Goal: Feedback & Contribution: Contribute content

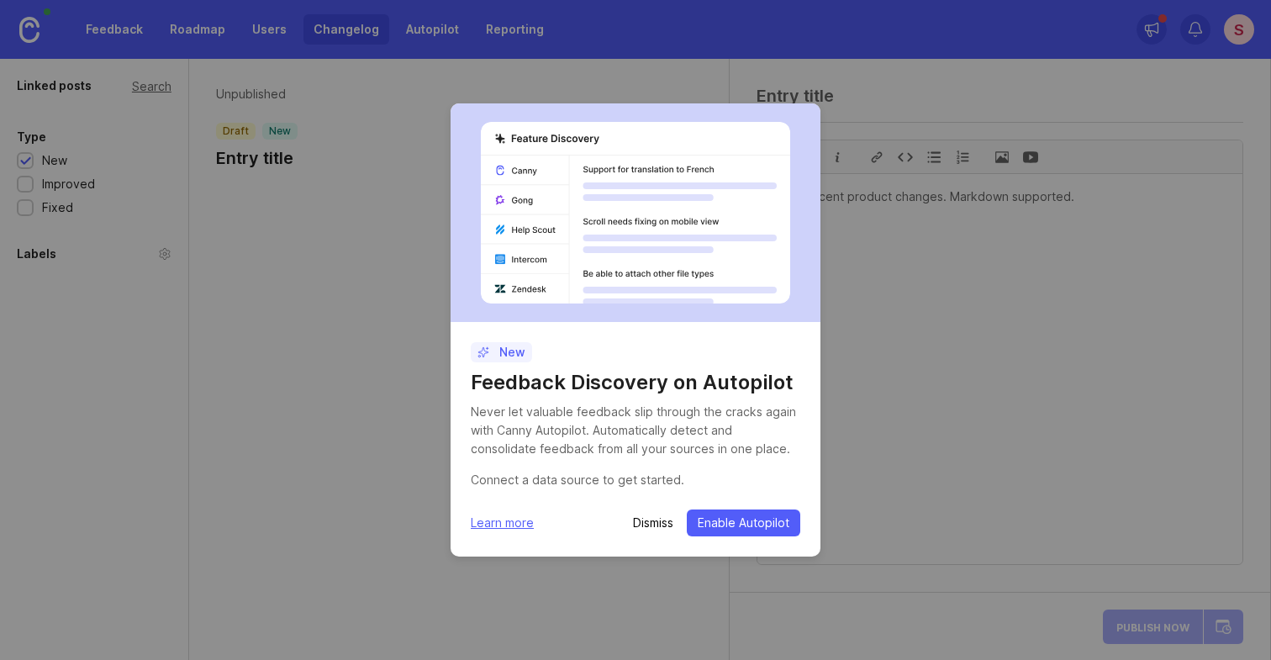
click at [652, 519] on p "Dismiss" at bounding box center [653, 522] width 40 height 17
click at [660, 522] on p "Dismiss" at bounding box center [653, 522] width 40 height 17
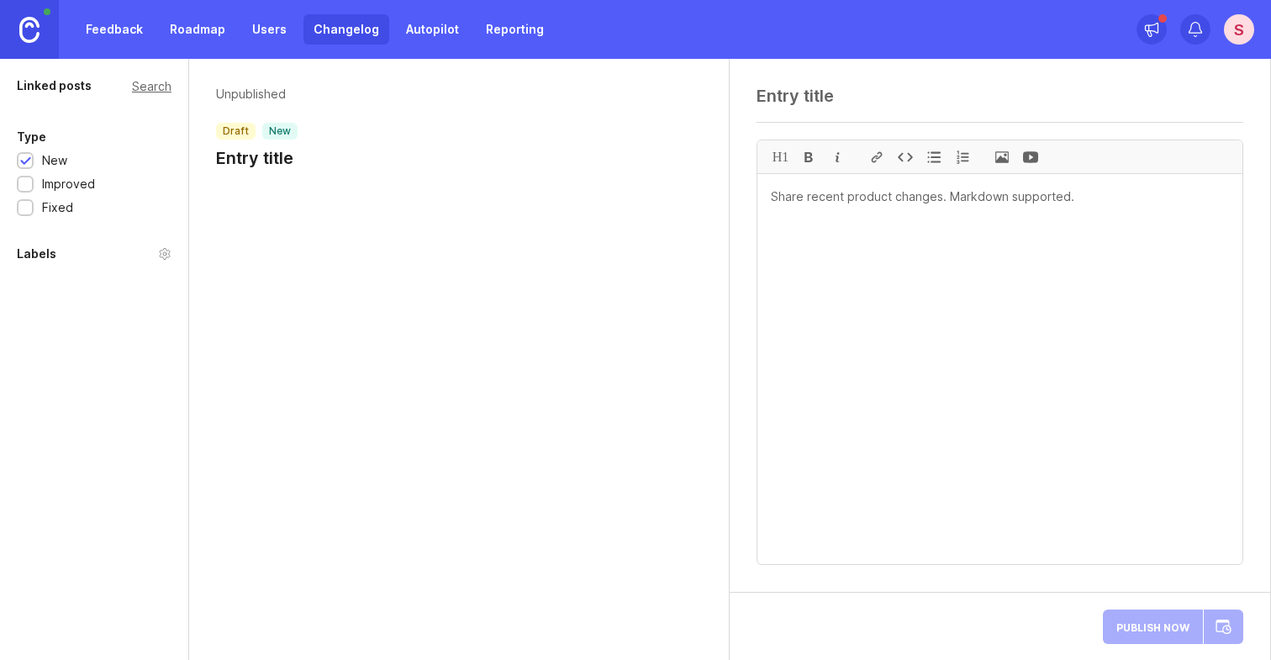
click at [801, 204] on textarea at bounding box center [999, 369] width 485 height 390
click at [777, 99] on textarea at bounding box center [999, 96] width 487 height 20
click at [244, 95] on p "Unpublished" at bounding box center [257, 94] width 82 height 17
click at [803, 99] on textarea at bounding box center [999, 96] width 487 height 20
paste textarea "🚀 New Features Dynamic Roles Create custom roles and assign View or Edit access…"
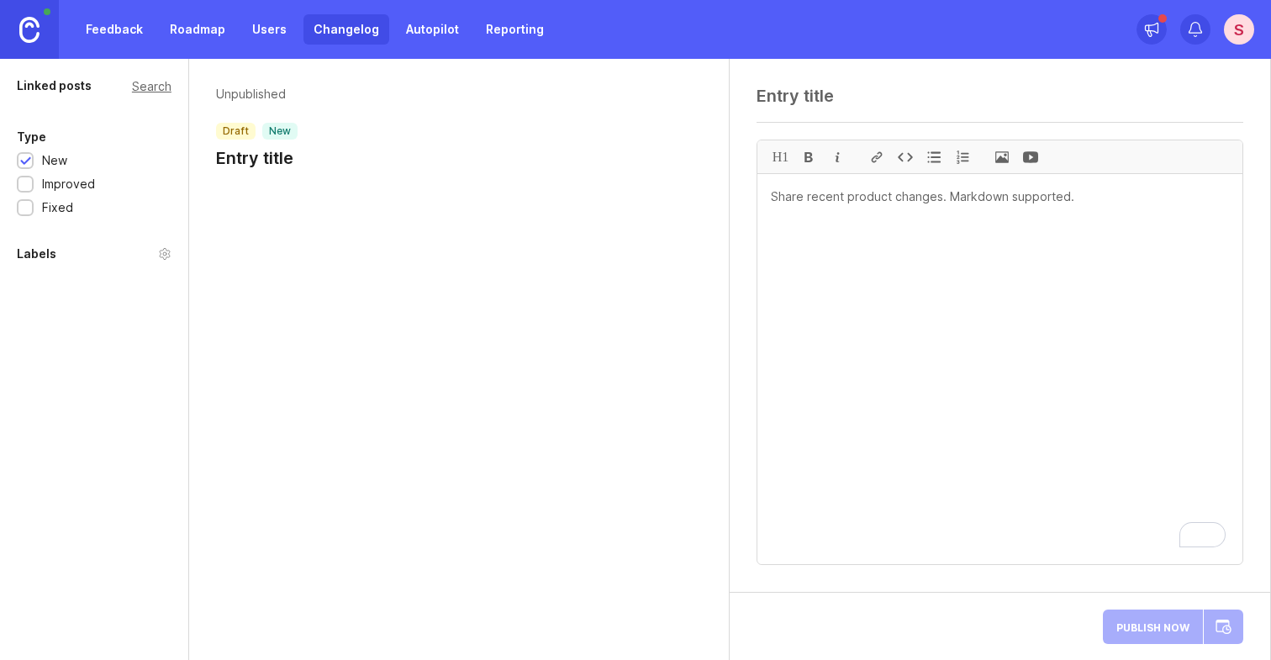
type textarea "🚀 New Features Dynamic Roles Create custom roles and assign View or Edit access…"
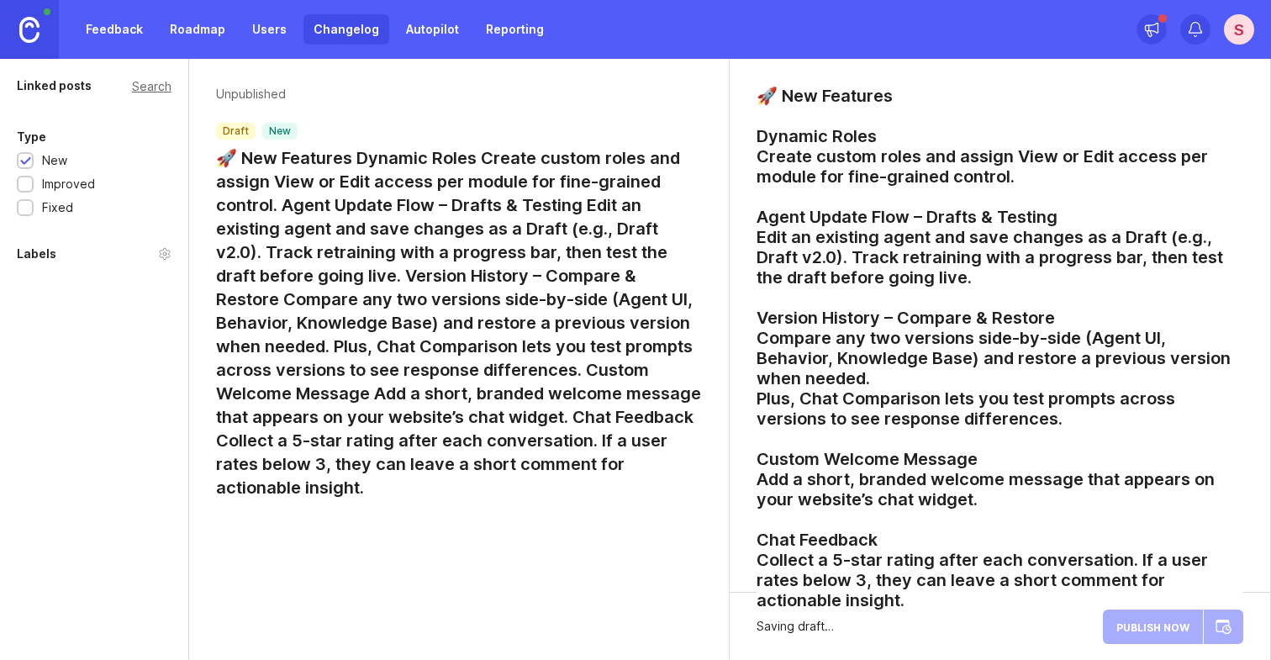
scroll to position [206, 0]
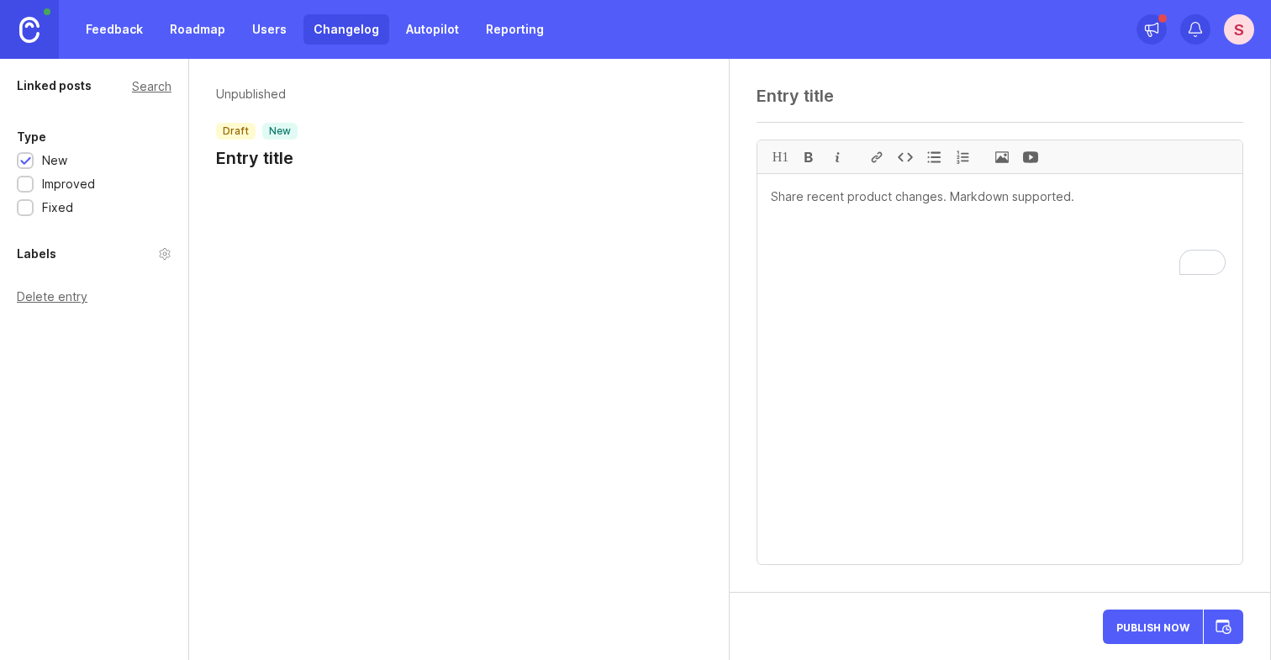
click at [819, 205] on textarea "To enrich screen reader interactions, please activate Accessibility in Grammarl…" at bounding box center [999, 369] width 485 height 390
paste textarea "🚀 New Features Dynamic Roles Create custom roles and assign View or Edit access…"
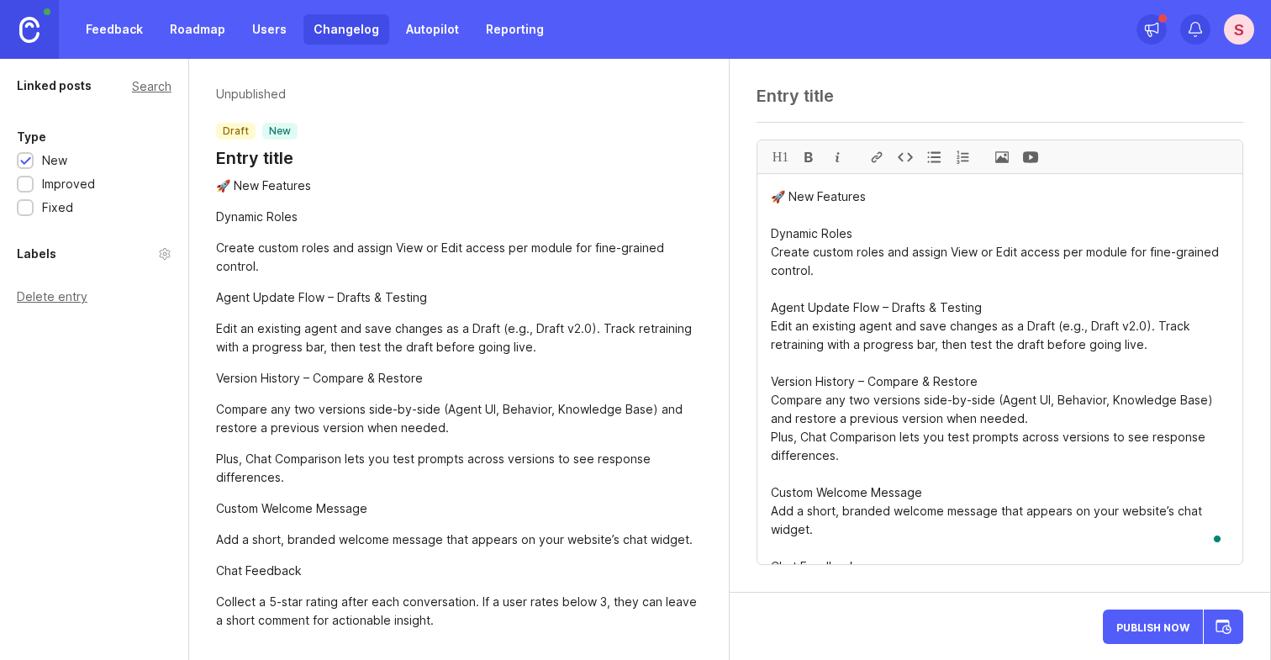
click at [882, 202] on textarea "🚀 New Features Dynamic Roles Create custom roles and assign View or Edit access…" at bounding box center [999, 369] width 485 height 390
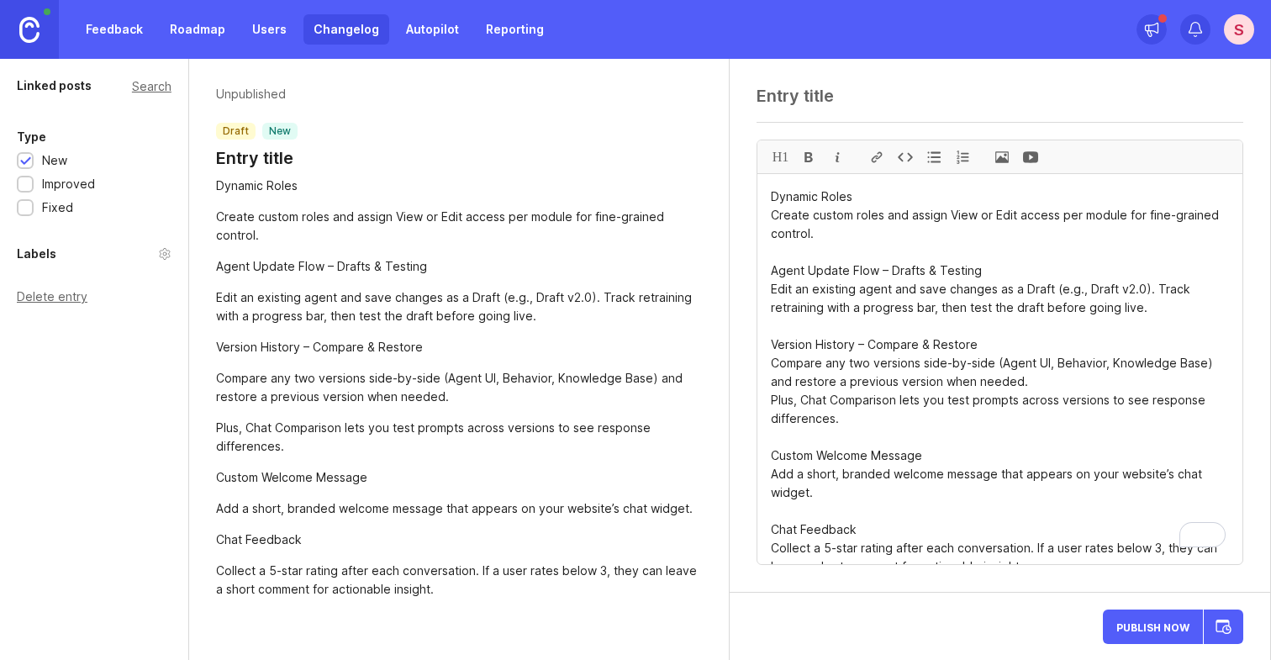
type textarea "Dynamic Roles Create custom roles and assign View or Edit access per module for…"
paste textarea "🚀 New Features"
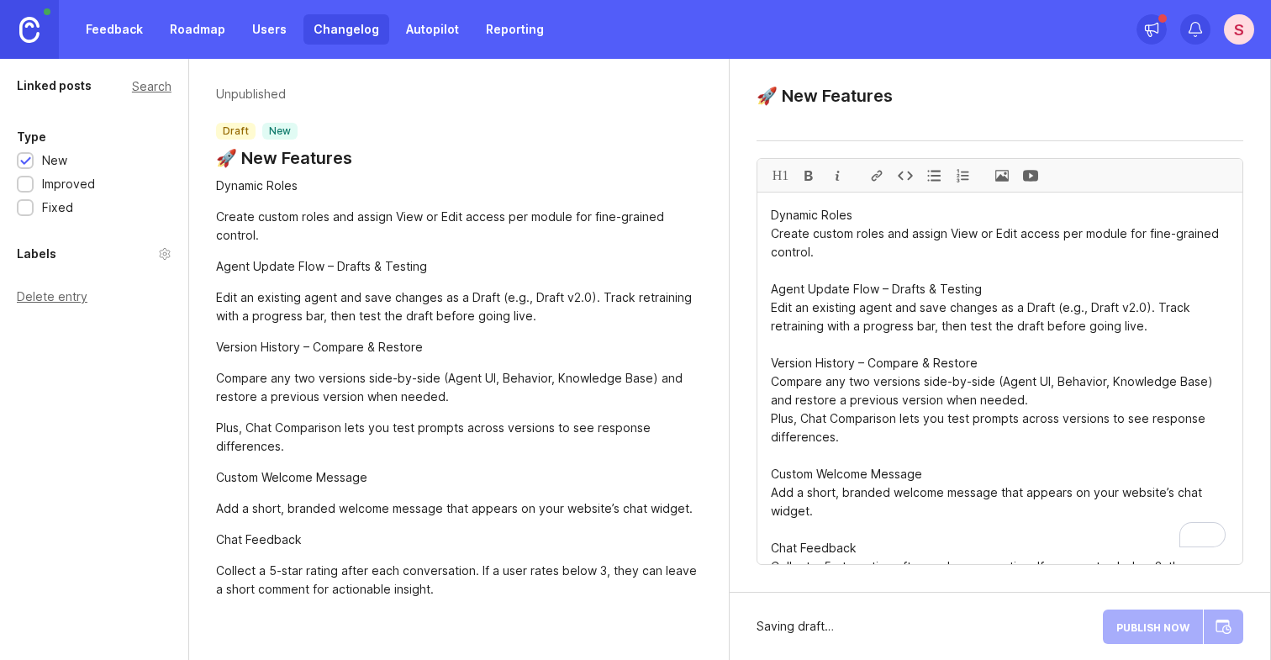
type textarea "🚀 New Features"
click at [784, 178] on div "H1" at bounding box center [780, 175] width 29 height 33
click at [856, 229] on textarea "# Dynamic Roles Create custom roles and assign View or Edit access per module f…" at bounding box center [999, 377] width 485 height 371
click at [771, 253] on textarea "# Dynamic Roles Create custom roles and assign View or Edit access per module f…" at bounding box center [999, 377] width 485 height 371
click at [934, 175] on div at bounding box center [933, 175] width 29 height 33
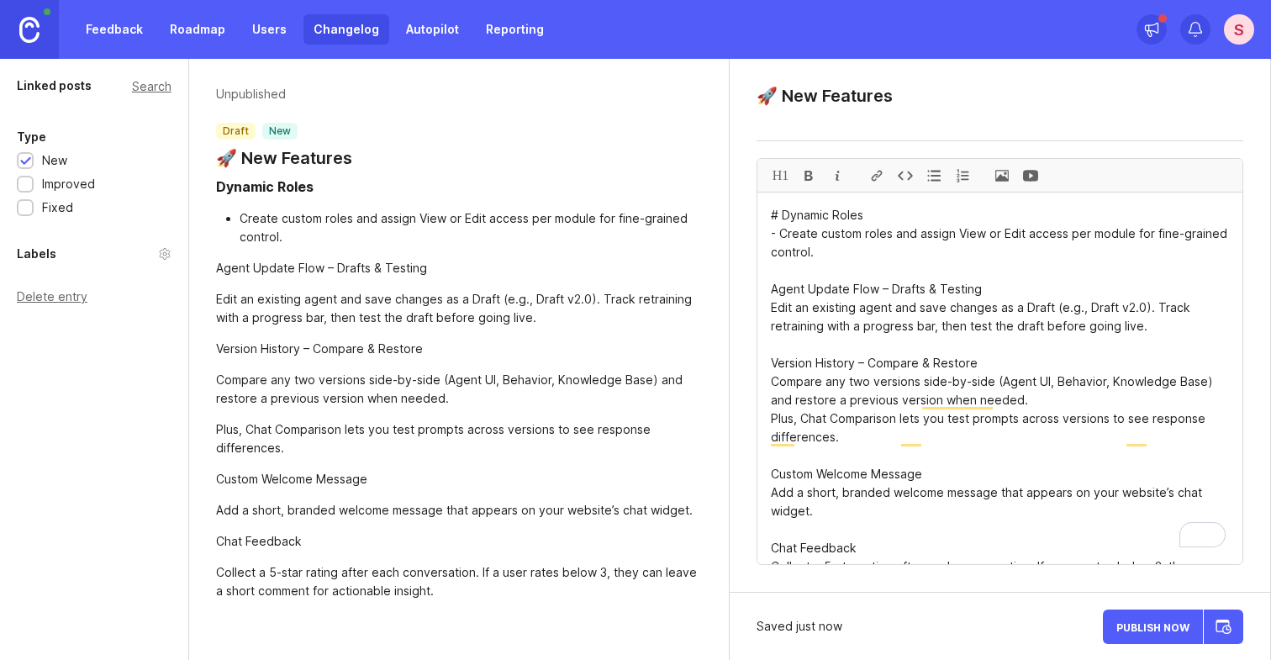
click at [769, 308] on textarea "# Dynamic Roles - Create custom roles and assign View or Edit access per module…" at bounding box center [999, 377] width 485 height 371
click at [779, 181] on div "H1" at bounding box center [780, 175] width 29 height 33
click at [771, 325] on textarea "# Dynamic Roles - Create custom roles and assign View or Edit access per module…" at bounding box center [999, 377] width 485 height 371
click at [931, 176] on div at bounding box center [933, 175] width 29 height 33
click at [777, 176] on div "H1" at bounding box center [780, 175] width 29 height 33
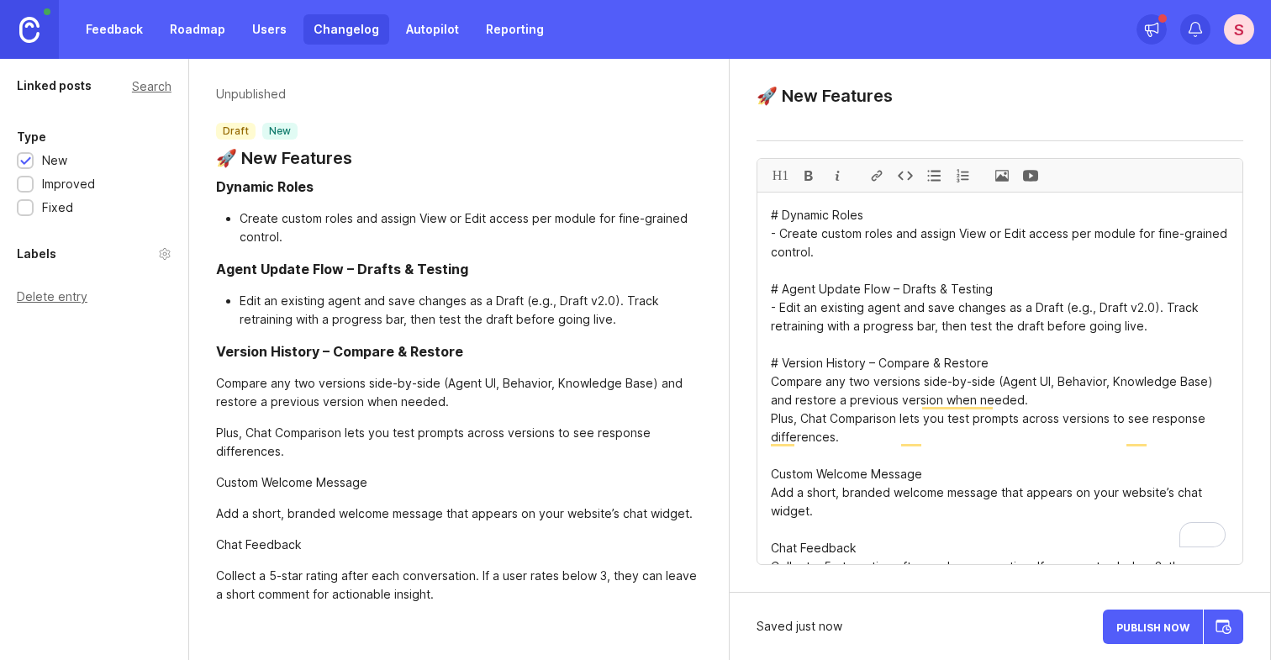
click at [771, 402] on textarea "# Dynamic Roles - Create custom roles and assign View or Edit access per module…" at bounding box center [999, 377] width 485 height 371
click at [937, 179] on div at bounding box center [933, 175] width 29 height 33
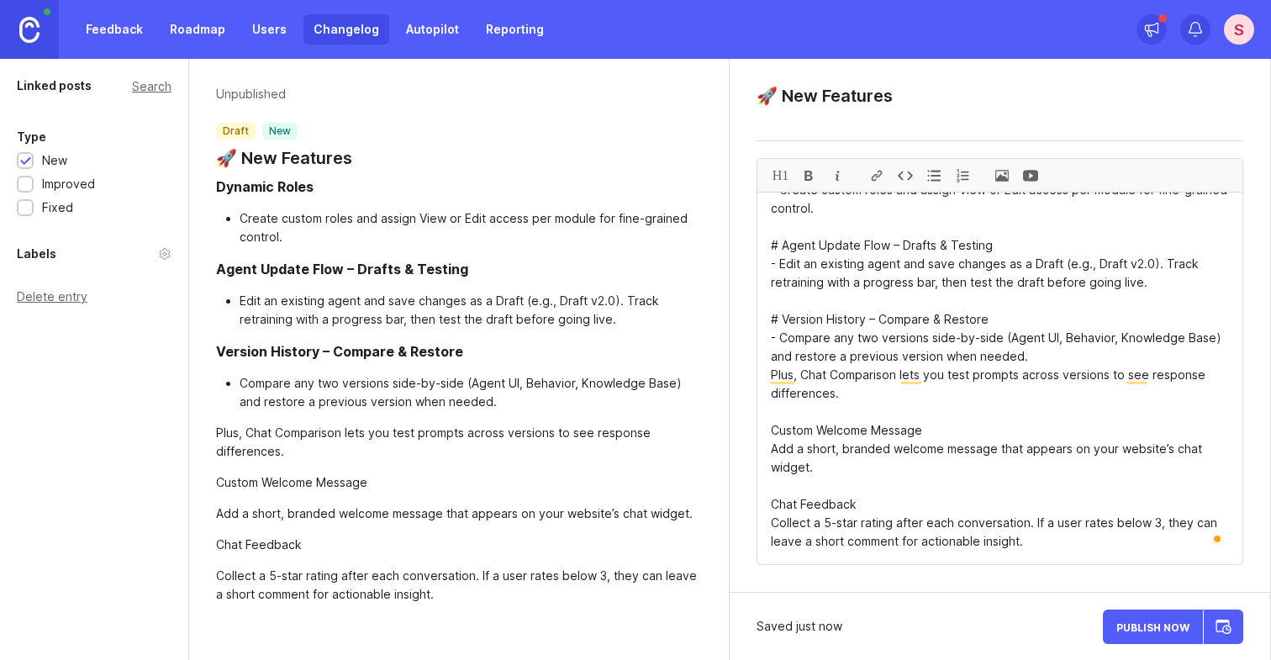
click at [934, 176] on div at bounding box center [933, 175] width 29 height 33
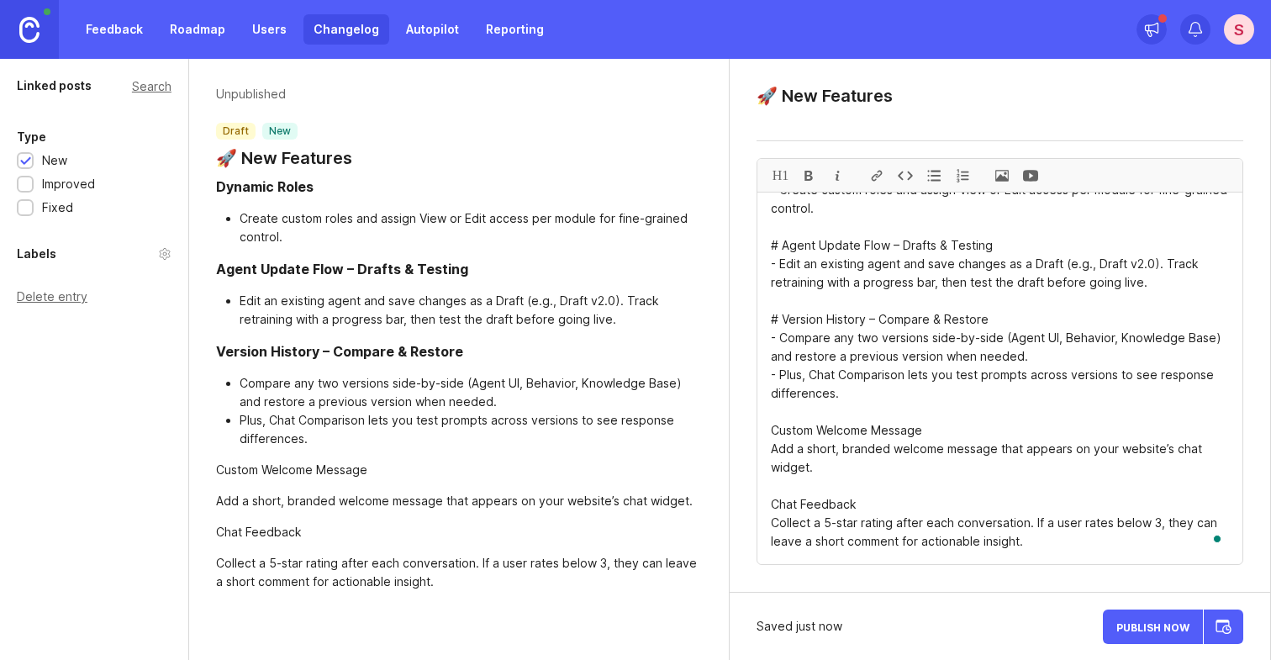
click at [780, 181] on div "H1" at bounding box center [780, 175] width 29 height 33
click at [768, 451] on textarea "# Dynamic Roles - Create custom roles and assign View or Edit access per module…" at bounding box center [999, 377] width 485 height 371
click at [932, 180] on div at bounding box center [933, 175] width 29 height 33
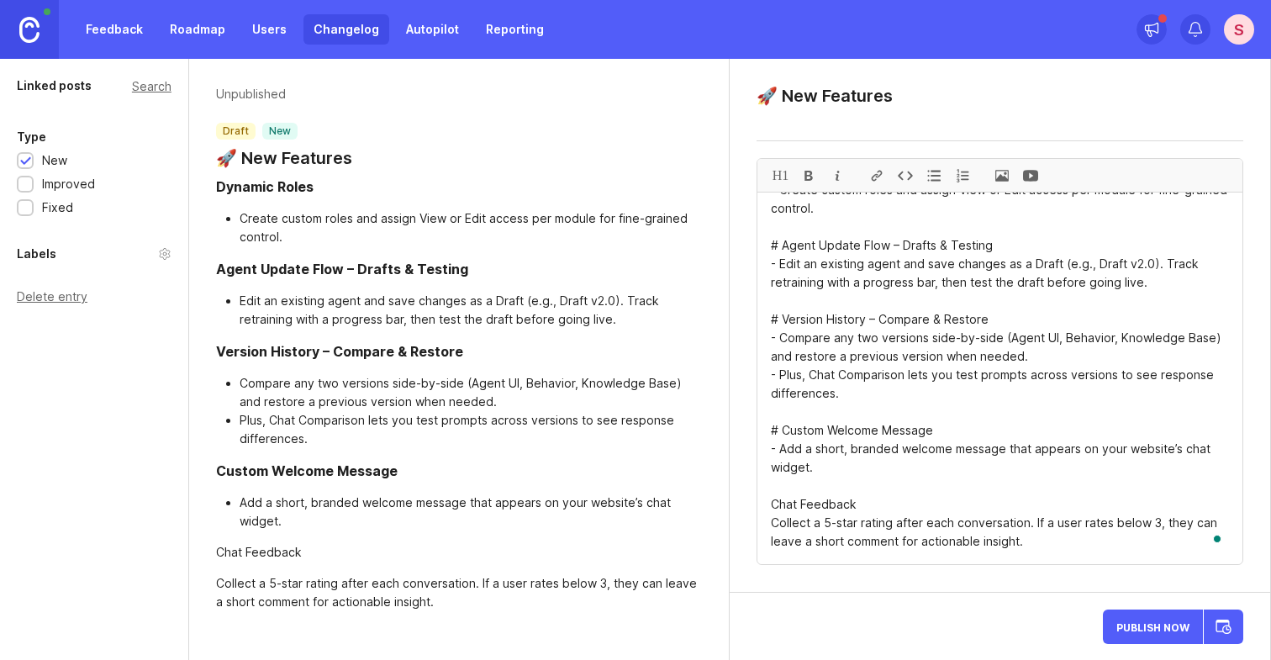
click at [770, 506] on textarea "# Dynamic Roles - Create custom roles and assign View or Edit access per module…" at bounding box center [999, 377] width 485 height 371
click at [778, 181] on div "H1" at bounding box center [780, 175] width 29 height 33
click at [768, 523] on textarea "# Dynamic Roles - Create custom roles and assign View or Edit access per module…" at bounding box center [999, 377] width 485 height 371
click at [933, 176] on div at bounding box center [933, 175] width 29 height 33
type textarea "# Dynamic Roles - Create custom roles and assign View or Edit access per module…"
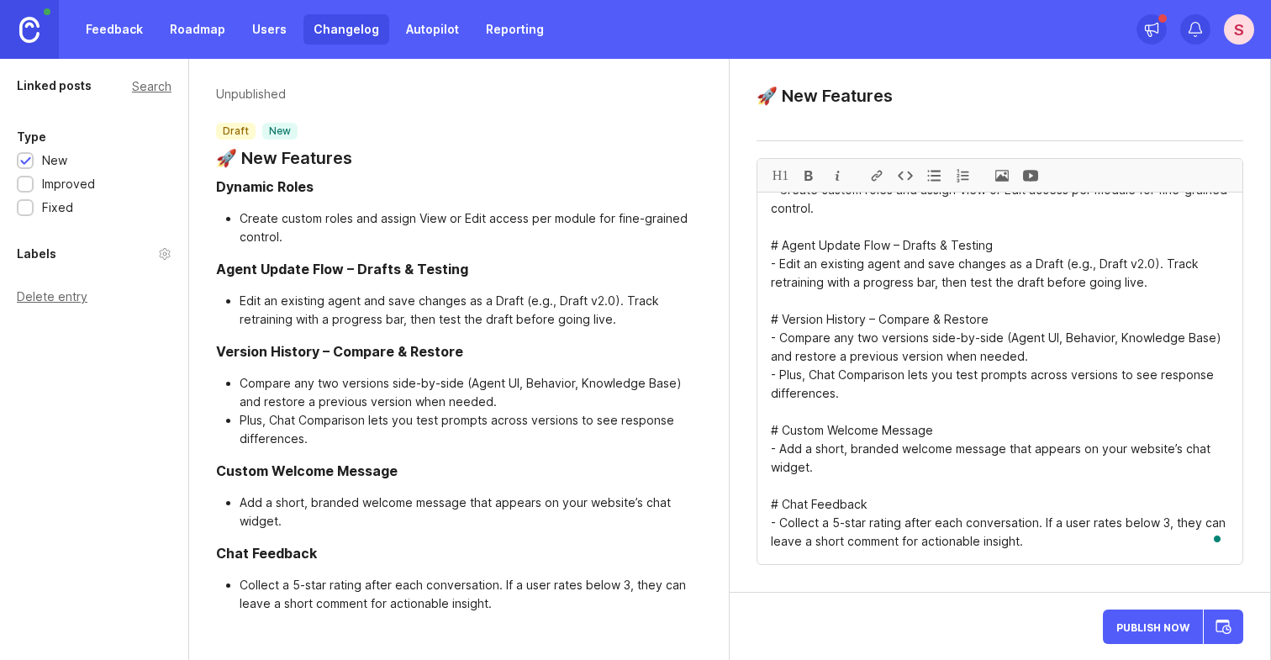
click at [27, 182] on div at bounding box center [25, 185] width 11 height 13
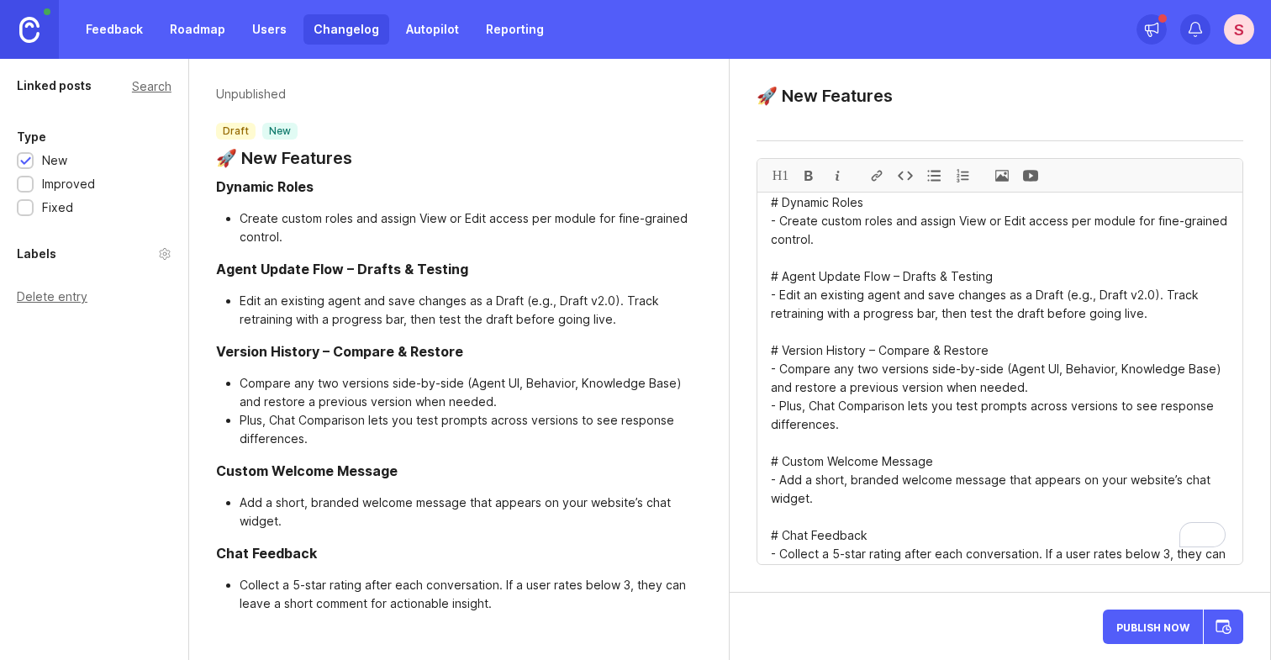
scroll to position [0, 0]
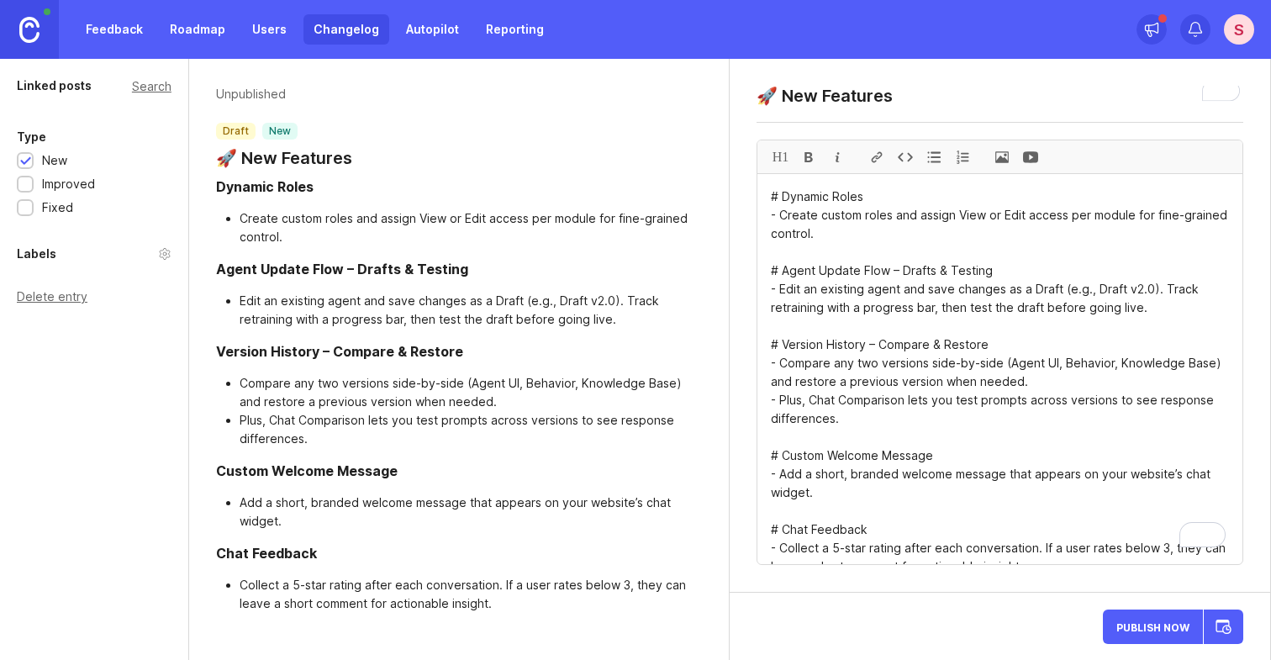
type textarea "🚀 New Features"
click at [341, 28] on link "Changelog" at bounding box center [346, 29] width 86 height 30
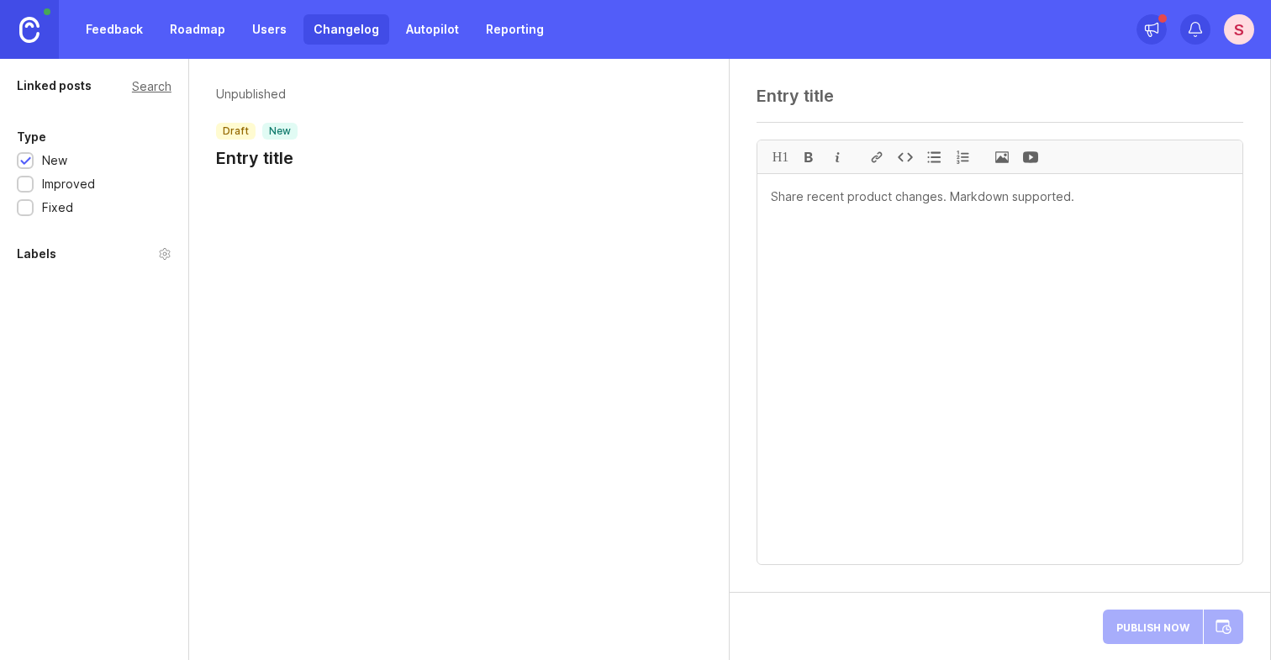
click at [342, 36] on link "Changelog" at bounding box center [346, 29] width 86 height 30
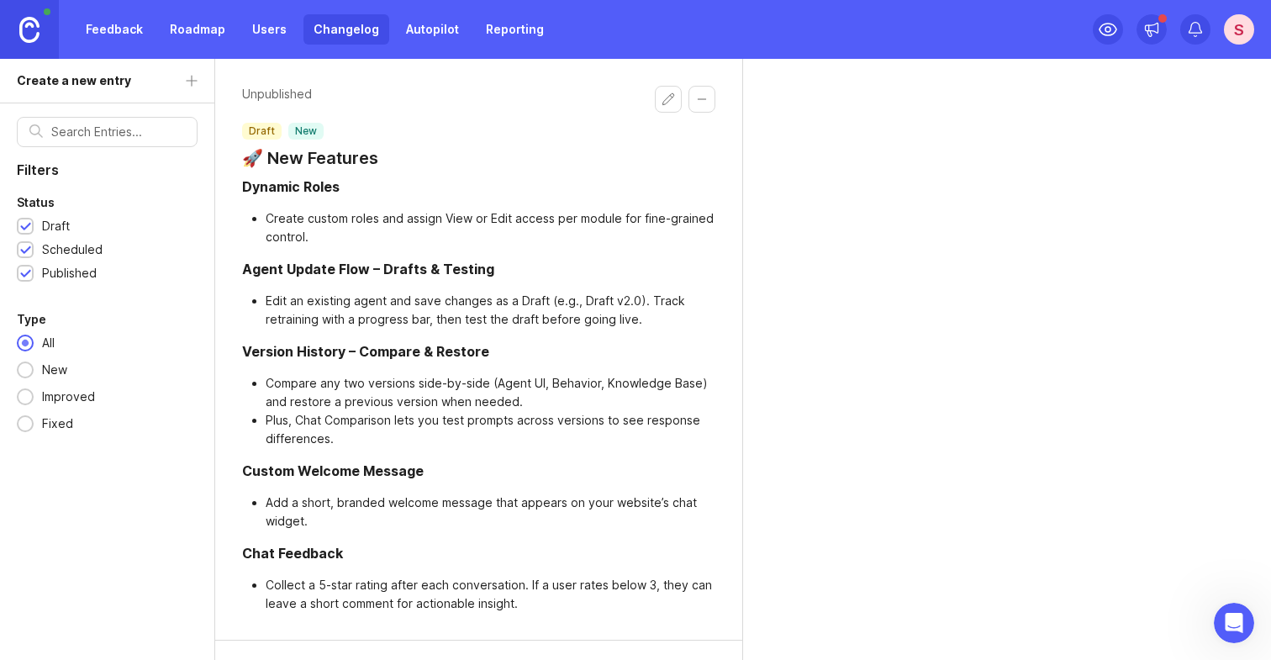
click at [671, 97] on button "Edit changelog entry" at bounding box center [668, 99] width 27 height 27
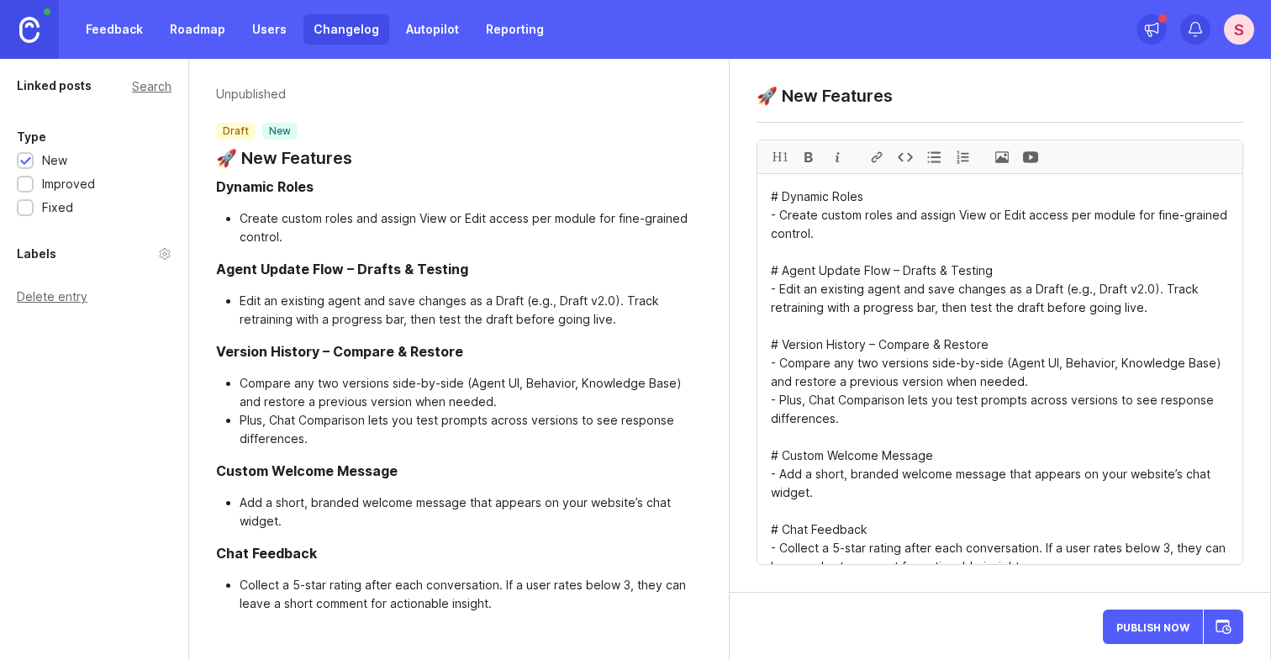
click at [832, 94] on textarea "🚀 New Features" at bounding box center [999, 96] width 487 height 20
click at [779, 97] on textarea "🚀 New Features" at bounding box center [999, 96] width 487 height 20
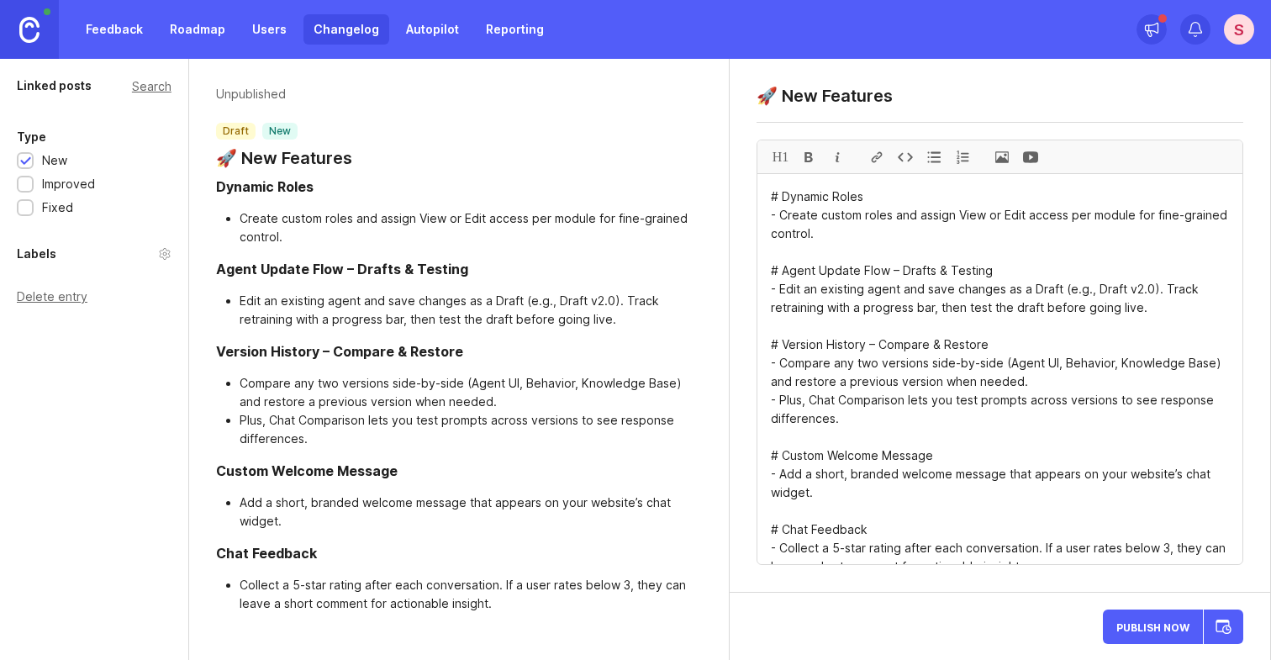
click at [779, 97] on textarea "🚀 New Features" at bounding box center [999, 96] width 487 height 20
type textarea "🚀 OMAP: [DATE] Release"
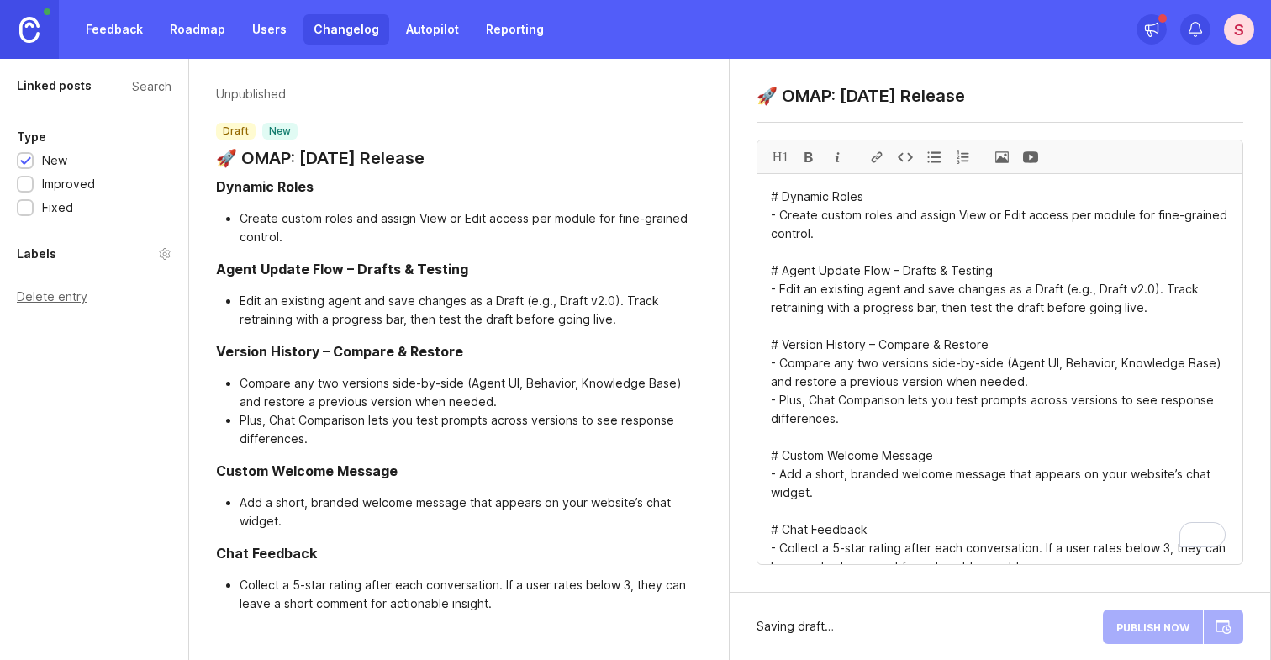
click at [784, 155] on div "H1" at bounding box center [780, 156] width 29 height 33
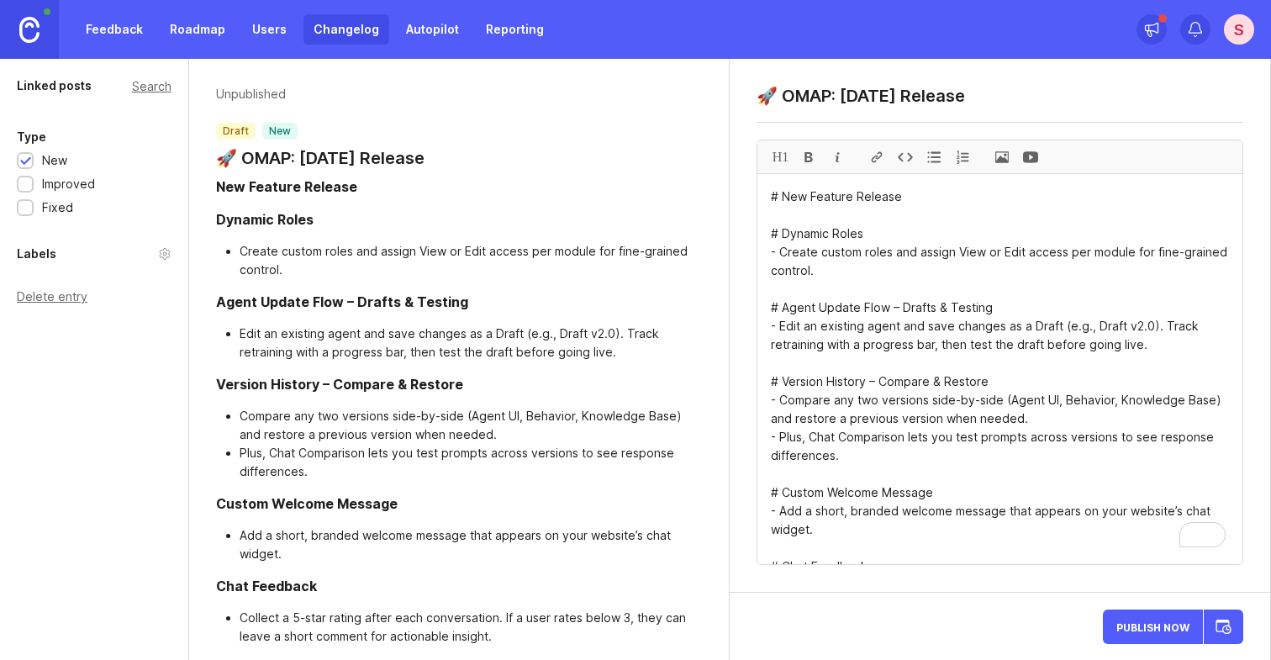
click at [880, 234] on textarea "# New Feature Release # Dynamic Roles - Create custom roles and assign View or …" at bounding box center [999, 369] width 485 height 390
click at [852, 236] on textarea "# New Feature Release # Dynamic Roles - Create custom roles and assign View or …" at bounding box center [999, 369] width 485 height 390
click at [782, 159] on div "H1" at bounding box center [780, 156] width 29 height 33
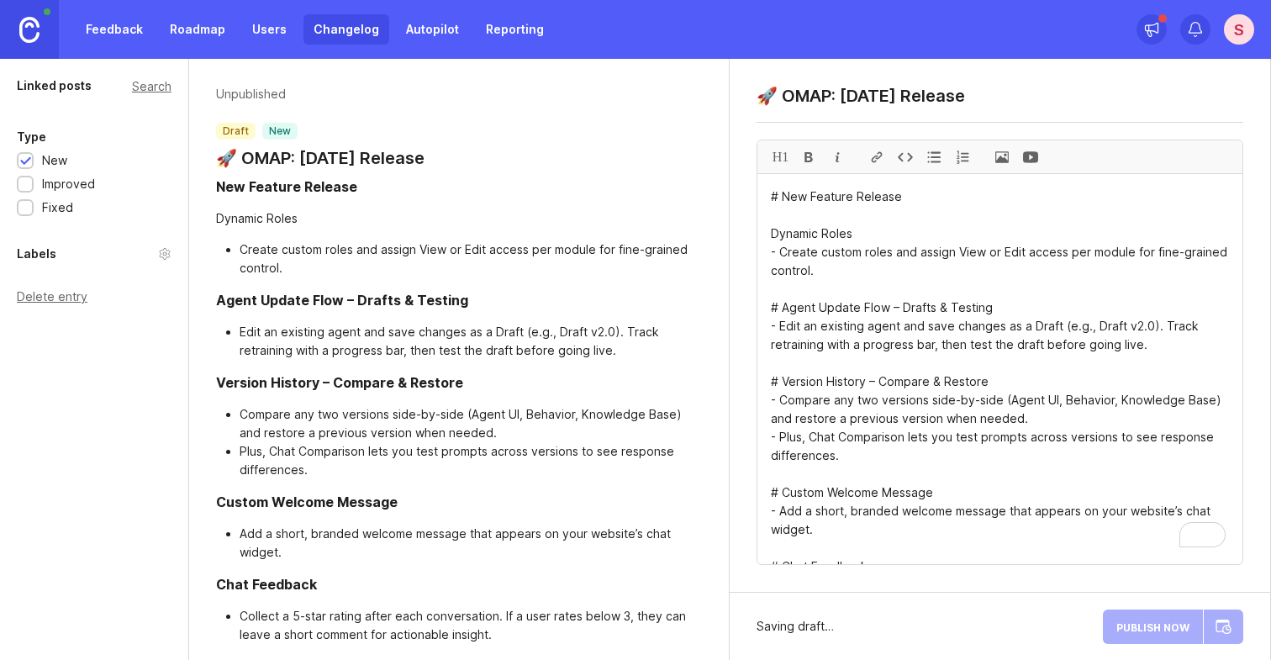
click at [782, 159] on div "H1" at bounding box center [780, 156] width 29 height 33
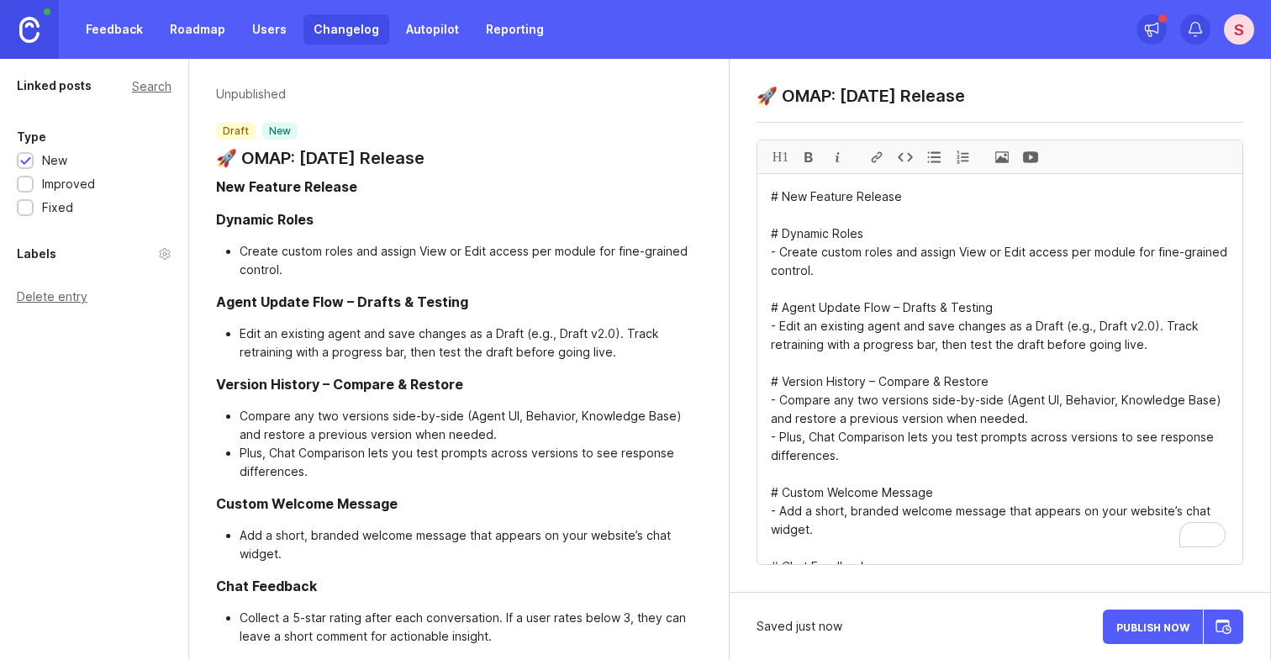
click at [811, 158] on div at bounding box center [808, 156] width 29 height 33
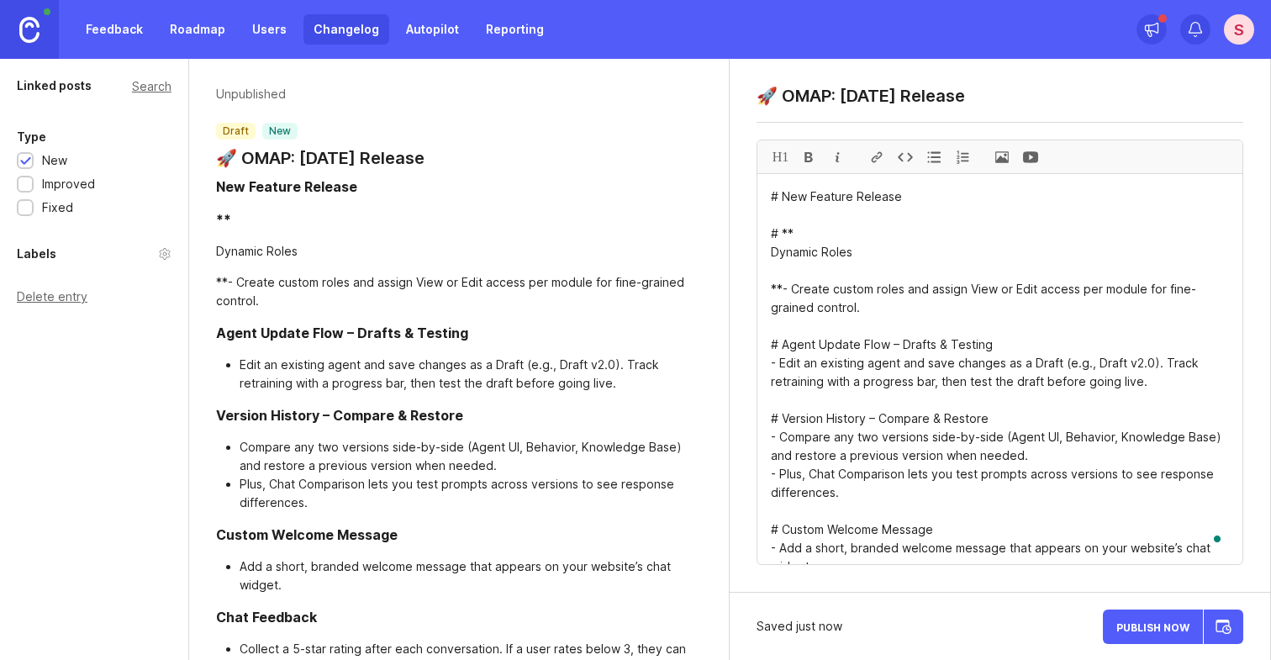
click at [811, 158] on div at bounding box center [808, 156] width 29 height 33
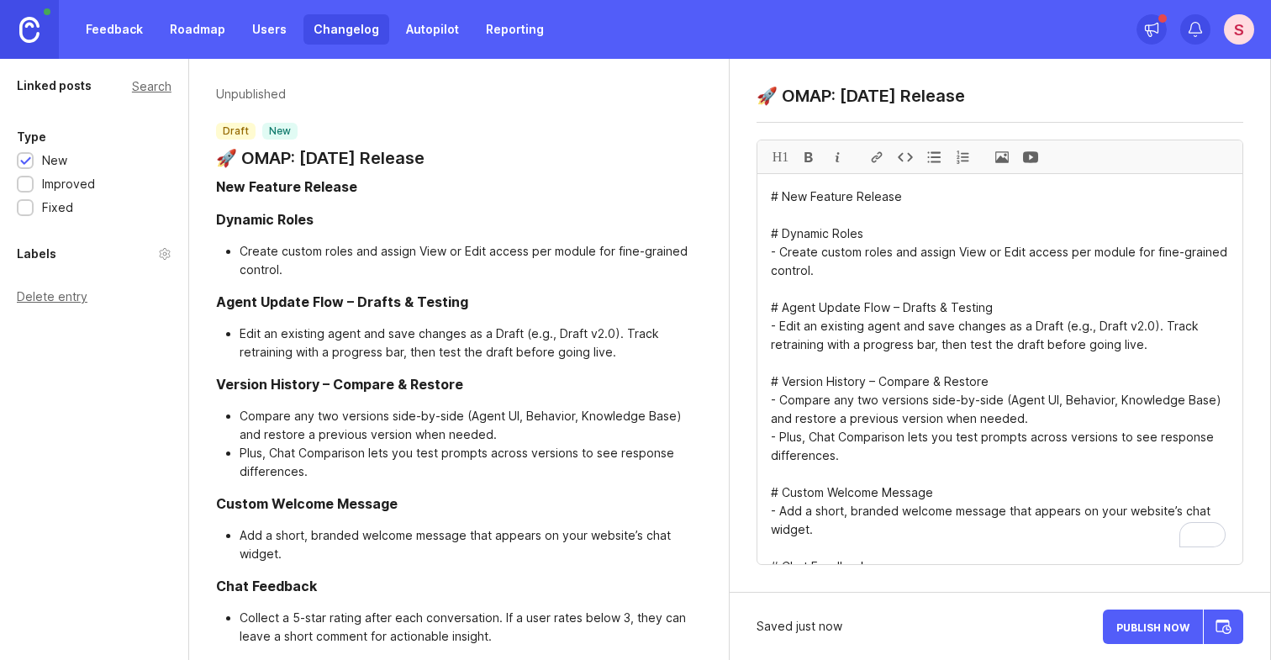
click at [779, 156] on div "H1" at bounding box center [780, 156] width 29 height 33
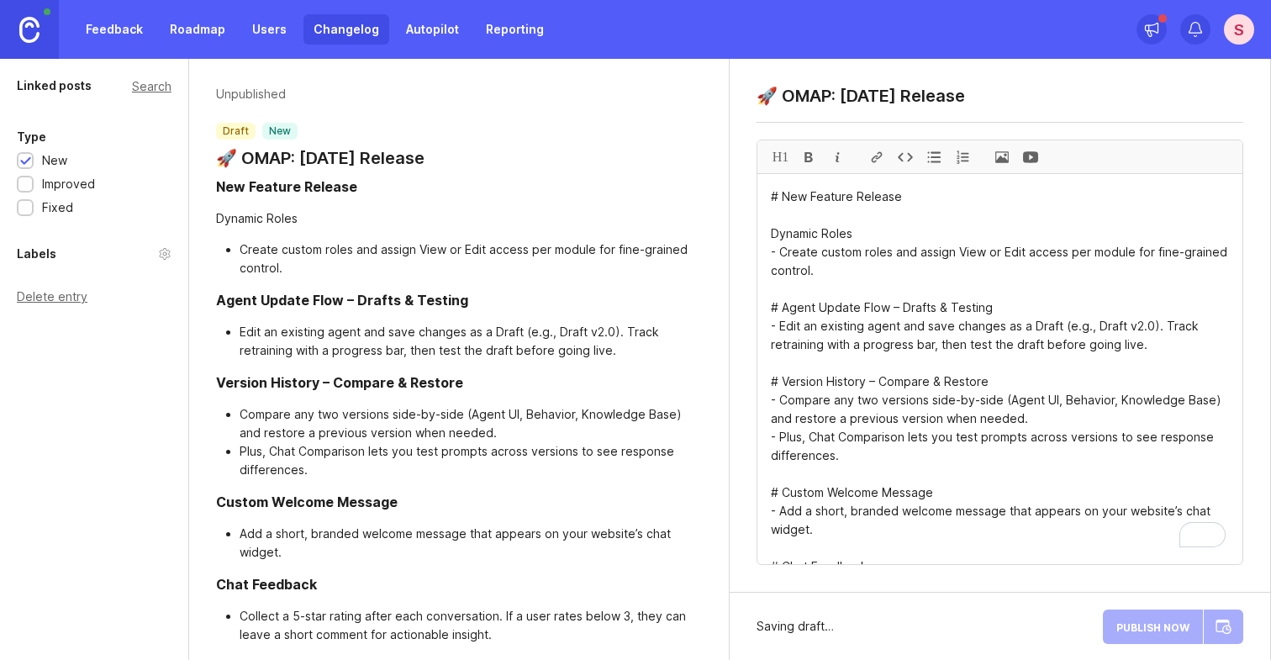
click at [814, 155] on div at bounding box center [808, 156] width 29 height 33
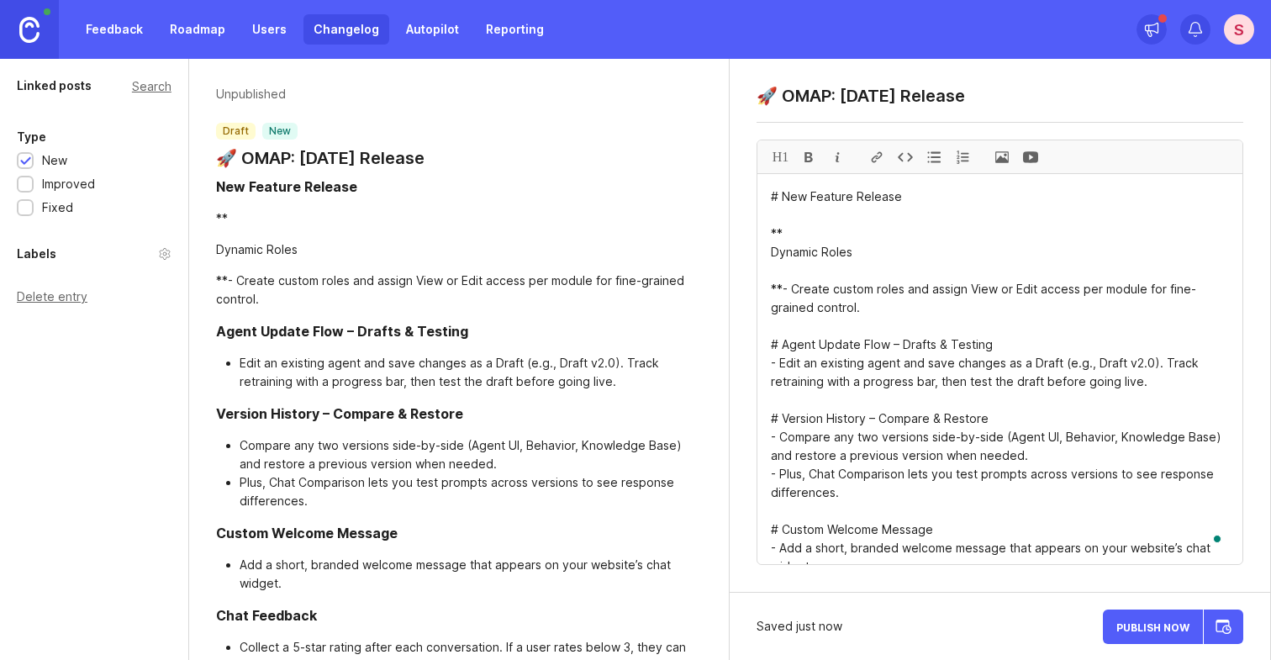
click at [805, 267] on textarea "# New Feature Release ** Dynamic Roles **- Create custom roles and assign View …" at bounding box center [999, 369] width 485 height 390
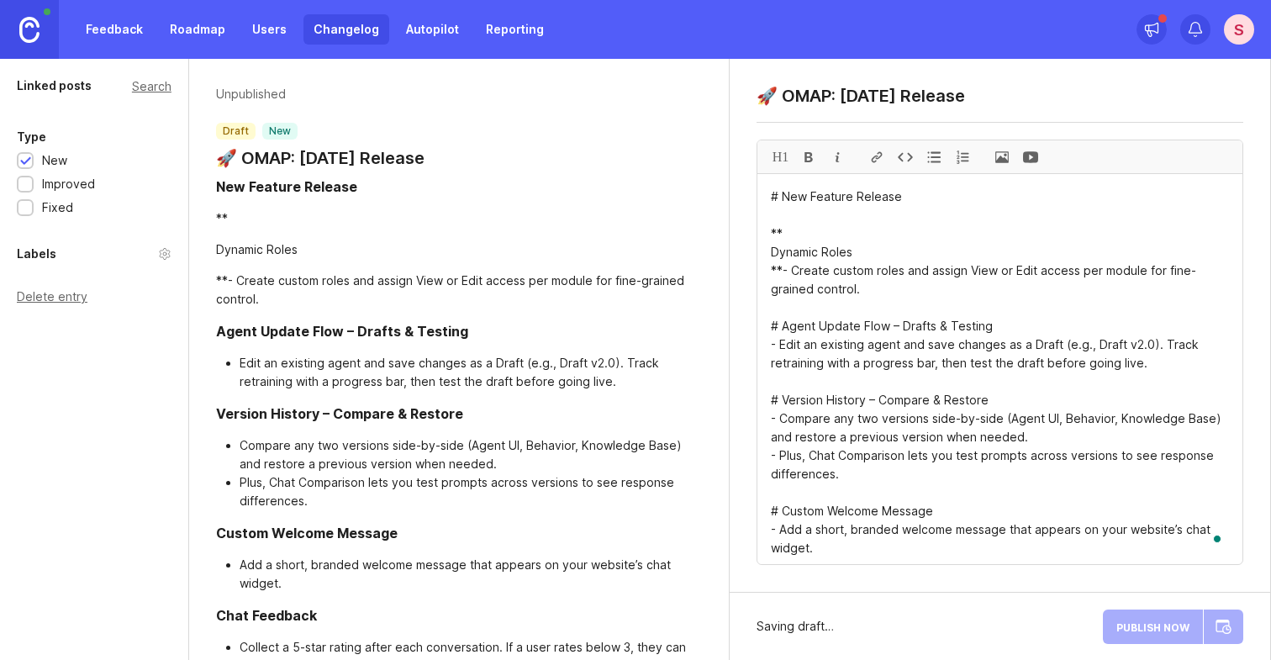
drag, startPoint x: 871, startPoint y: 250, endPoint x: 761, endPoint y: 255, distance: 111.0
click at [761, 255] on html "Feedback Roadmap Users Changelog Autopilot Reporting S Linked posts Search Type…" at bounding box center [635, 330] width 1271 height 660
click at [811, 162] on div at bounding box center [808, 156] width 29 height 33
click at [782, 271] on textarea "# New Feature Release ** **Dynamic Roles** **- Create custom roles and assign V…" at bounding box center [999, 369] width 485 height 390
click at [797, 230] on textarea "# New Feature Release ** **Dynamic Roles** - Create custom roles and assign Vie…" at bounding box center [999, 369] width 485 height 390
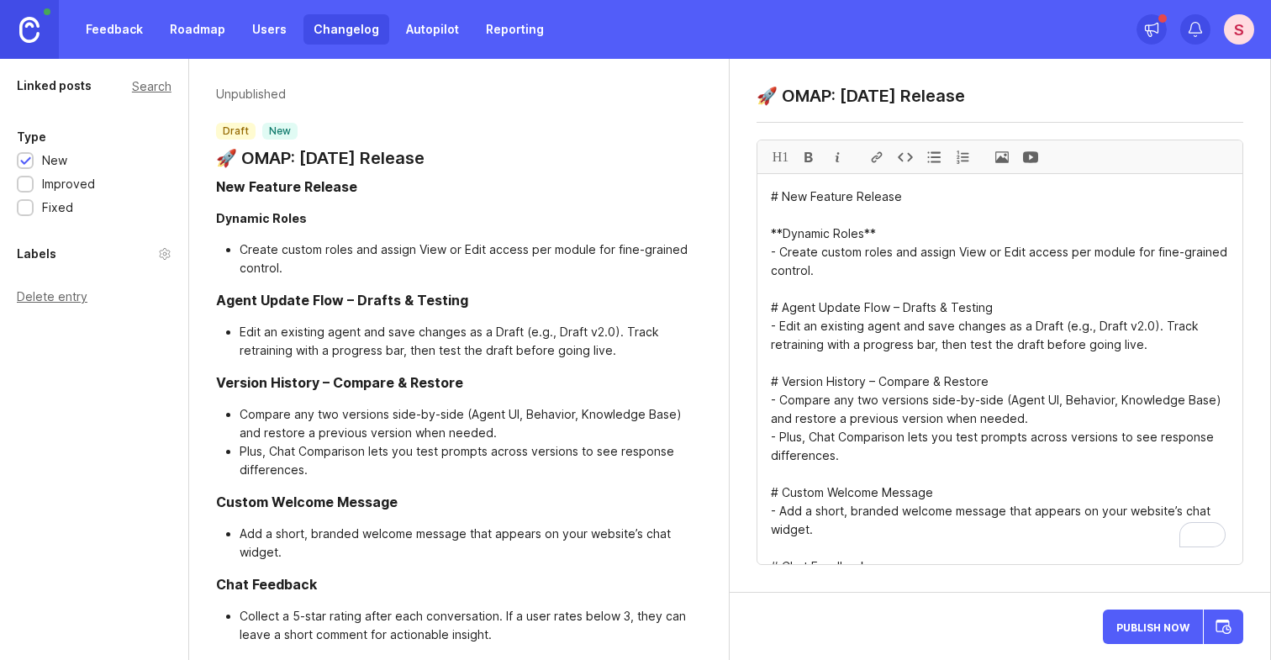
click at [832, 271] on textarea "# New Feature Release **Dynamic Roles** - Create custom roles and assign View o…" at bounding box center [999, 369] width 485 height 390
click at [840, 291] on textarea "# New Feature Release **Dynamic Roles** - Create custom roles and assign View o…" at bounding box center [999, 369] width 485 height 390
click at [823, 345] on textarea "# New Feature Release **Dynamic Roles** - Create custom roles and assign View o…" at bounding box center [999, 369] width 485 height 390
paste textarea "9) Lore Ipsumdolor – Sitametcon & Adipisci Eli Sedd Eiusmo Temp: Incid utl etd …"
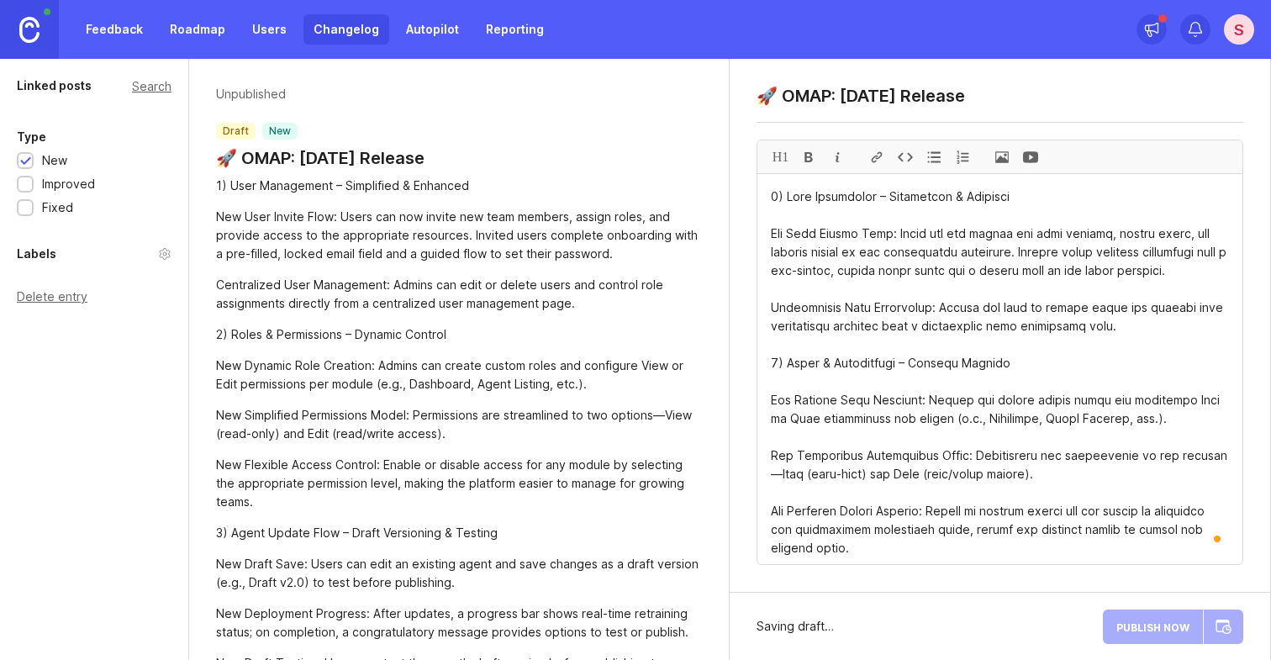
click at [770, 197] on textarea "To enrich screen reader interactions, please activate Accessibility in Grammarl…" at bounding box center [999, 369] width 485 height 390
click at [777, 162] on div "H1" at bounding box center [780, 156] width 29 height 33
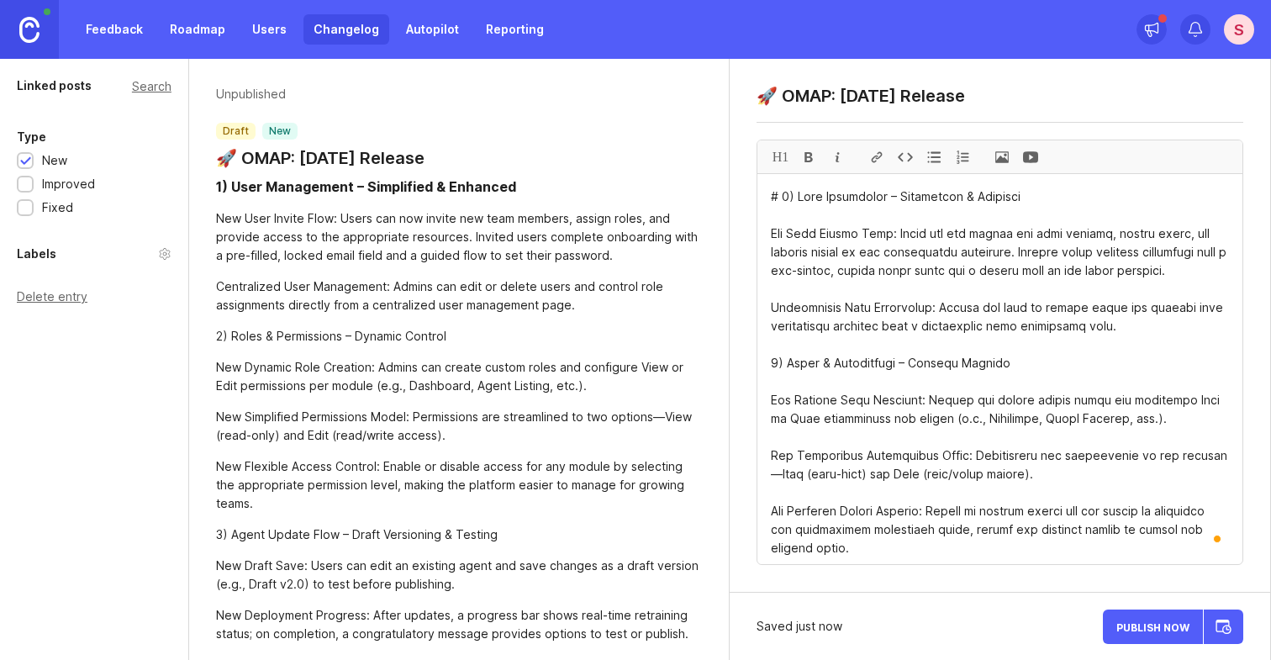
click at [767, 230] on textarea "To enrich screen reader interactions, please activate Accessibility in Grammarl…" at bounding box center [999, 369] width 485 height 390
click at [933, 155] on div at bounding box center [933, 156] width 29 height 33
click at [812, 160] on div at bounding box center [808, 156] width 29 height 33
click at [769, 327] on textarea "To enrich screen reader interactions, please activate Accessibility in Grammarl…" at bounding box center [999, 369] width 485 height 390
click at [930, 159] on div at bounding box center [933, 156] width 29 height 33
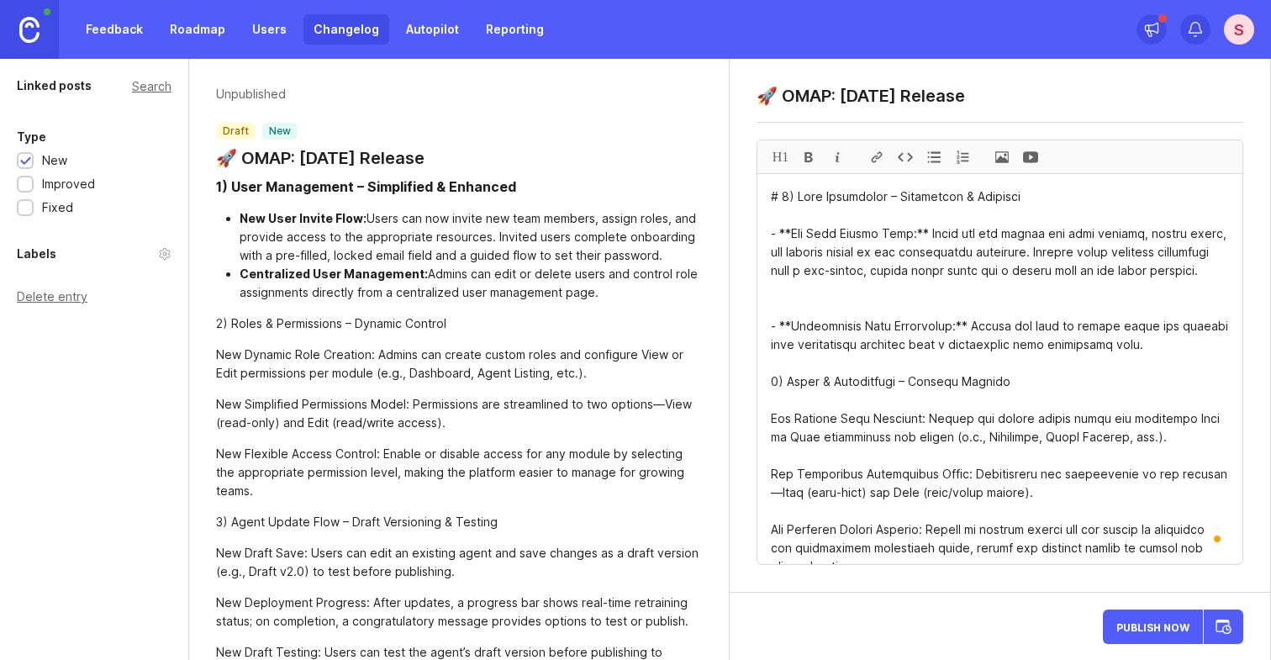
click at [1004, 166] on span at bounding box center [1001, 156] width 29 height 33
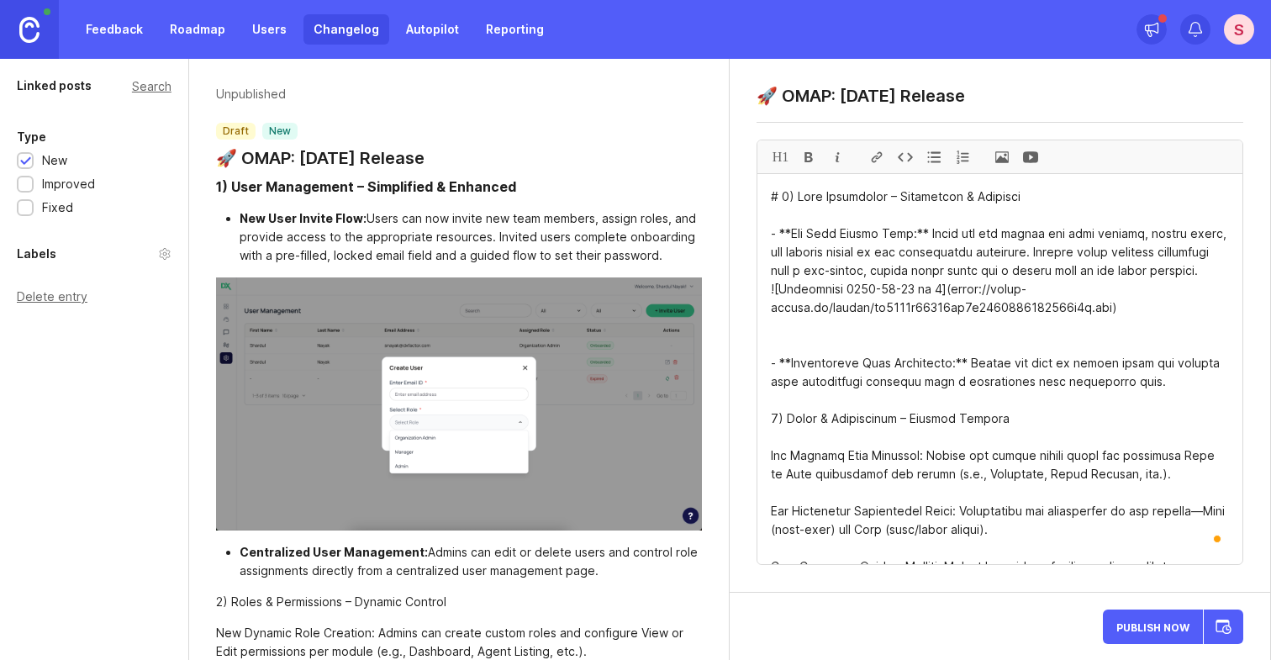
click at [1168, 403] on textarea "To enrich screen reader interactions, please activate Accessibility in Grammarl…" at bounding box center [999, 369] width 485 height 390
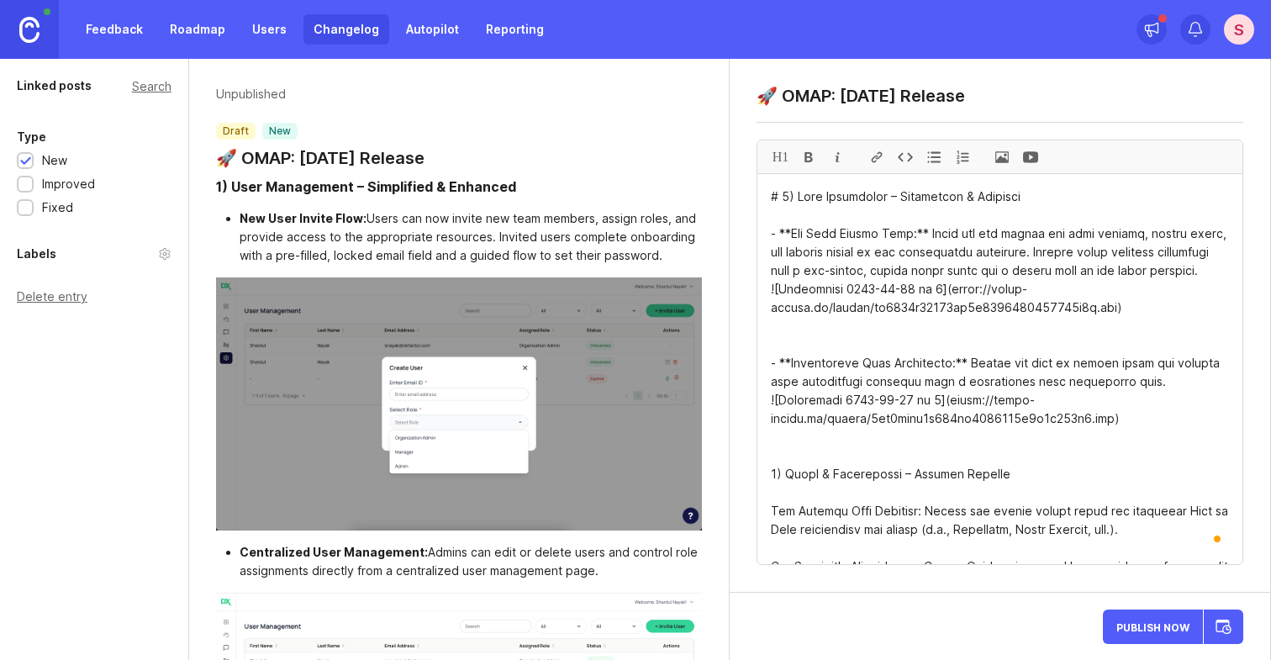
click at [770, 198] on textarea "To enrich screen reader interactions, please activate Accessibility in Grammarl…" at bounding box center [999, 369] width 485 height 390
click at [782, 194] on textarea "To enrich screen reader interactions, please activate Accessibility in Grammarl…" at bounding box center [999, 369] width 485 height 390
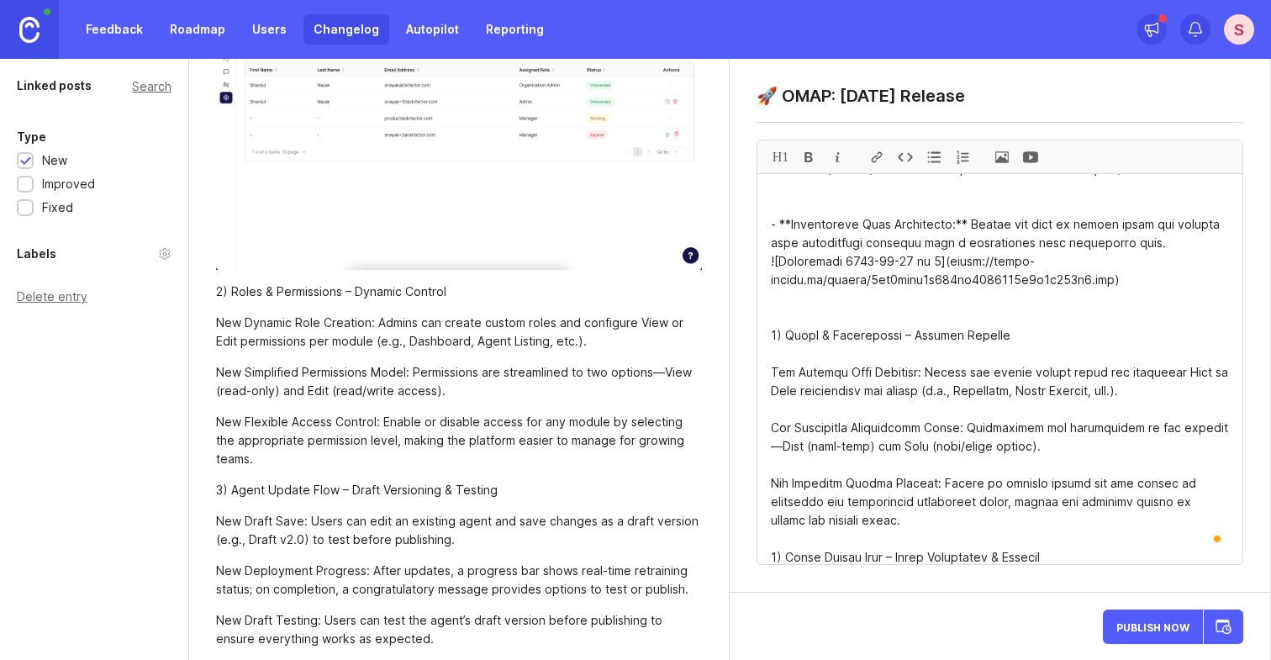
scroll to position [146, 0]
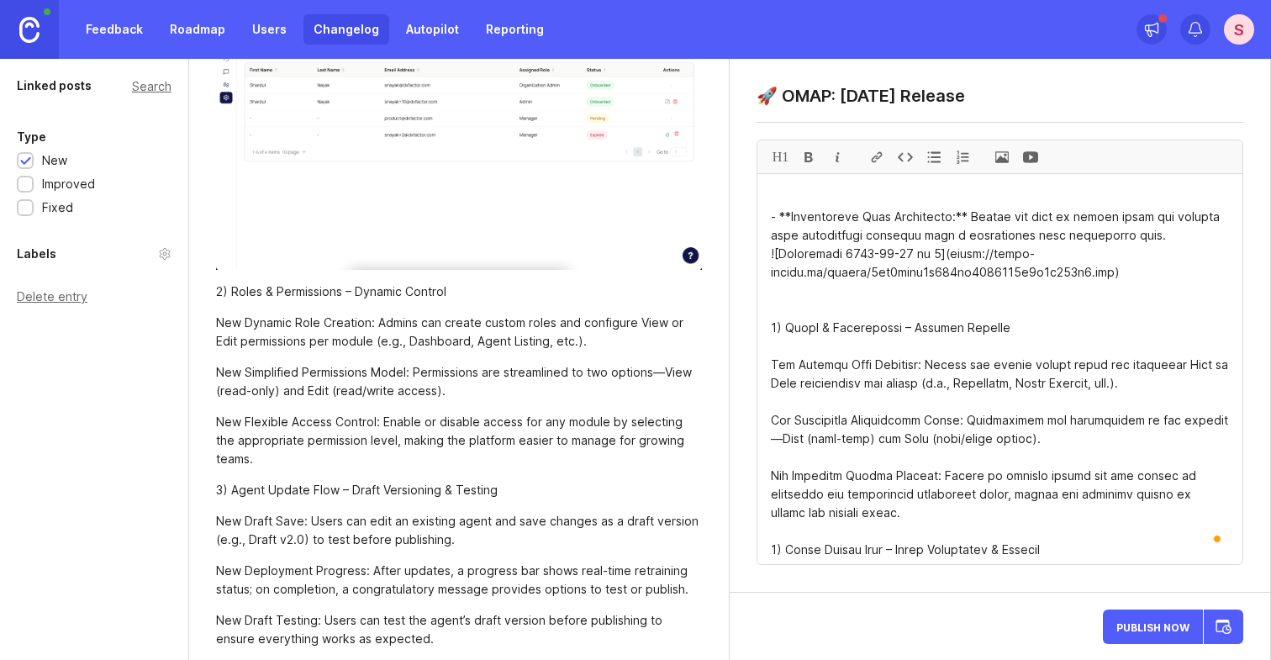
click at [770, 363] on textarea "To enrich screen reader interactions, please activate Accessibility in Grammarl…" at bounding box center [999, 369] width 485 height 390
click at [811, 156] on div at bounding box center [808, 156] width 29 height 33
click at [808, 155] on div at bounding box center [808, 156] width 29 height 33
drag, startPoint x: 1008, startPoint y: 366, endPoint x: 752, endPoint y: 360, distance: 255.6
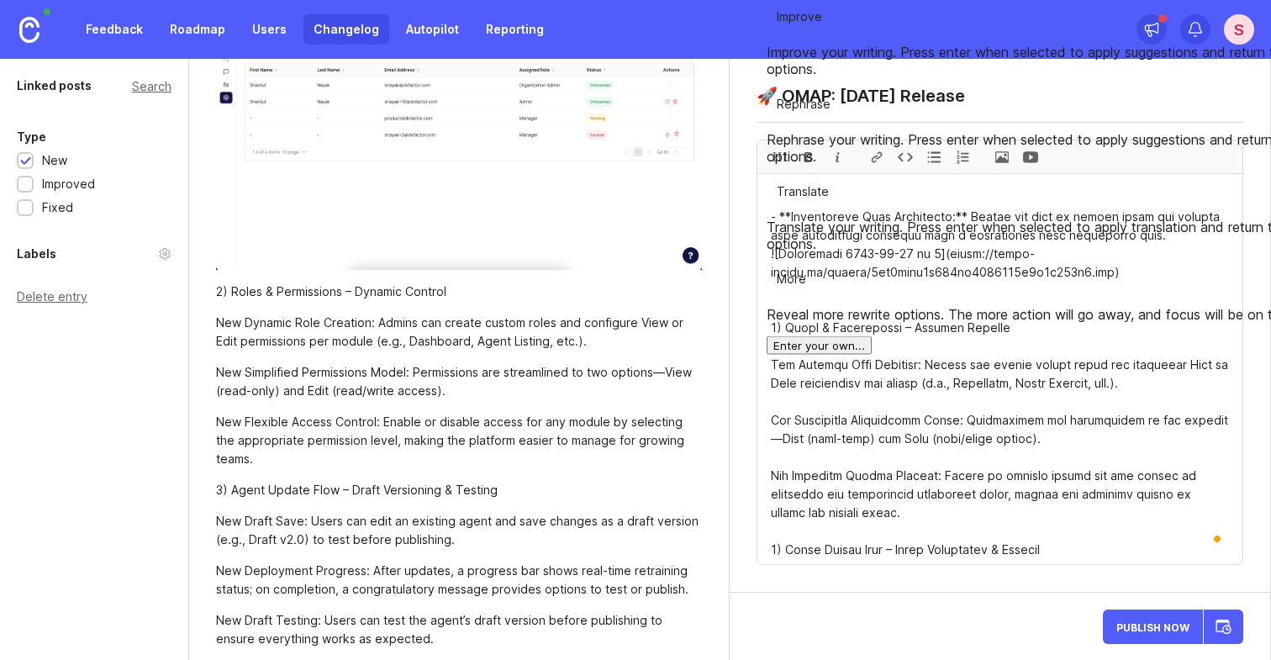
click at [781, 153] on div "H1" at bounding box center [780, 156] width 29 height 33
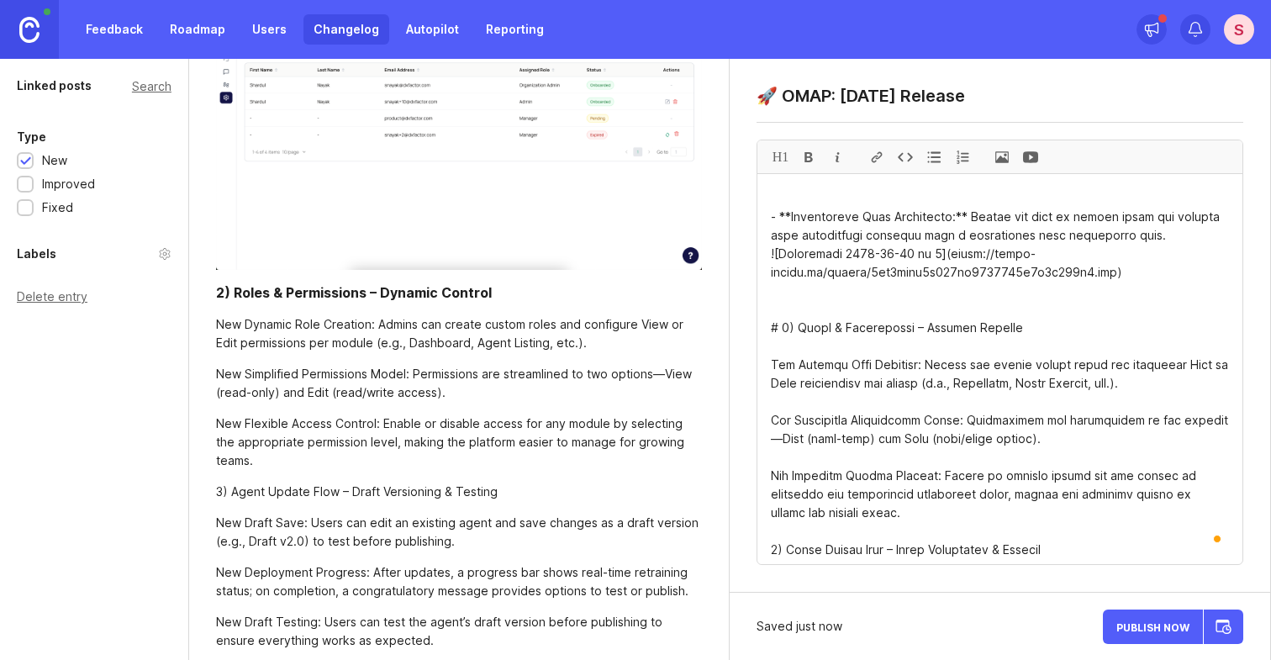
click at [793, 330] on textarea "To enrich screen reader interactions, please activate Accessibility in Grammarl…" at bounding box center [999, 369] width 485 height 390
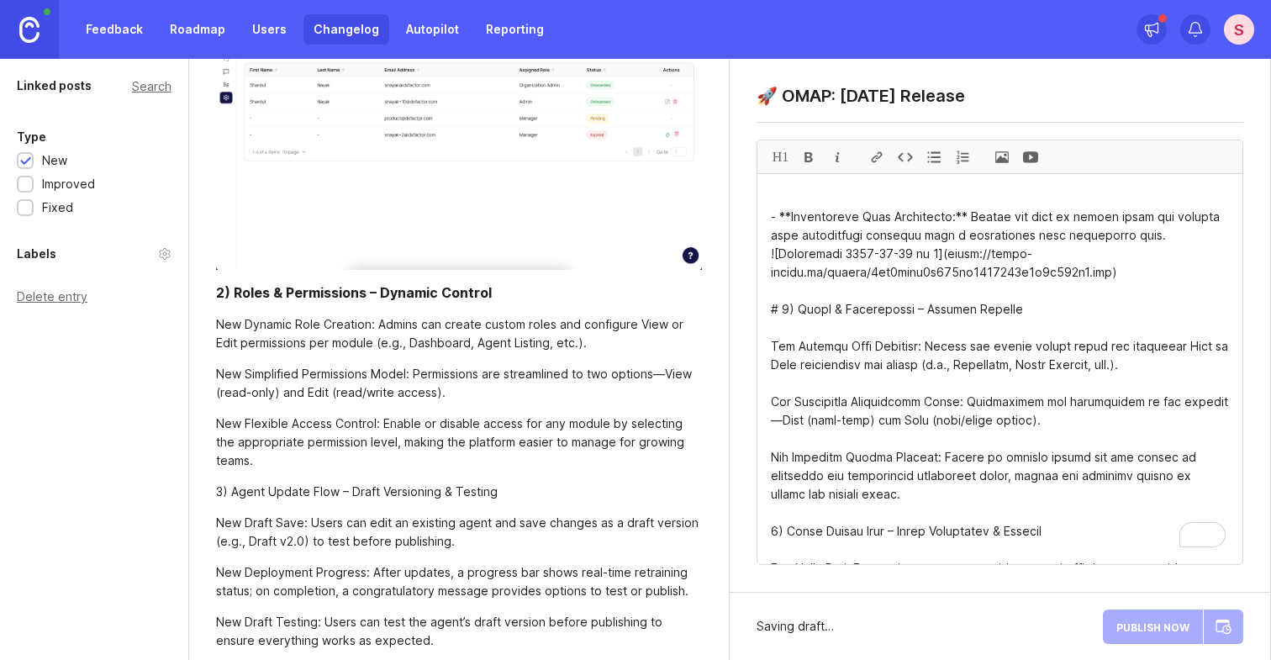
click at [218, 289] on div "2) Roles & Permissions – Dynamic Control" at bounding box center [354, 292] width 276 height 20
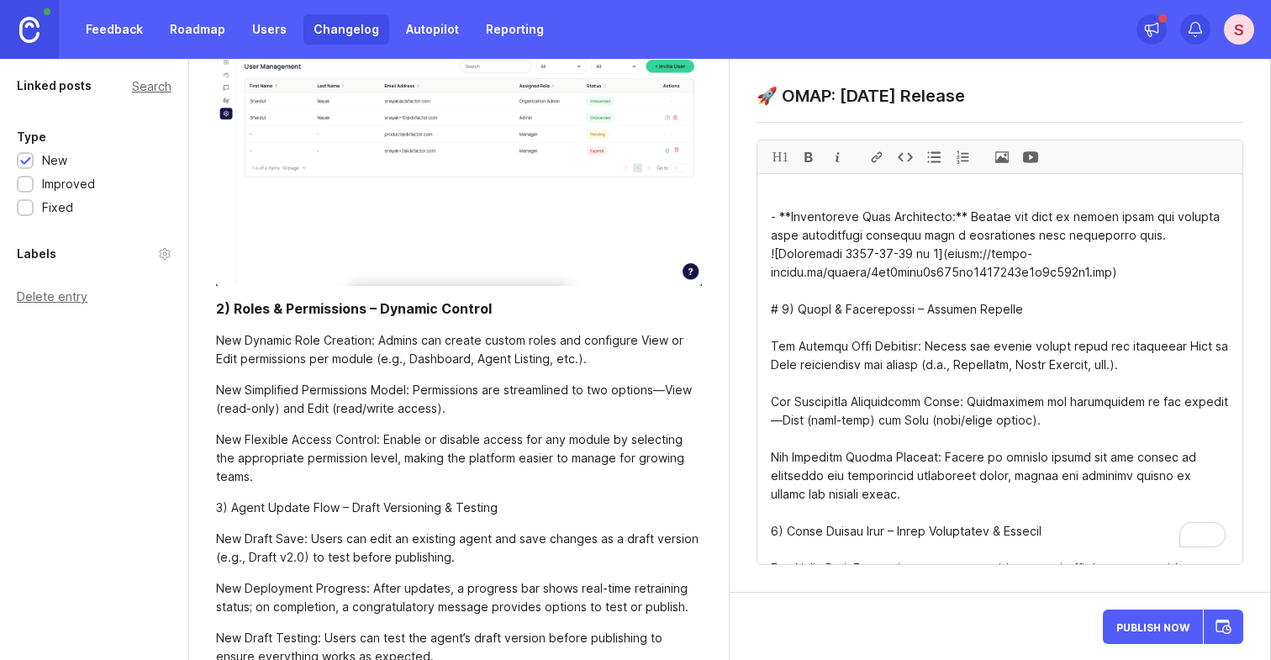
scroll to position [561, 0]
click at [813, 158] on div at bounding box center [808, 156] width 29 height 33
click at [938, 155] on div at bounding box center [933, 156] width 29 height 33
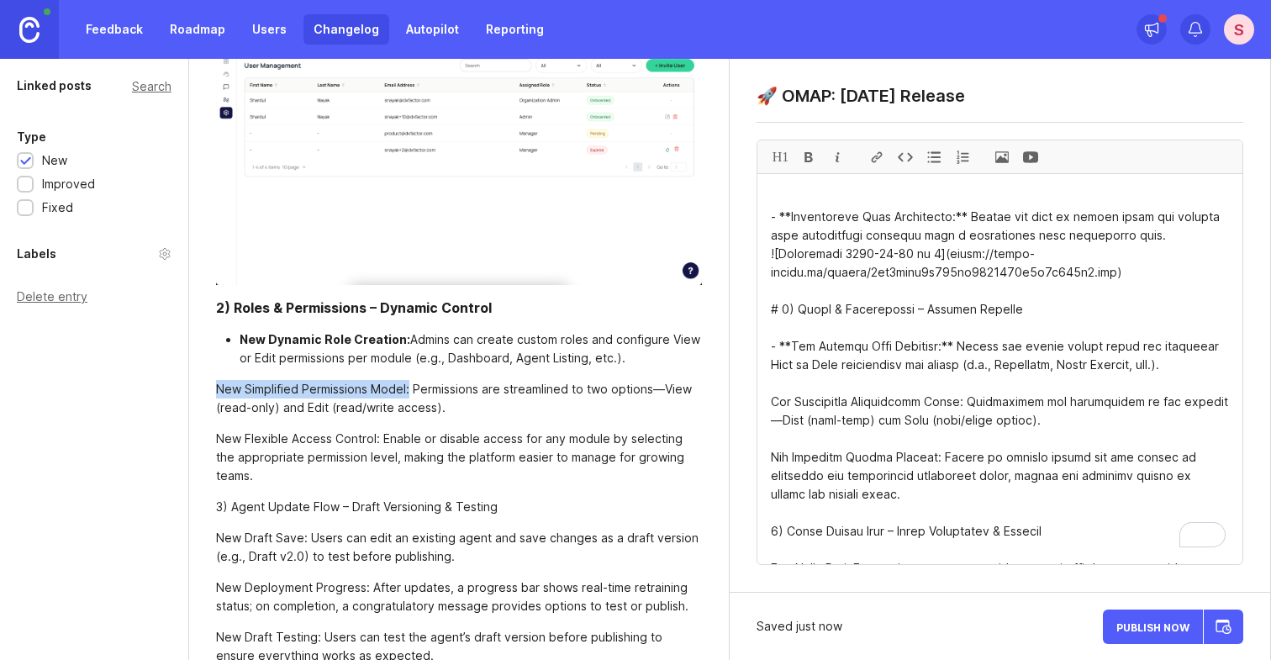
drag, startPoint x: 410, startPoint y: 389, endPoint x: 201, endPoint y: 391, distance: 209.3
click at [201, 391] on div "Unpublished draft new 🚀 OMAP: [DATE] Release 1) User Management – Simplified & …" at bounding box center [459, 283] width 540 height 1571
click at [811, 154] on div at bounding box center [808, 156] width 29 height 33
drag, startPoint x: 965, startPoint y: 439, endPoint x: 750, endPoint y: 434, distance: 214.4
click at [808, 156] on div at bounding box center [808, 156] width 29 height 33
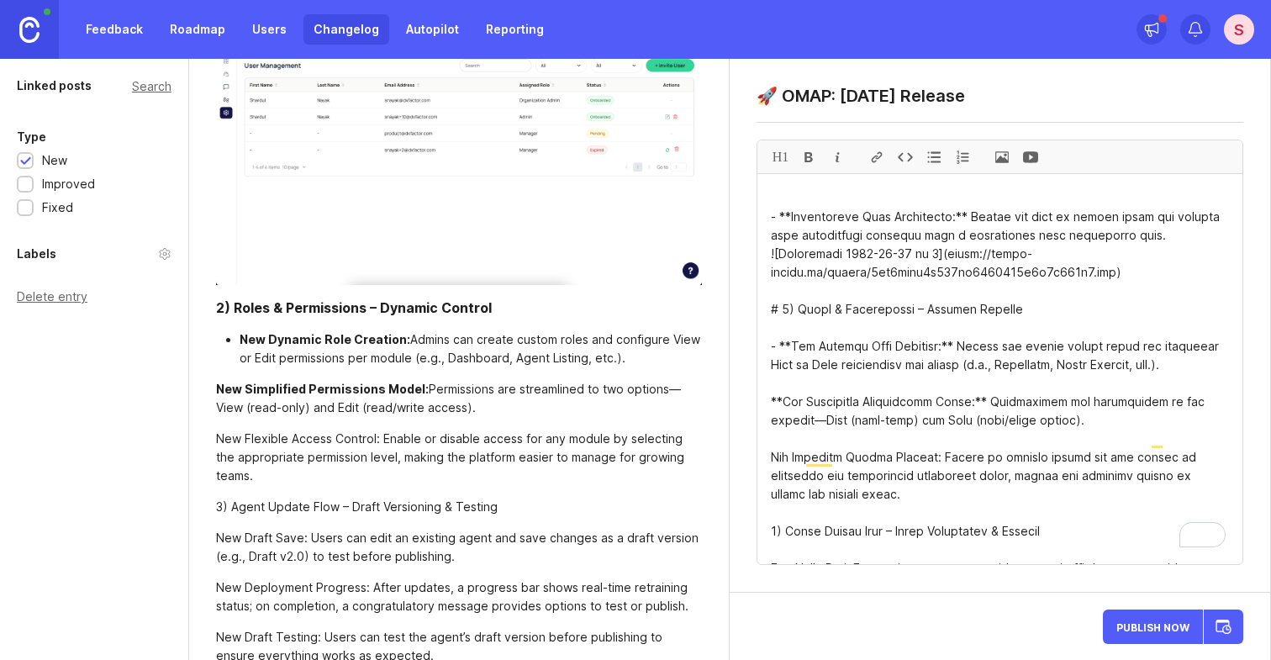
click at [934, 158] on div at bounding box center [933, 156] width 29 height 33
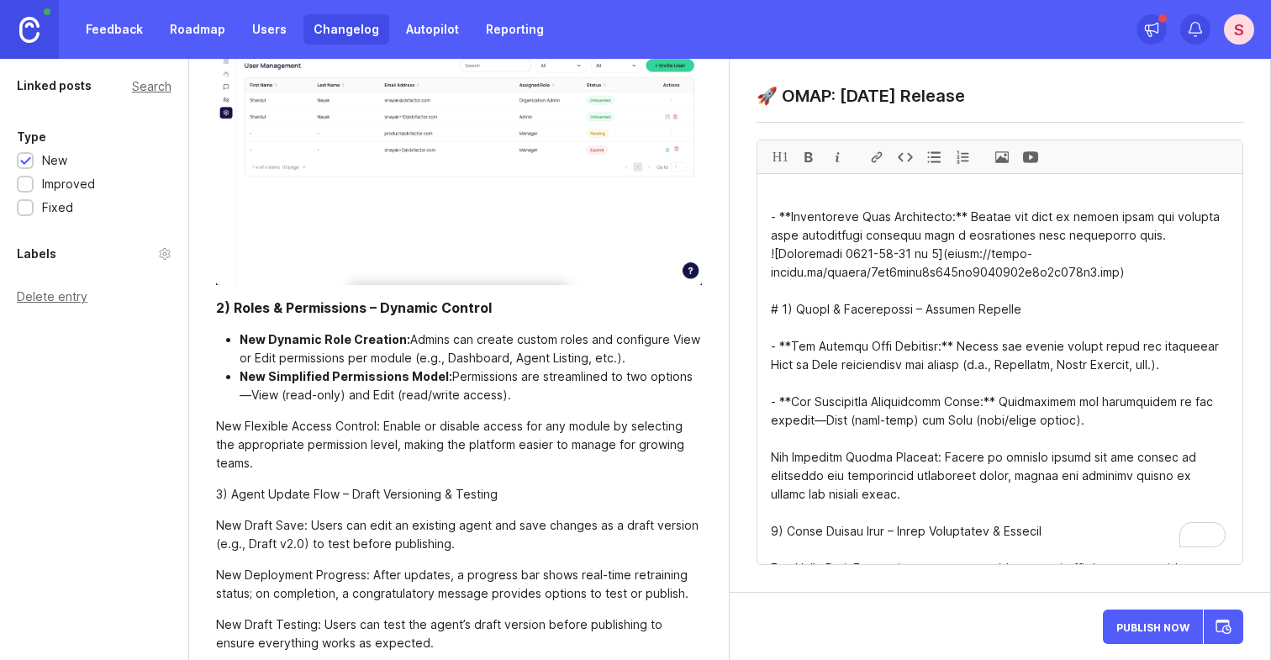
click at [1191, 403] on textarea "To enrich screen reader interactions, please activate Accessibility in Grammarl…" at bounding box center [999, 369] width 485 height 390
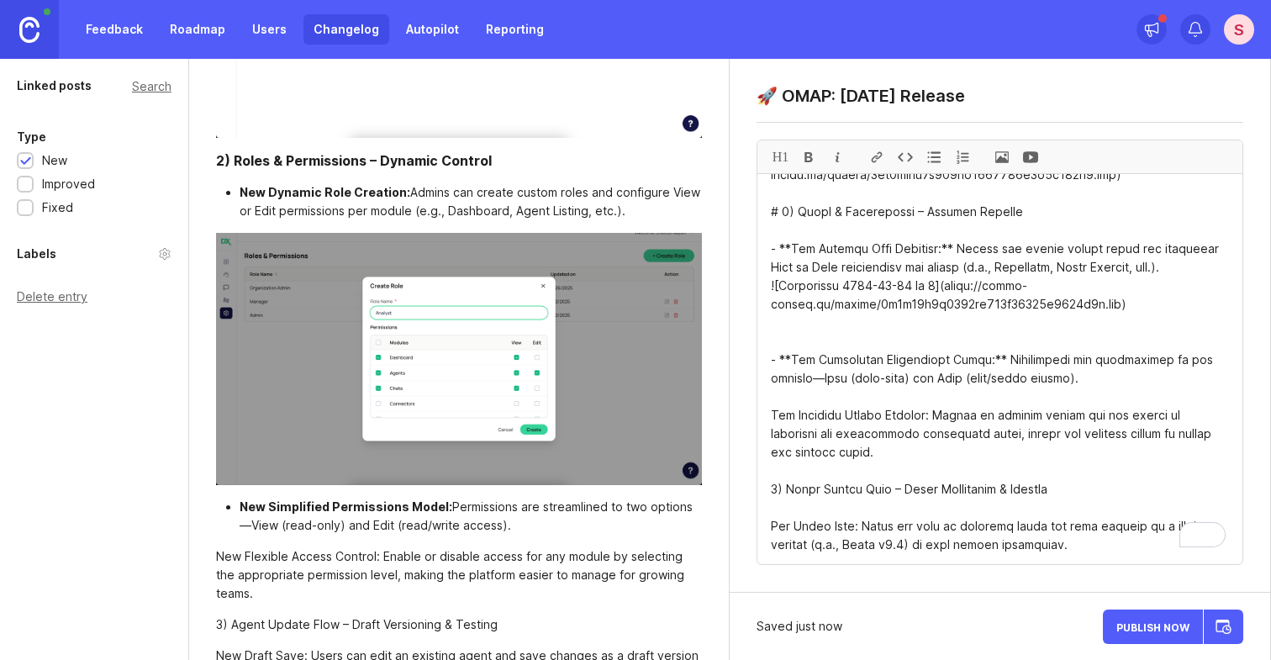
scroll to position [731, 0]
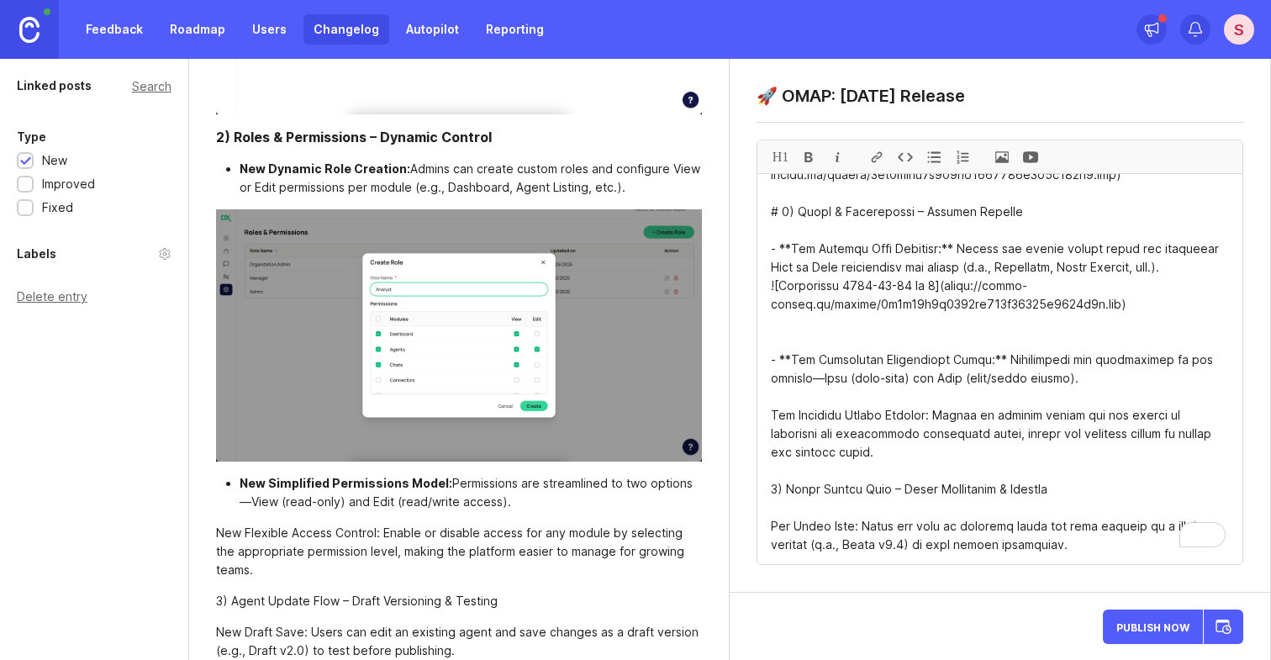
click at [771, 452] on textarea "To enrich screen reader interactions, please activate Accessibility in Grammarl…" at bounding box center [999, 369] width 485 height 390
click at [937, 159] on div at bounding box center [933, 156] width 29 height 33
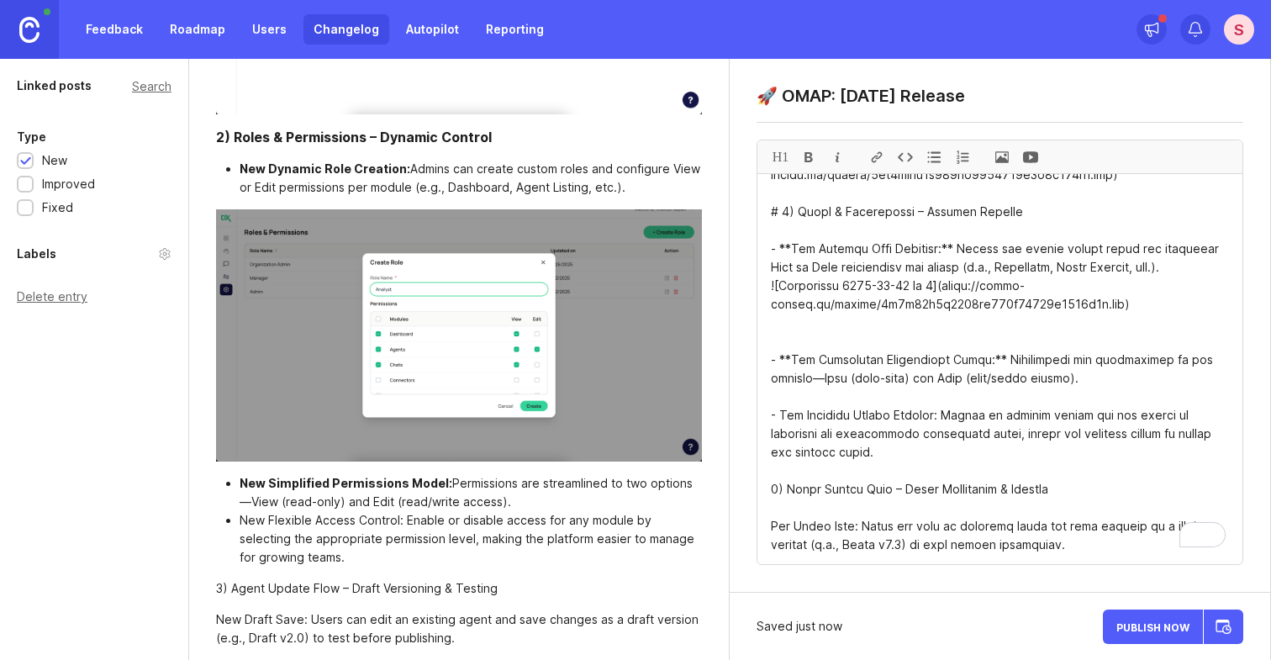
drag, startPoint x: 780, startPoint y: 450, endPoint x: 941, endPoint y: 456, distance: 161.5
click at [809, 156] on div at bounding box center [808, 156] width 29 height 33
click at [502, 503] on li "New Simplified Permissions Model: Permissions are streamlined to two options—Vi…" at bounding box center [471, 492] width 463 height 37
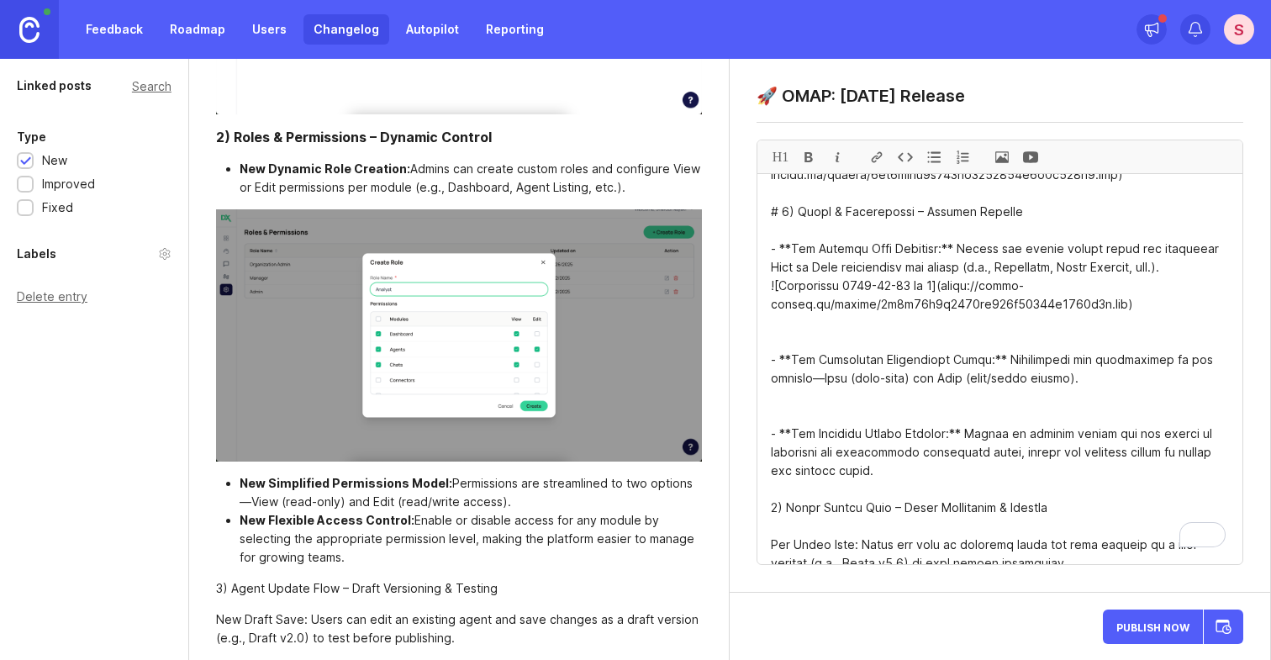
drag, startPoint x: 1145, startPoint y: 345, endPoint x: 734, endPoint y: 323, distance: 411.6
click at [734, 323] on div "🚀 OMAP: [DATE] Release H1" at bounding box center [999, 326] width 540 height 534
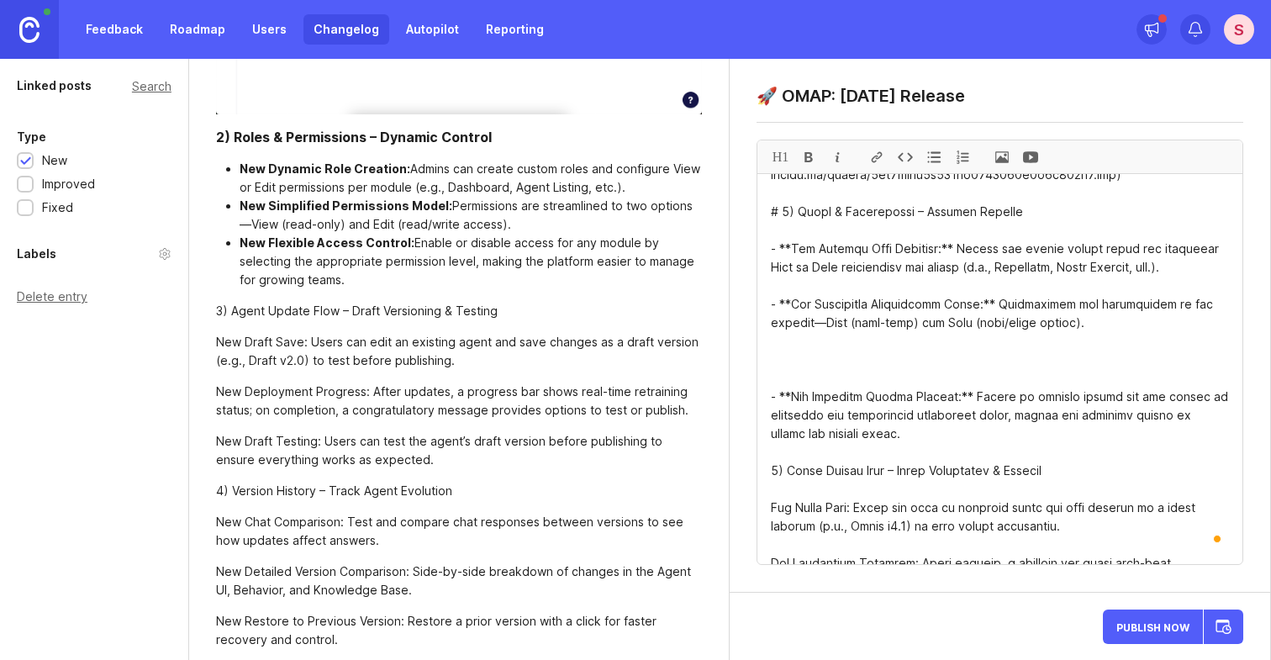
paste textarea "![Screenshot [DATE] at 1]([URL][DOMAIN_NAME])"
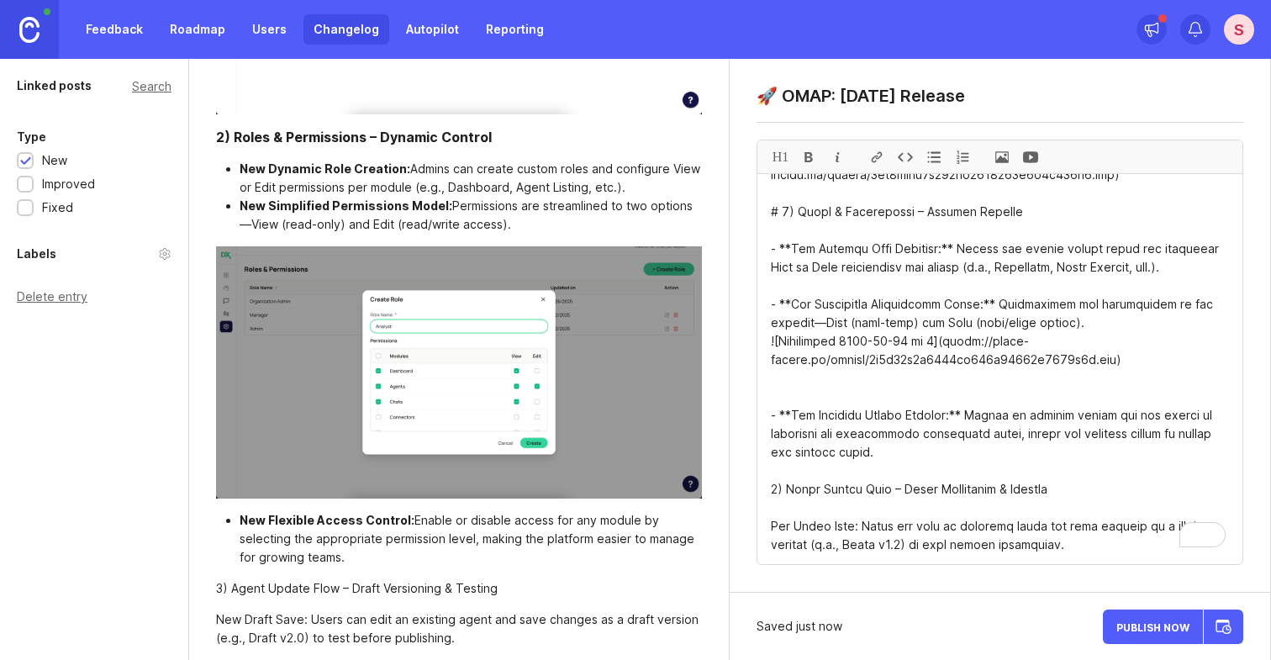
click at [810, 429] on textarea "To enrich screen reader interactions, please activate Accessibility in Grammarl…" at bounding box center [999, 369] width 485 height 390
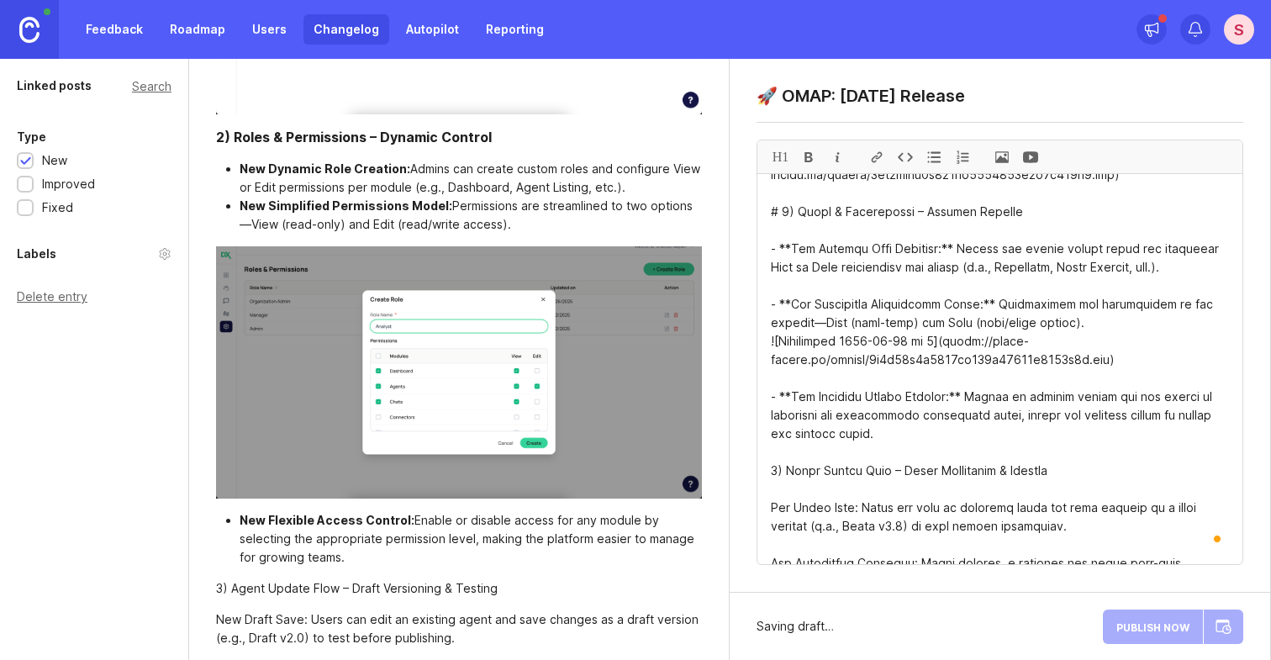
click at [892, 479] on textarea "To enrich screen reader interactions, please activate Accessibility in Grammarl…" at bounding box center [999, 369] width 485 height 390
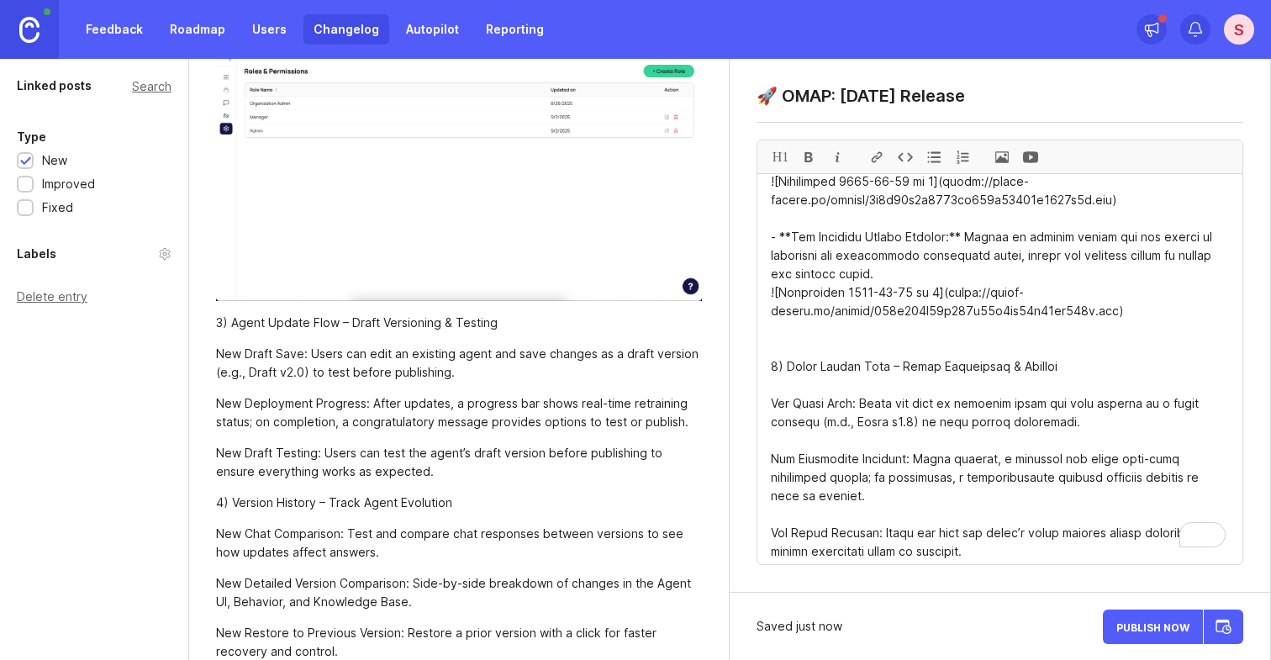
scroll to position [418, 0]
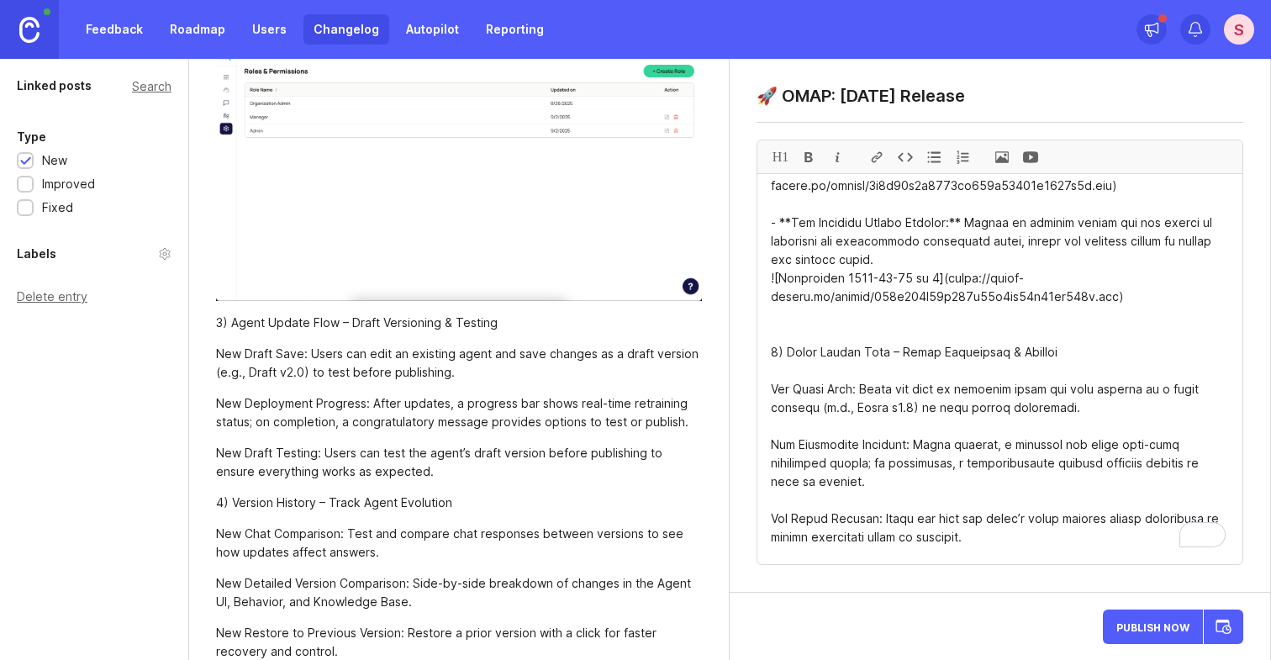
drag, startPoint x: 1063, startPoint y: 394, endPoint x: 762, endPoint y: 391, distance: 300.9
click at [785, 162] on div "H1" at bounding box center [780, 156] width 29 height 33
click at [934, 155] on div at bounding box center [933, 156] width 29 height 33
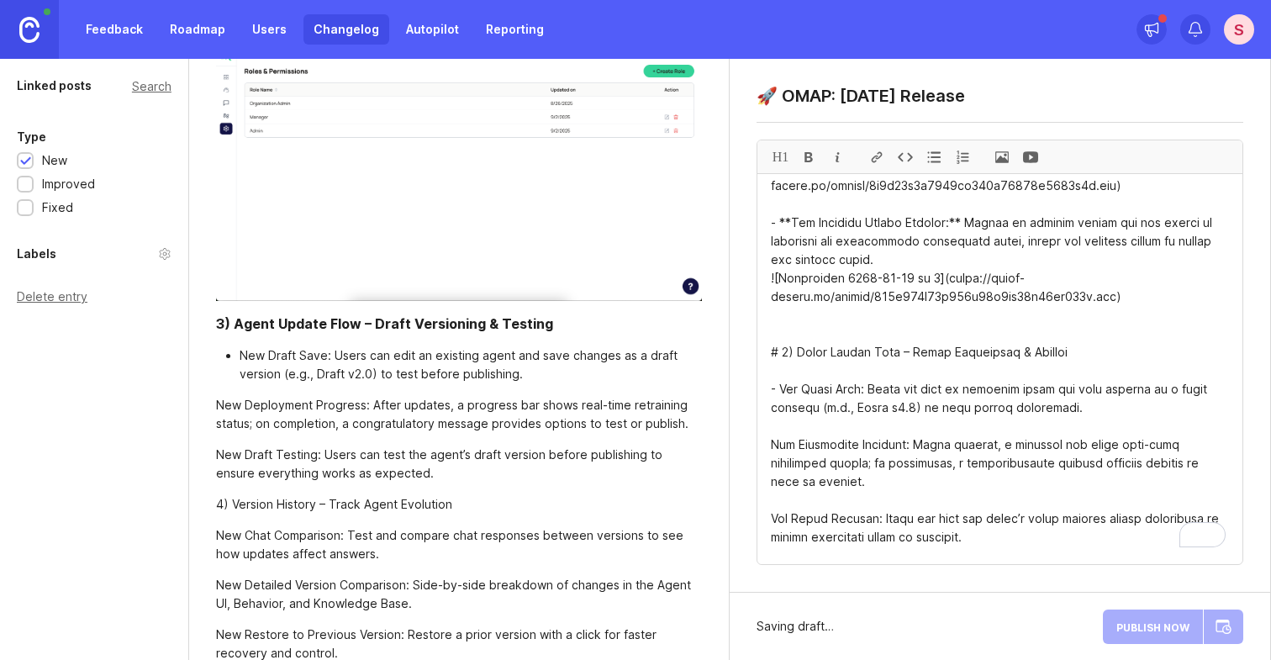
click at [773, 425] on textarea "To enrich screen reader interactions, please activate Accessibility in Grammarl…" at bounding box center [999, 369] width 485 height 390
click at [810, 155] on div at bounding box center [808, 156] width 29 height 33
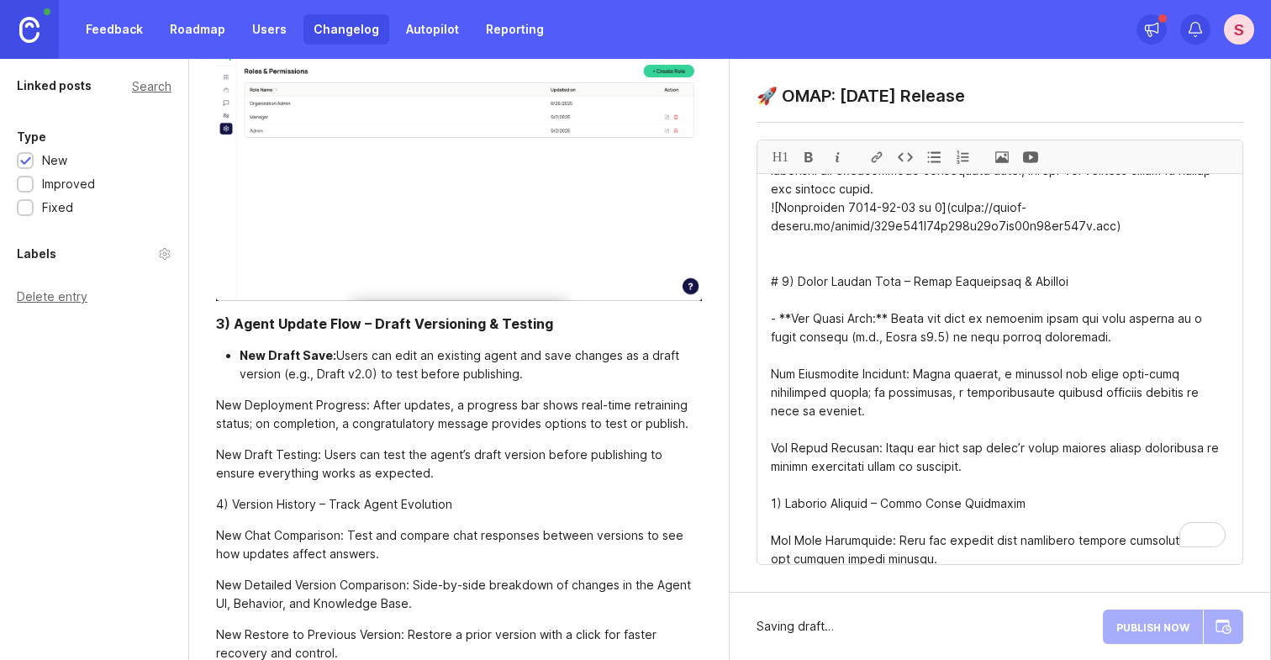
scroll to position [522, 0]
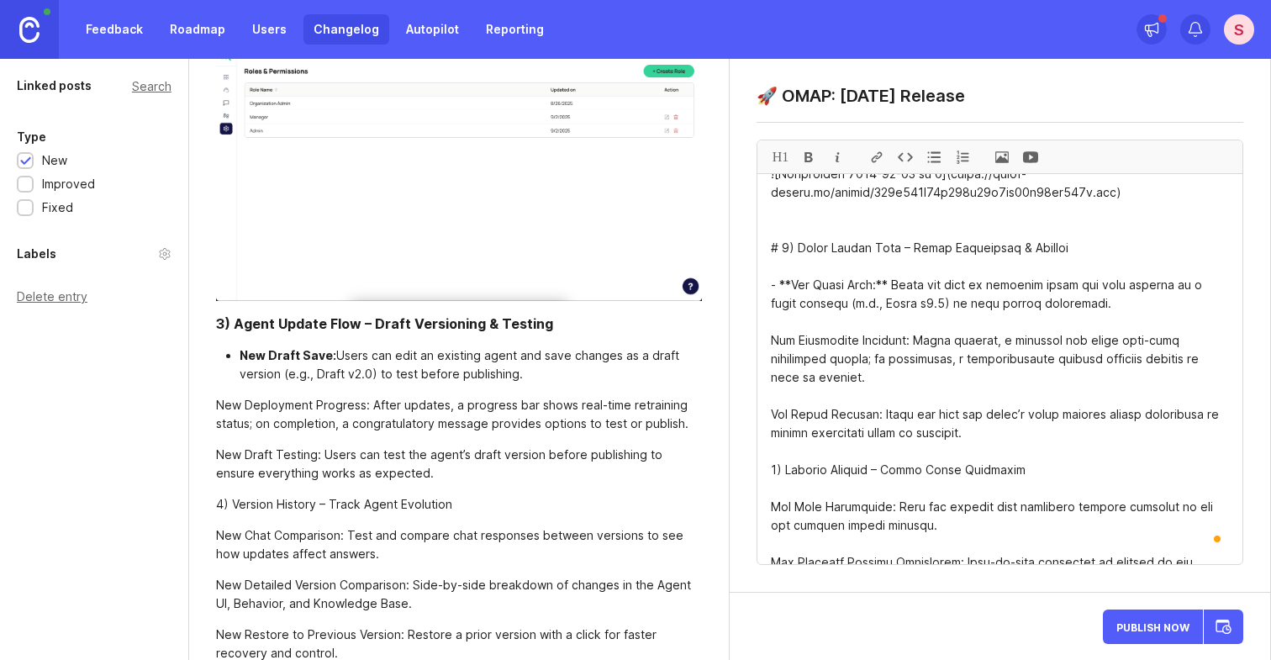
click at [767, 377] on textarea "To enrich screen reader interactions, please activate Accessibility in Grammarl…" at bounding box center [999, 369] width 485 height 390
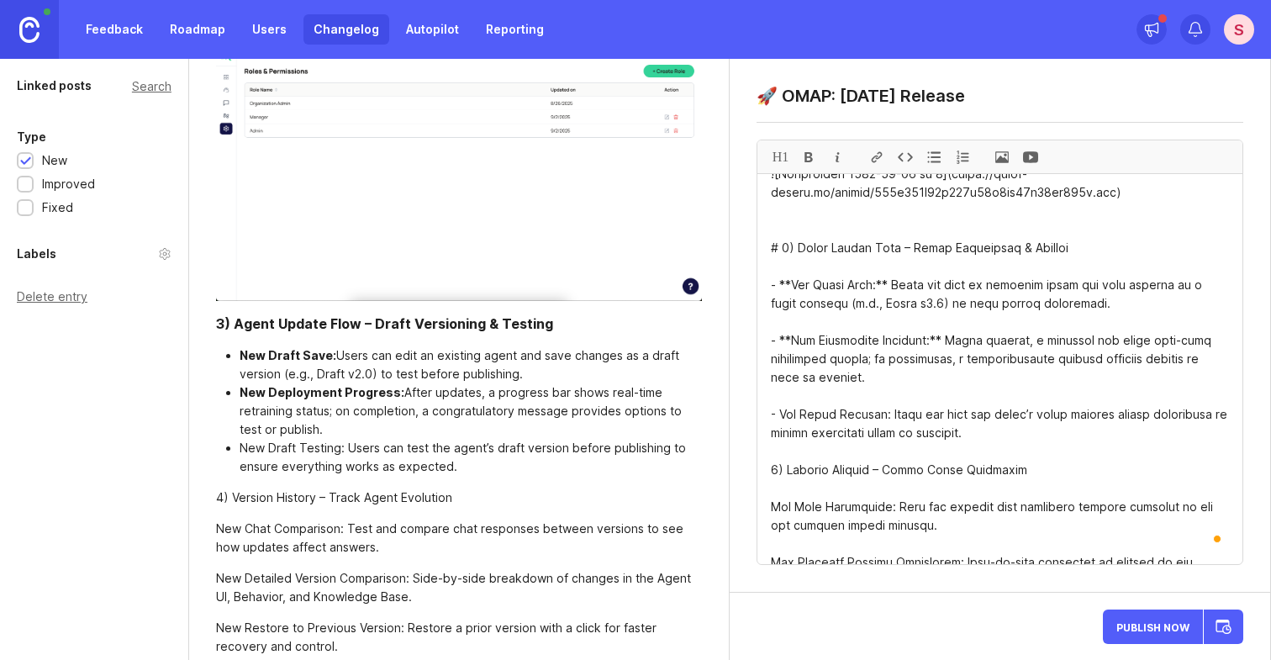
click at [808, 159] on div at bounding box center [808, 156] width 29 height 33
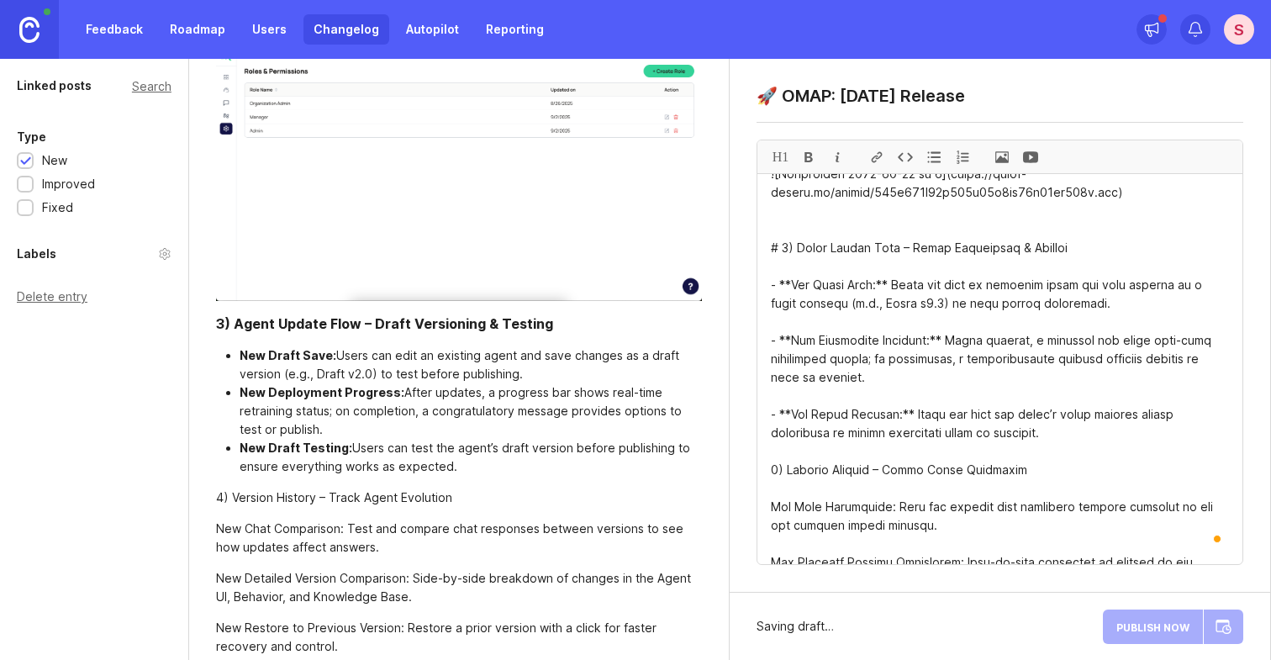
click at [1088, 342] on textarea "To enrich screen reader interactions, please activate Accessibility in Grammarl…" at bounding box center [999, 369] width 485 height 390
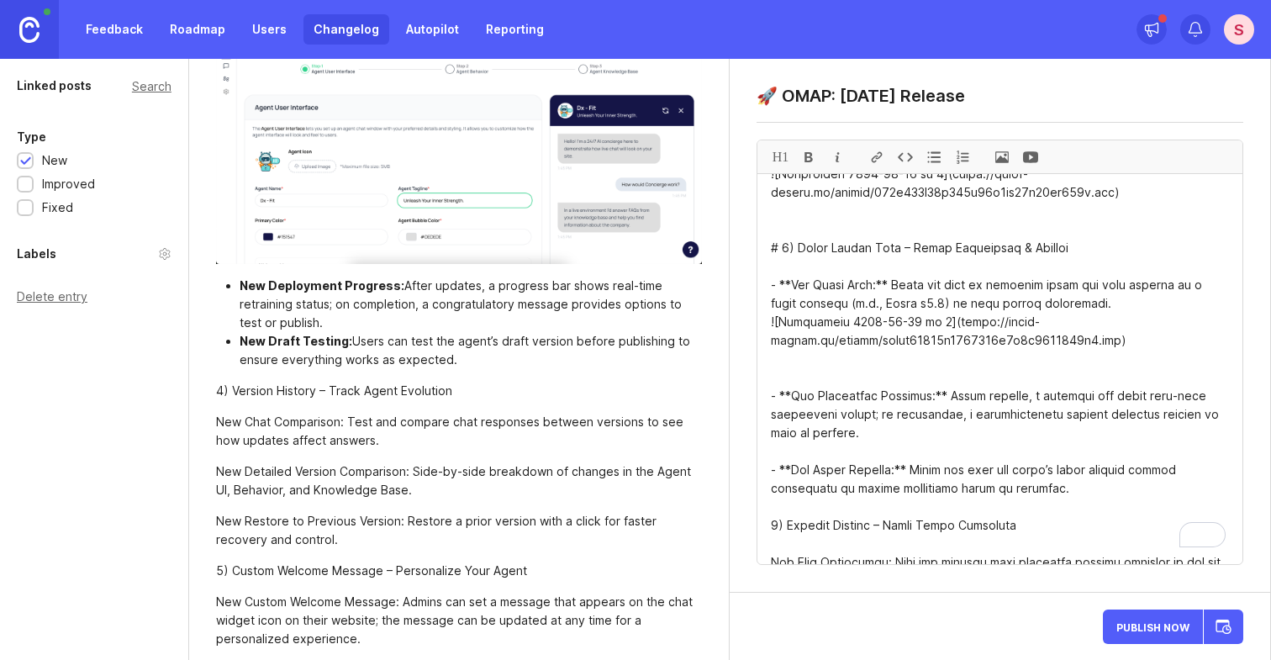
scroll to position [1657, 0]
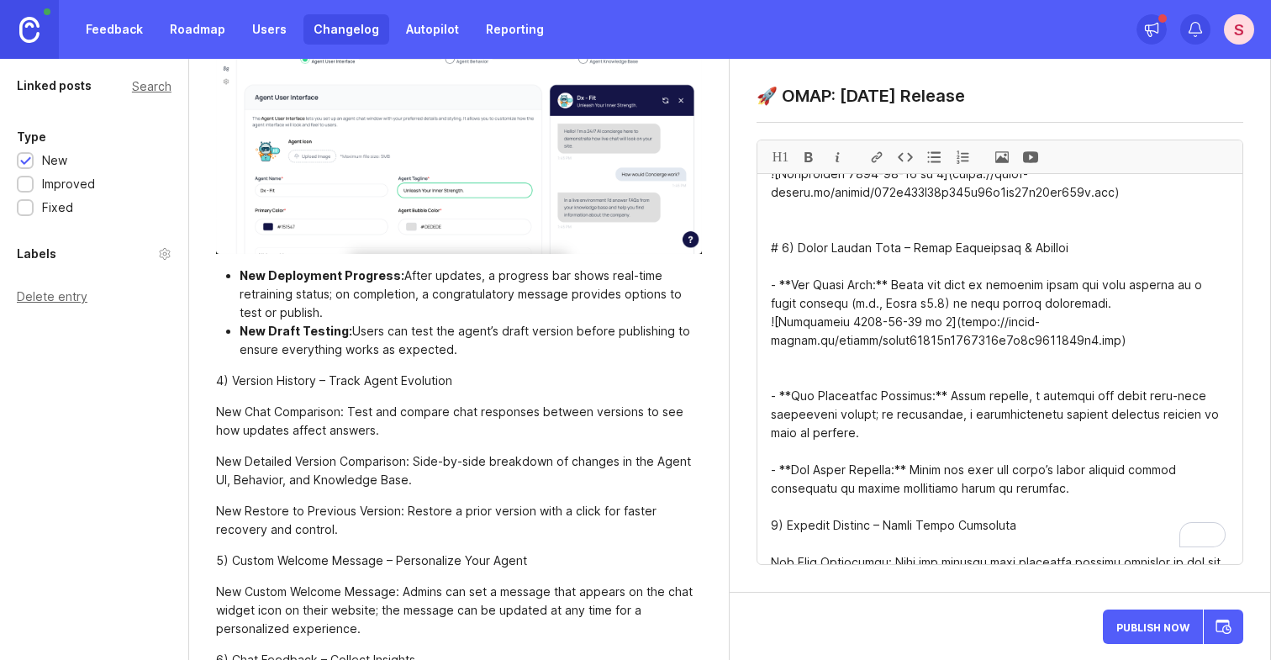
click at [312, 310] on li "New Deployment Progress: After updates, a progress bar shows real-time retraini…" at bounding box center [471, 293] width 463 height 55
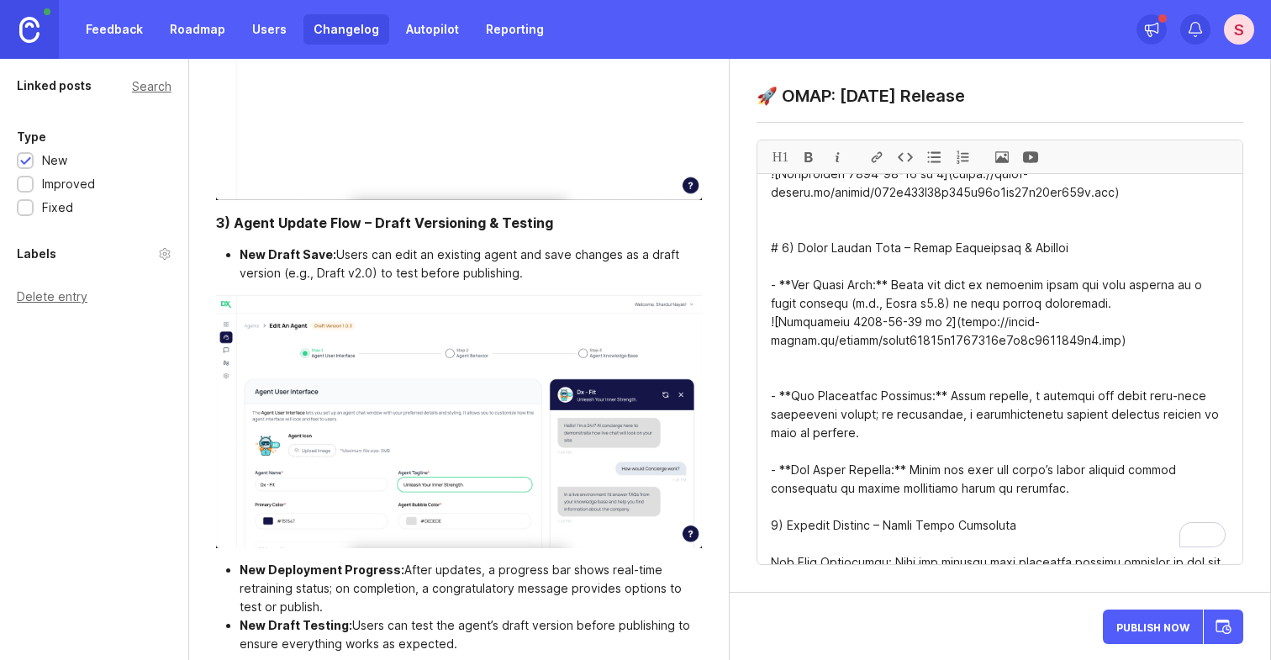
scroll to position [1335, 0]
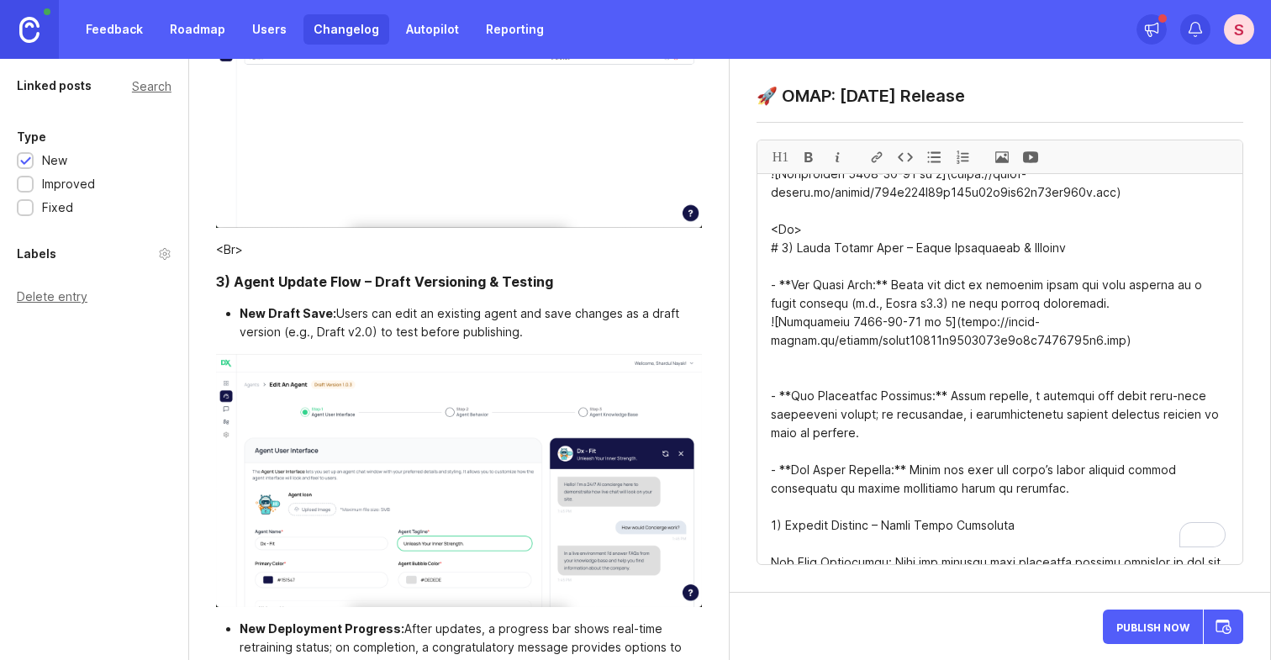
drag, startPoint x: 816, startPoint y: 265, endPoint x: 761, endPoint y: 265, distance: 55.5
click at [761, 265] on textarea "To enrich screen reader interactions, please activate Accessibility in Grammarl…" at bounding box center [999, 369] width 485 height 390
click at [899, 155] on div at bounding box center [905, 156] width 29 height 33
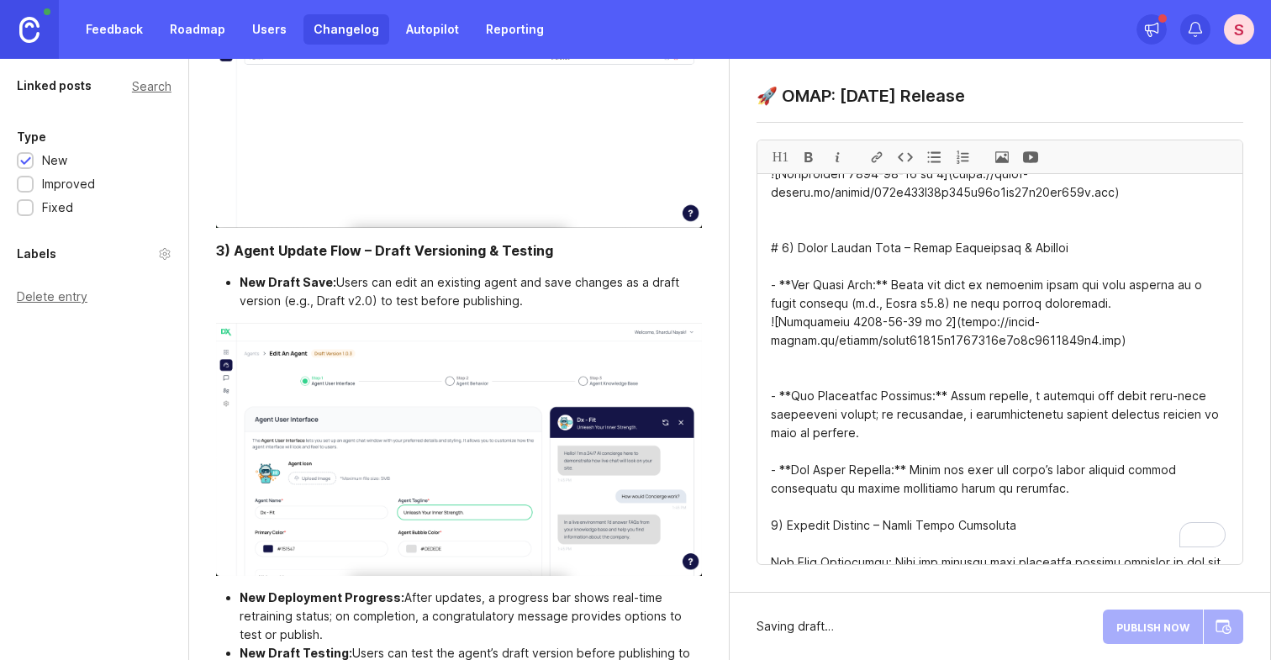
click at [781, 256] on textarea "To enrich screen reader interactions, please activate Accessibility in Grammarl…" at bounding box center [999, 369] width 485 height 390
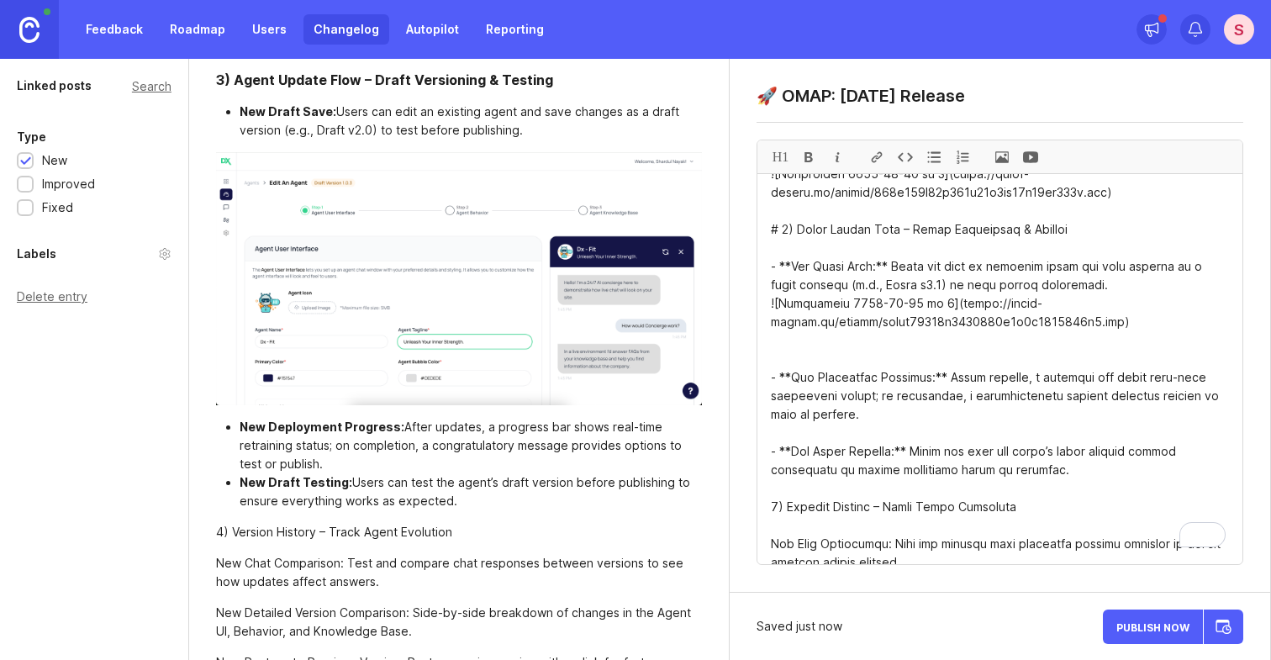
scroll to position [1511, 0]
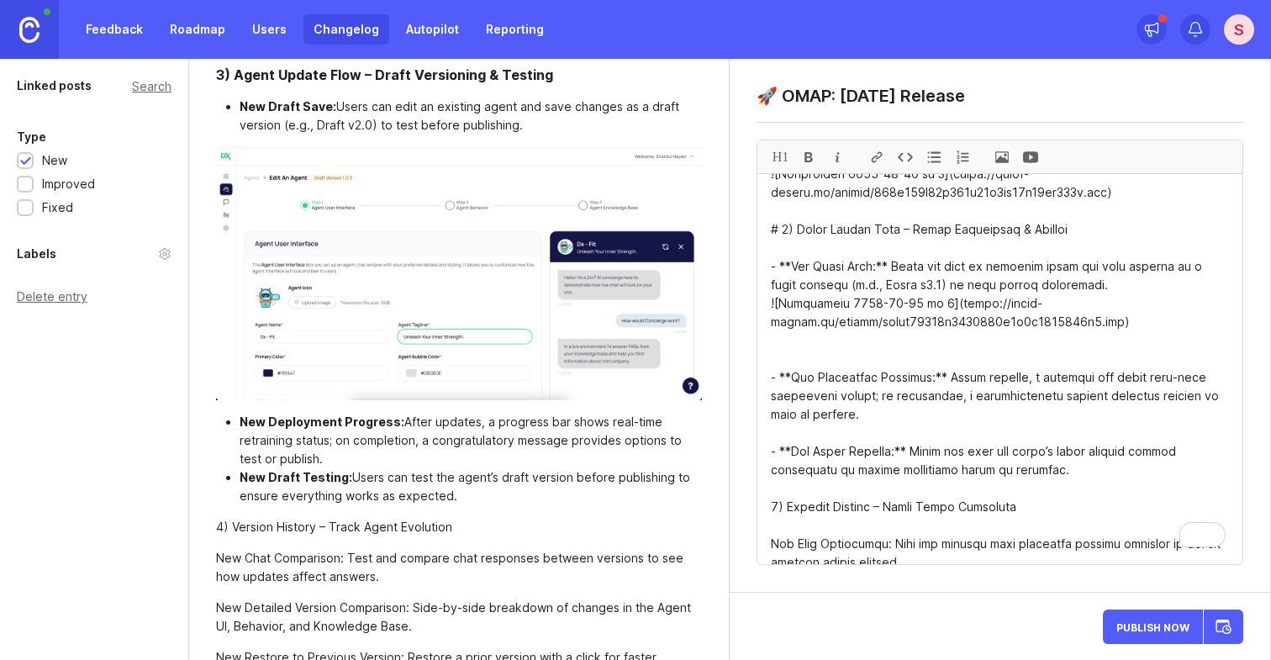
click at [324, 457] on li "New Deployment Progress: After updates, a progress bar shows real-time retraini…" at bounding box center [471, 440] width 463 height 55
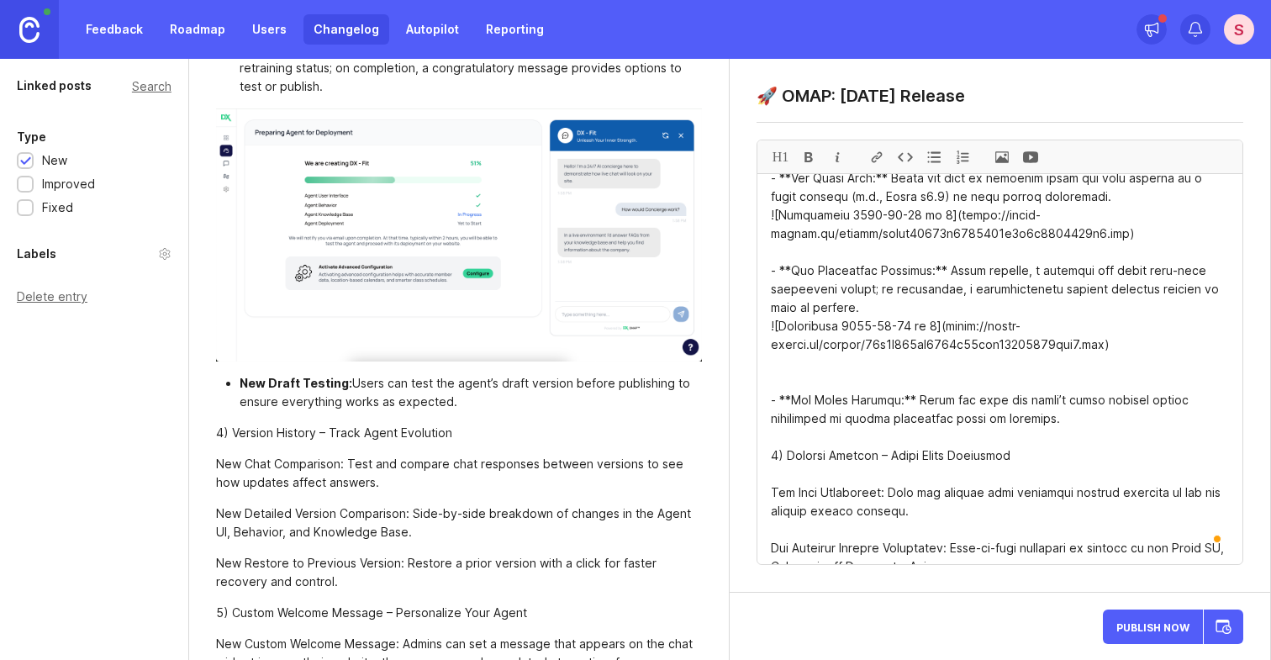
scroll to position [1885, 0]
click at [468, 400] on li "New Draft Testing: Users can test the agent’s draft version before publishing t…" at bounding box center [471, 390] width 463 height 37
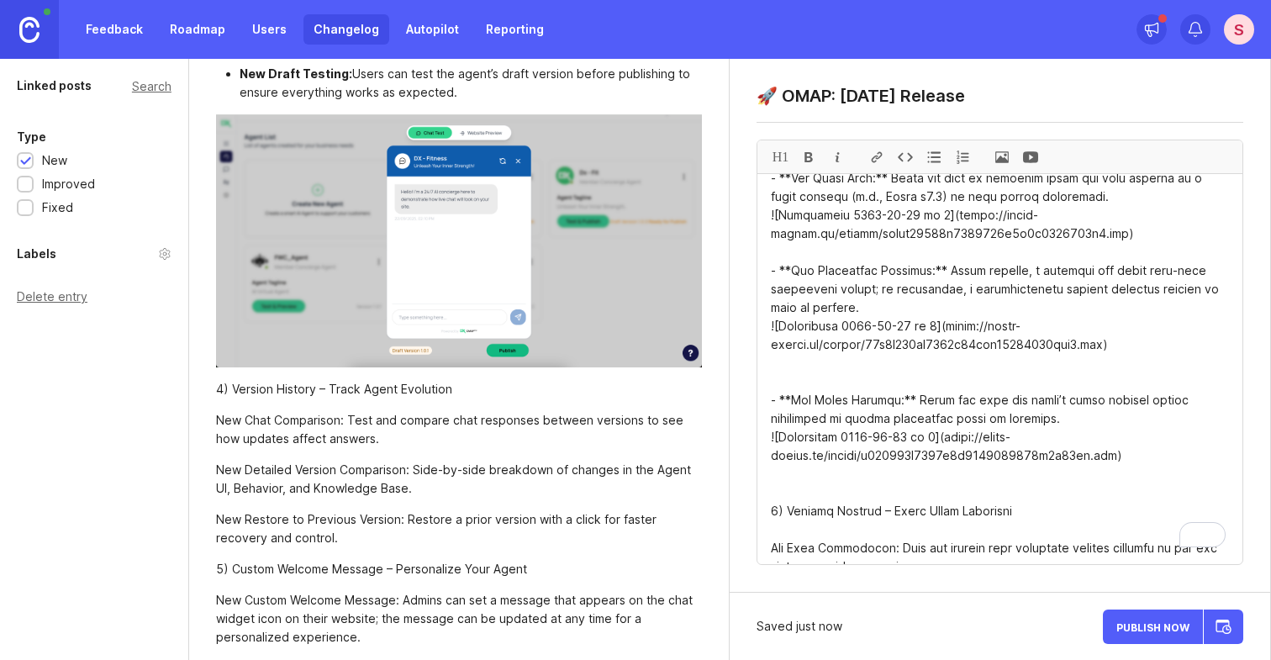
scroll to position [2304, 0]
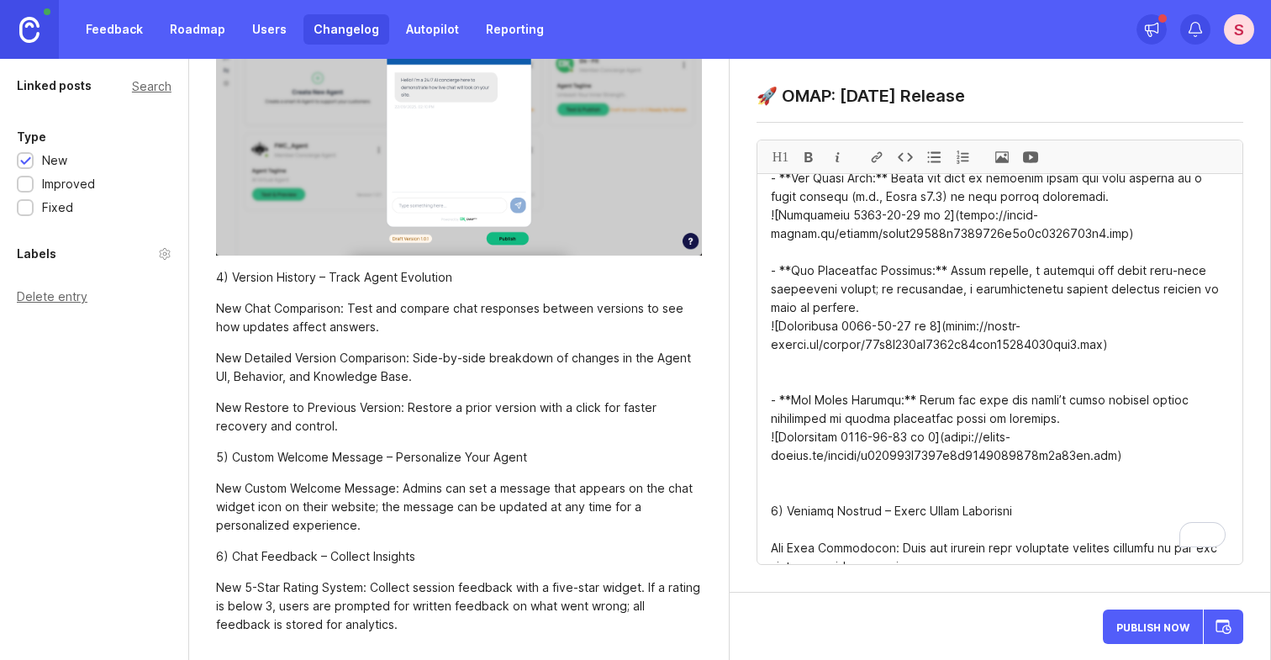
click at [367, 327] on div "New Chat Comparison: Test and compare chat responses between versions to see ho…" at bounding box center [459, 317] width 487 height 37
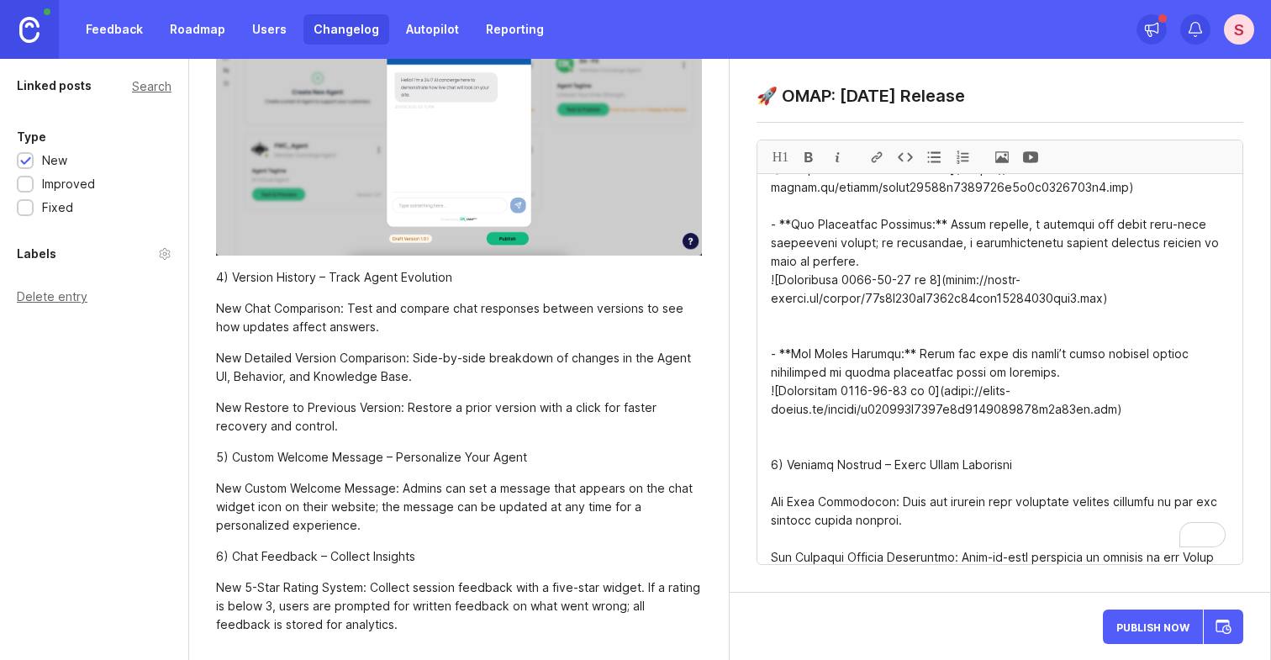
scroll to position [682, 0]
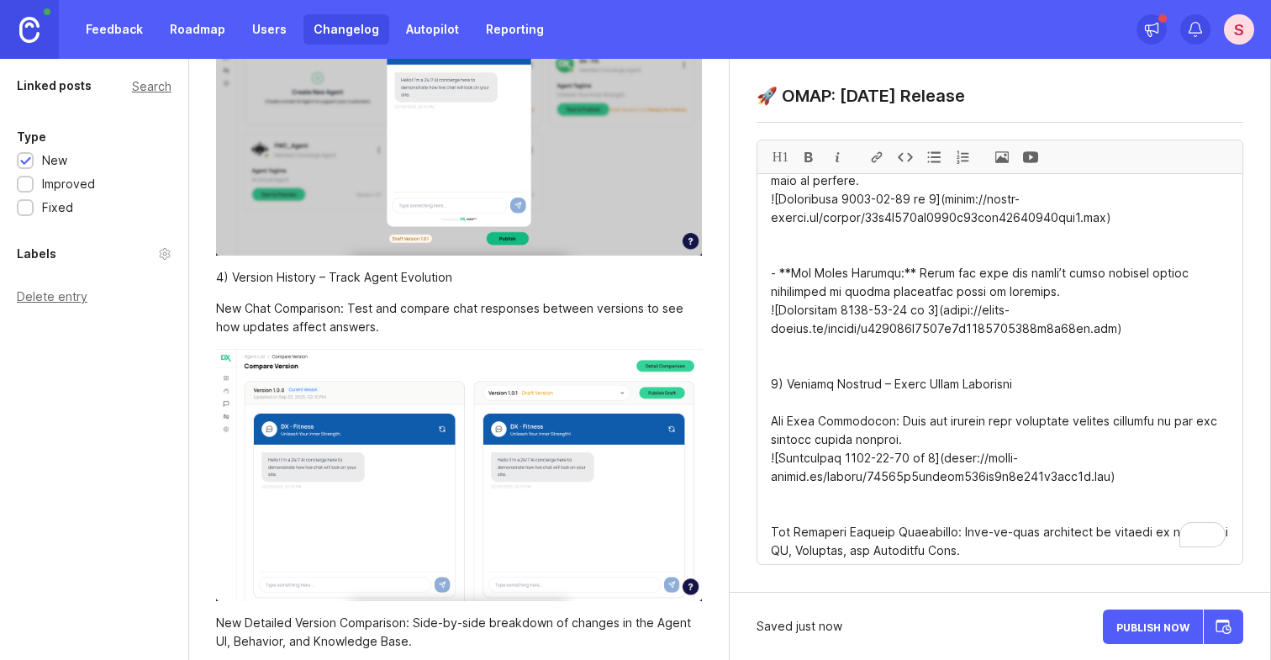
drag, startPoint x: 1026, startPoint y: 425, endPoint x: 752, endPoint y: 419, distance: 274.0
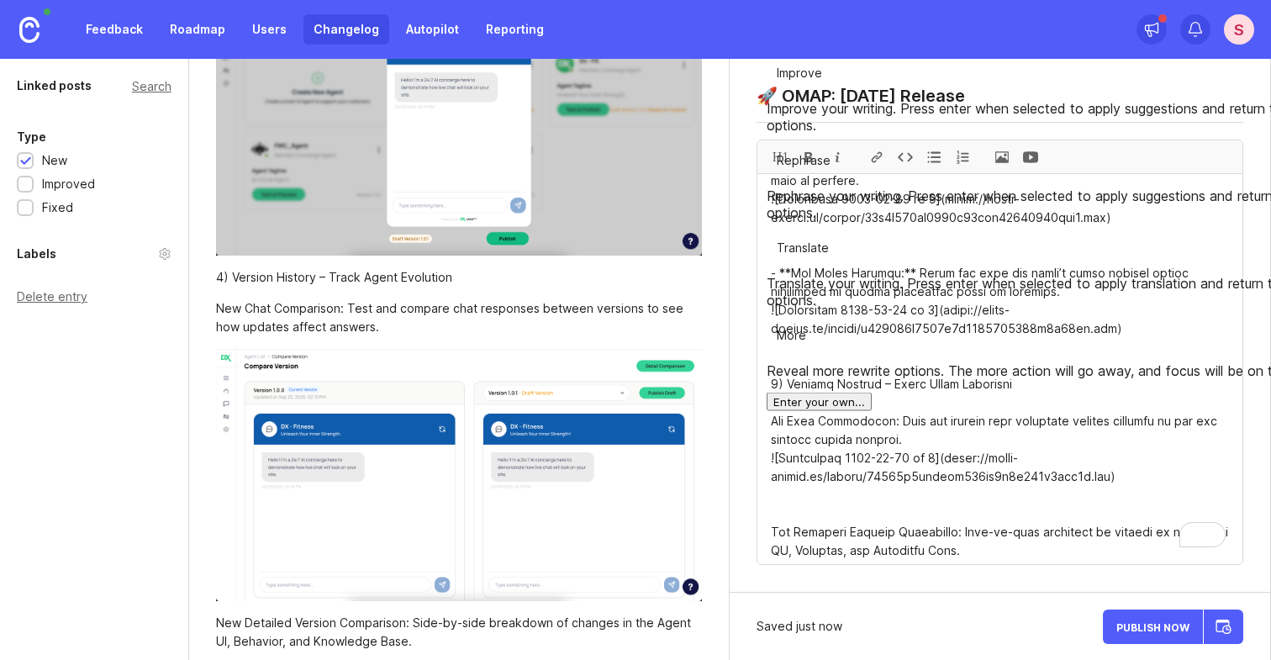
click at [779, 161] on div "H1" at bounding box center [780, 156] width 29 height 33
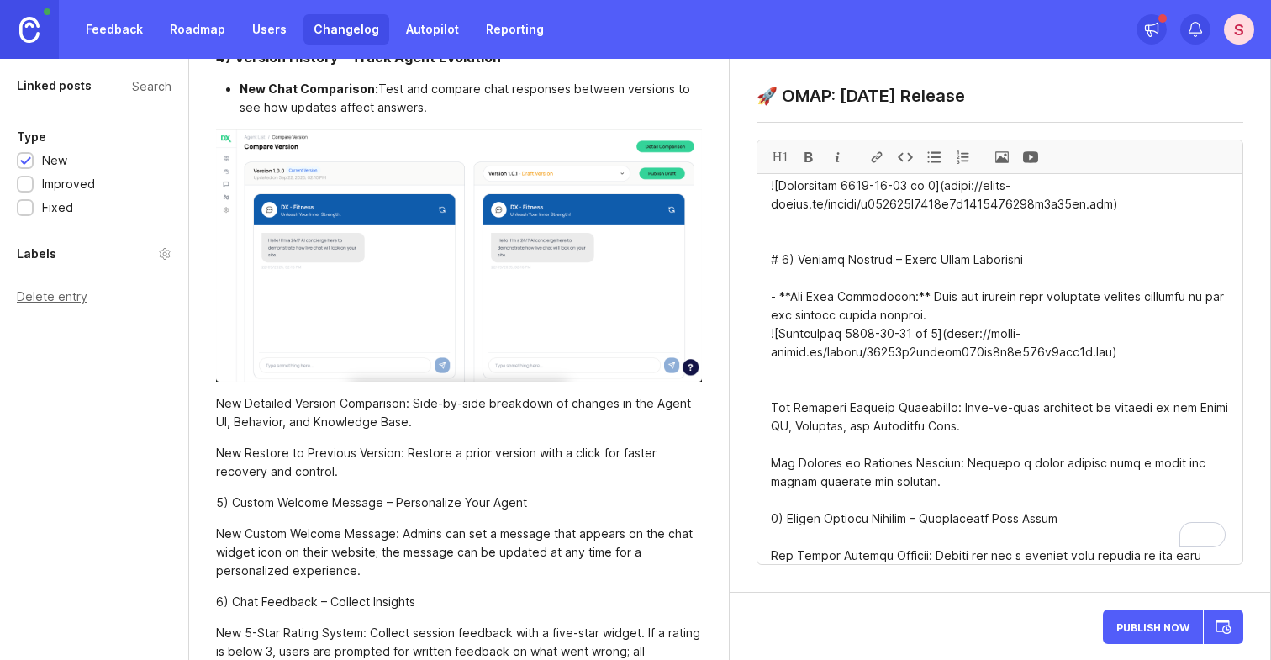
scroll to position [866, 0]
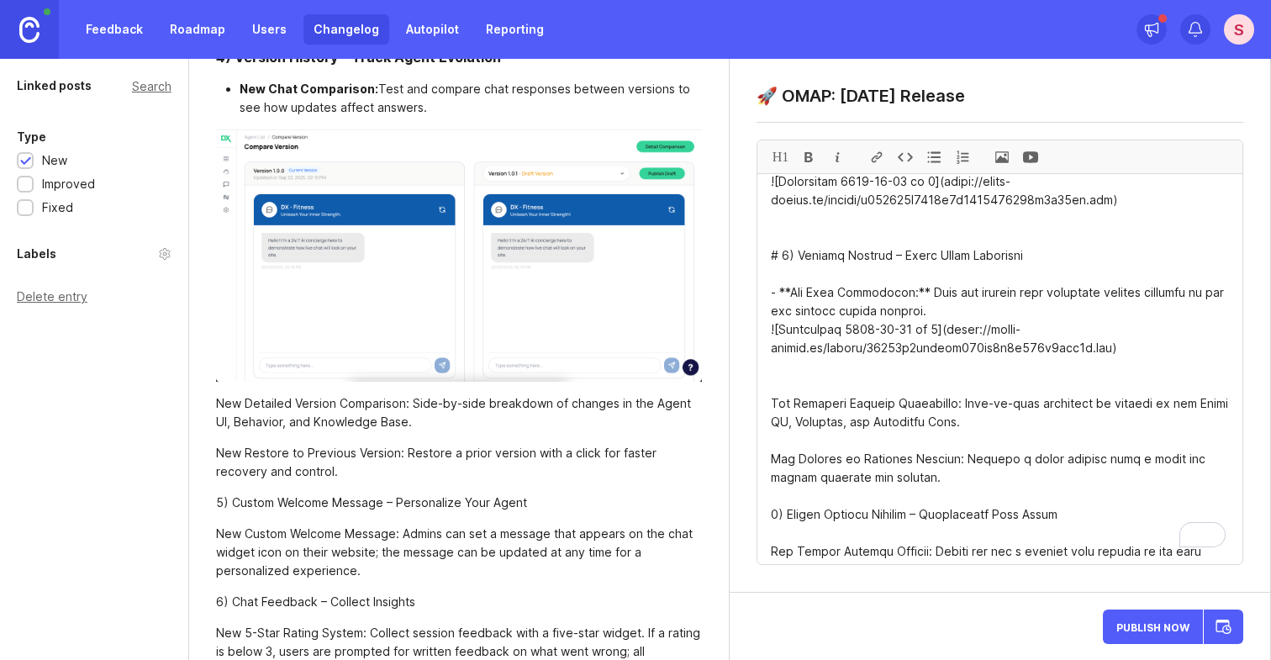
click at [792, 419] on textarea "To enrich screen reader interactions, please activate Accessibility in Grammarl…" at bounding box center [999, 369] width 485 height 390
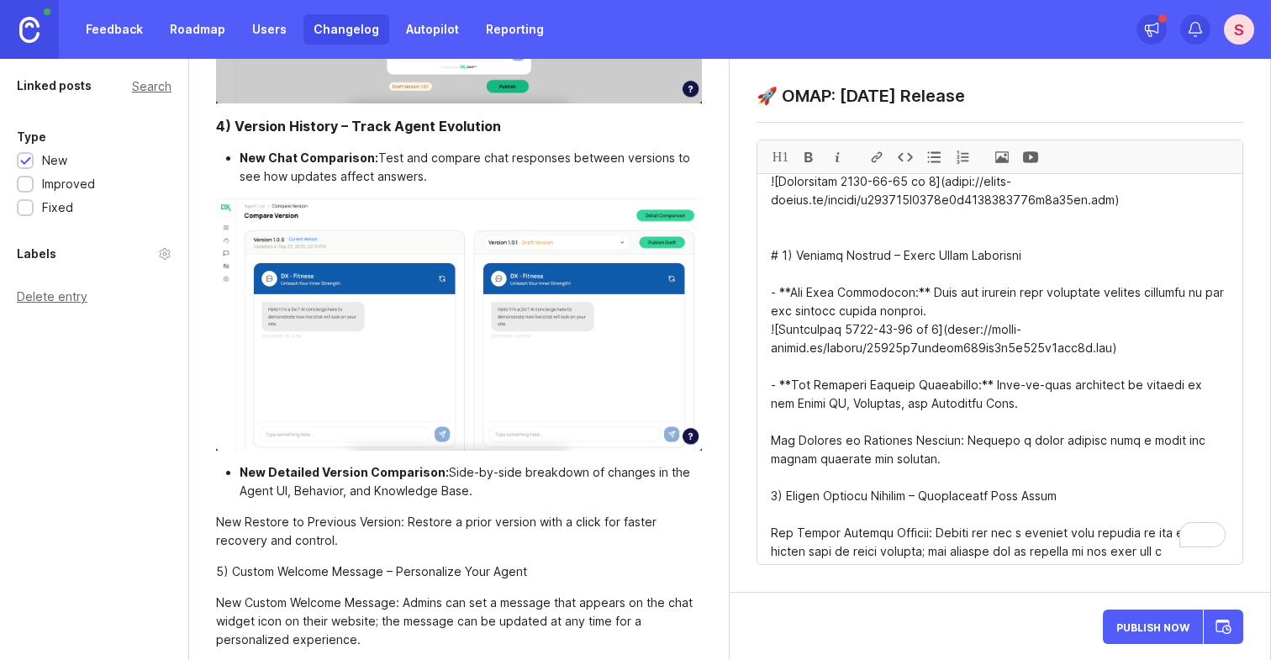
click at [801, 329] on textarea "To enrich screen reader interactions, please activate Accessibility in Grammarl…" at bounding box center [999, 369] width 485 height 390
click at [807, 422] on textarea "To enrich screen reader interactions, please activate Accessibility in Grammarl…" at bounding box center [999, 369] width 485 height 390
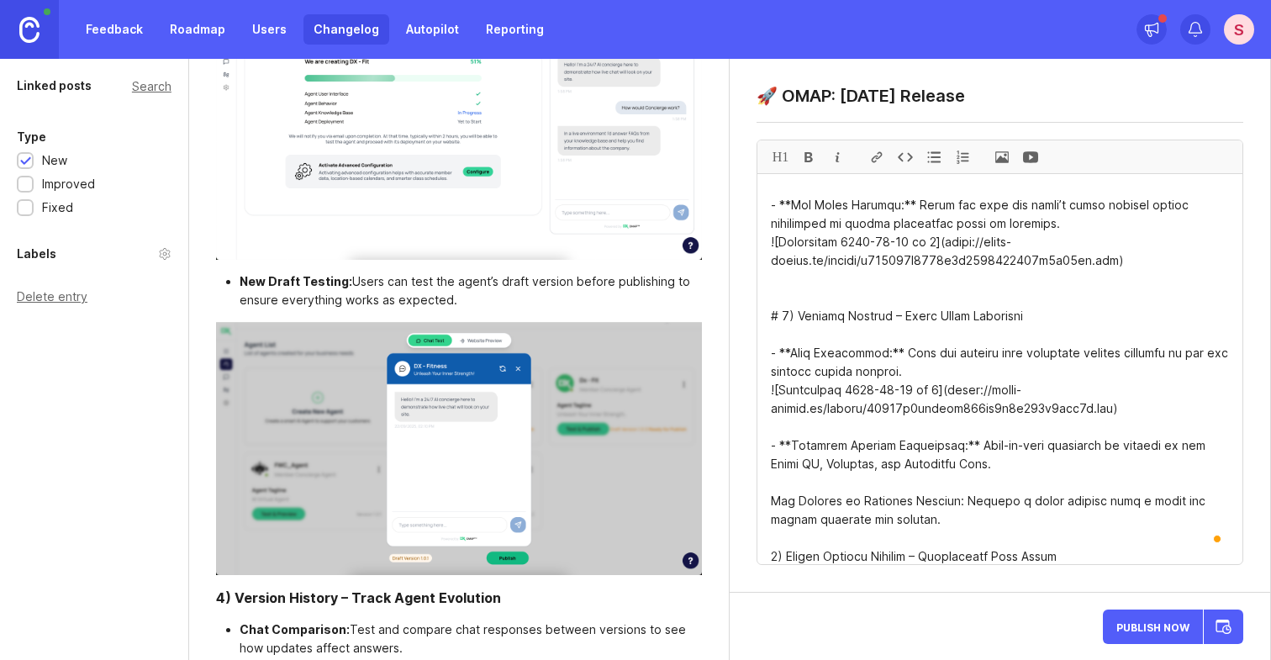
click at [798, 240] on textarea "To enrich screen reader interactions, please activate Accessibility in Grammarl…" at bounding box center [999, 369] width 485 height 390
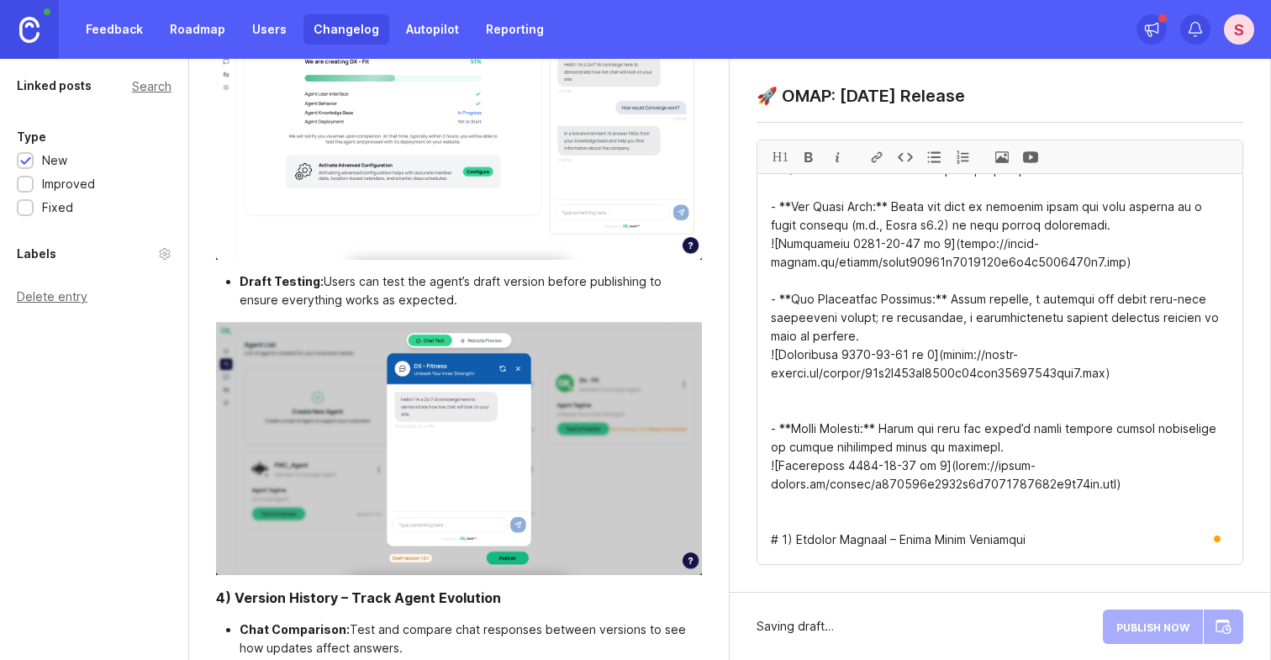
click at [809, 335] on textarea "To enrich screen reader interactions, please activate Accessibility in Grammarl…" at bounding box center [999, 369] width 485 height 390
click at [801, 245] on textarea "To enrich screen reader interactions, please activate Accessibility in Grammarl…" at bounding box center [999, 369] width 485 height 390
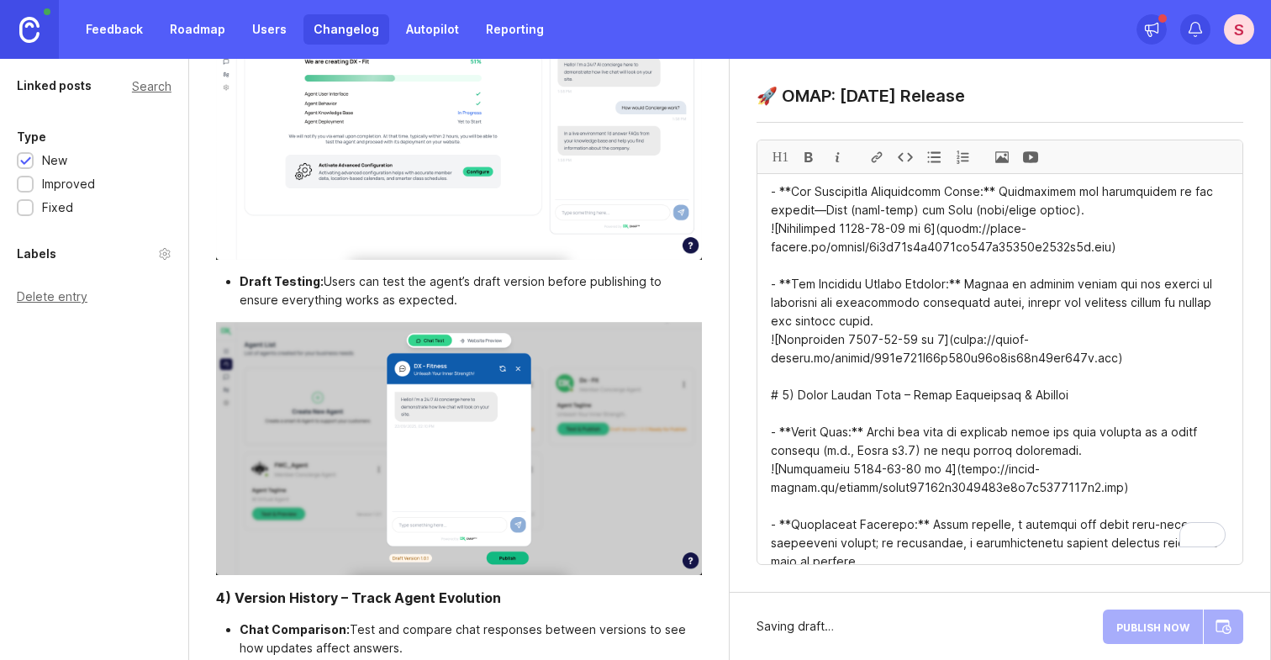
click at [802, 321] on textarea "To enrich screen reader interactions, please activate Accessibility in Grammarl…" at bounding box center [999, 369] width 485 height 390
click at [807, 232] on textarea "To enrich screen reader interactions, please activate Accessibility in Grammarl…" at bounding box center [999, 369] width 485 height 390
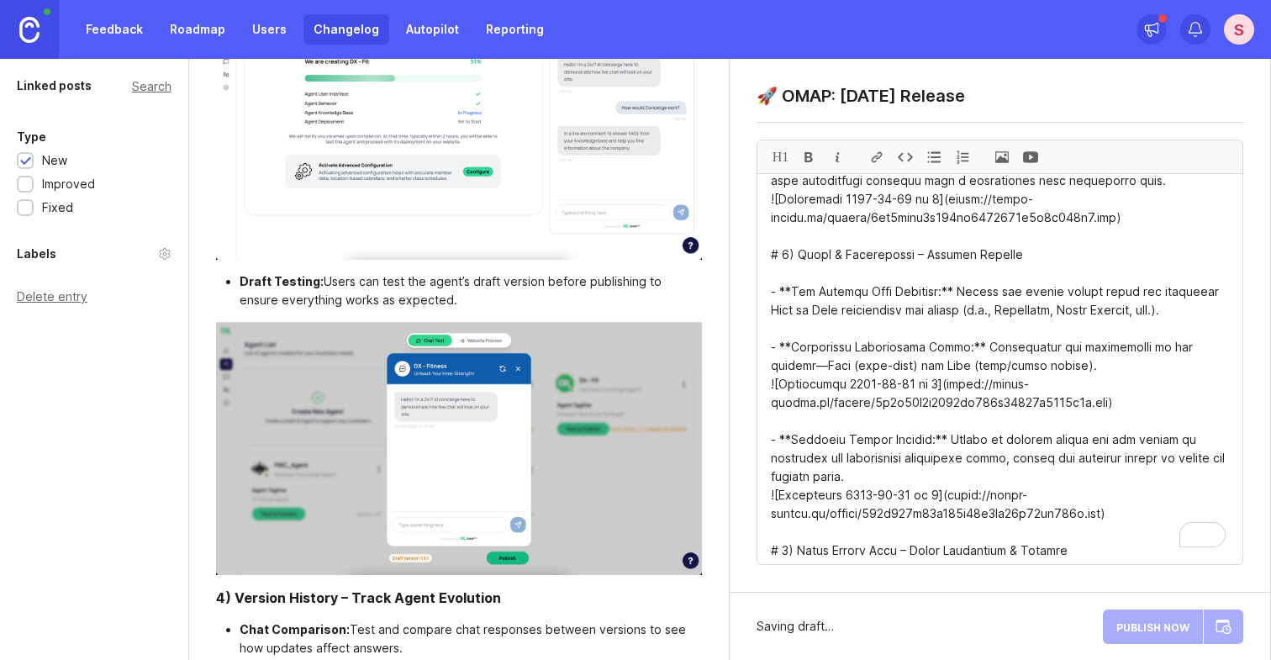
click at [804, 331] on textarea "To enrich screen reader interactions, please activate Accessibility in Grammarl…" at bounding box center [999, 369] width 485 height 390
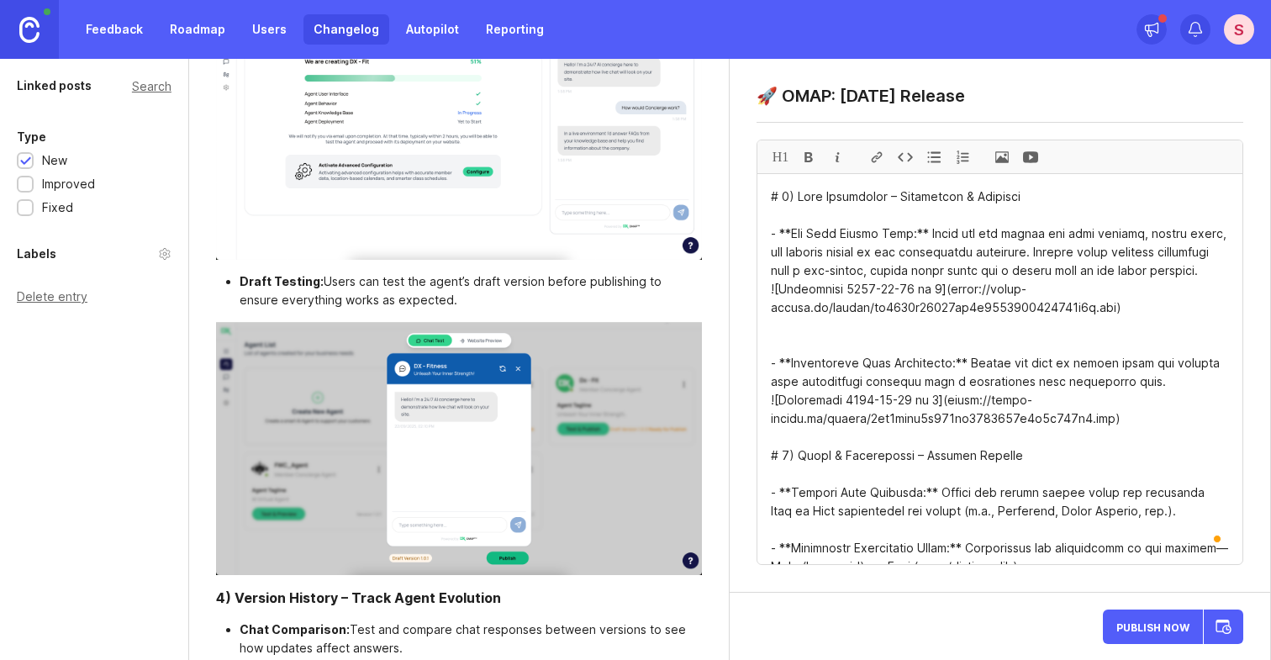
click at [782, 374] on textarea "To enrich screen reader interactions, please activate Accessibility in Grammarl…" at bounding box center [999, 369] width 485 height 390
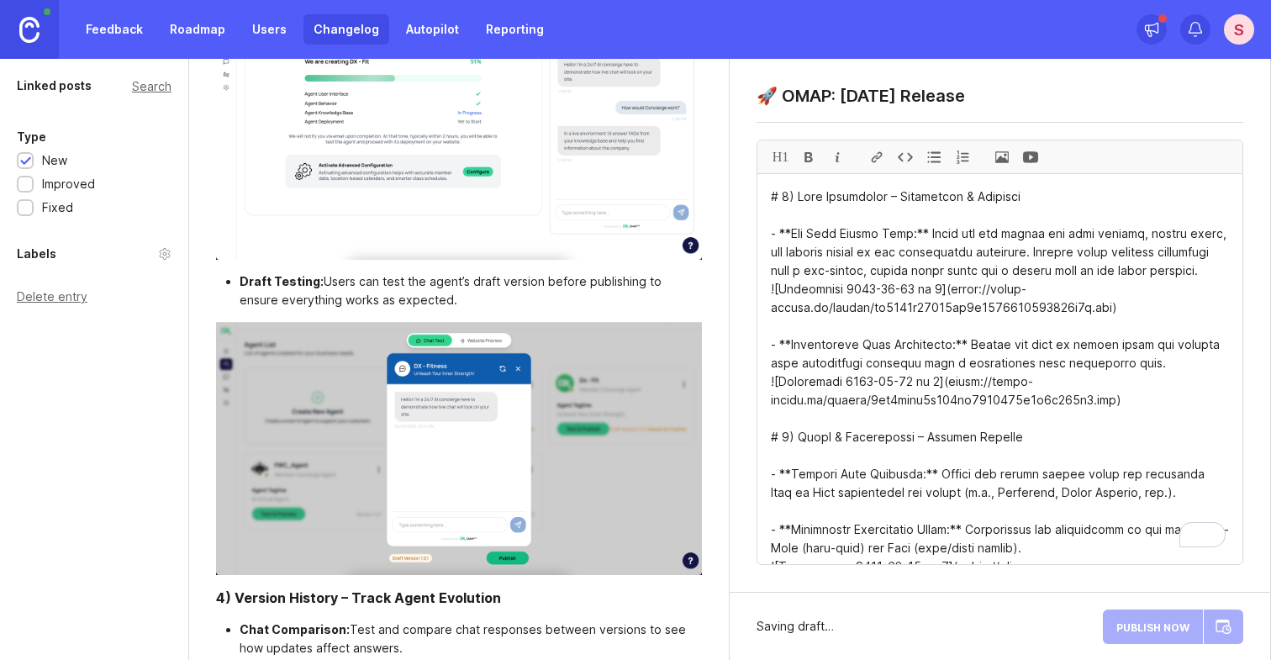
click at [803, 247] on textarea "To enrich screen reader interactions, please activate Accessibility in Grammarl…" at bounding box center [999, 369] width 485 height 390
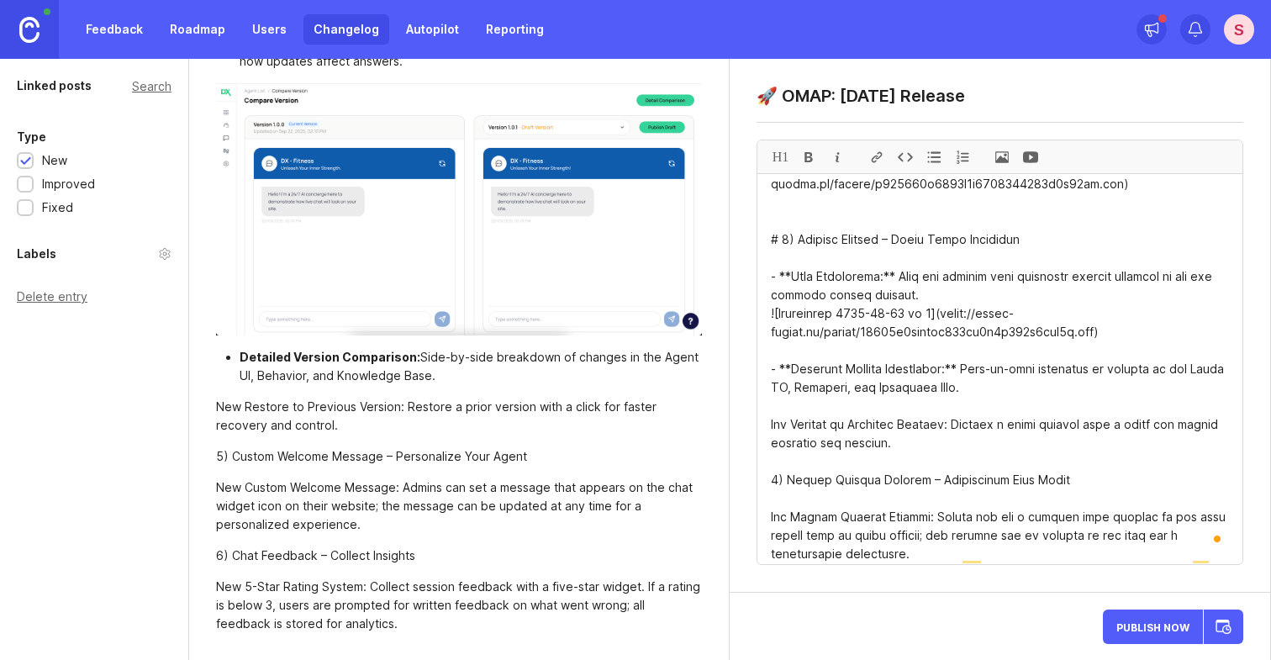
click at [780, 445] on textarea "To enrich screen reader interactions, please activate Accessibility in Grammarl…" at bounding box center [999, 369] width 485 height 390
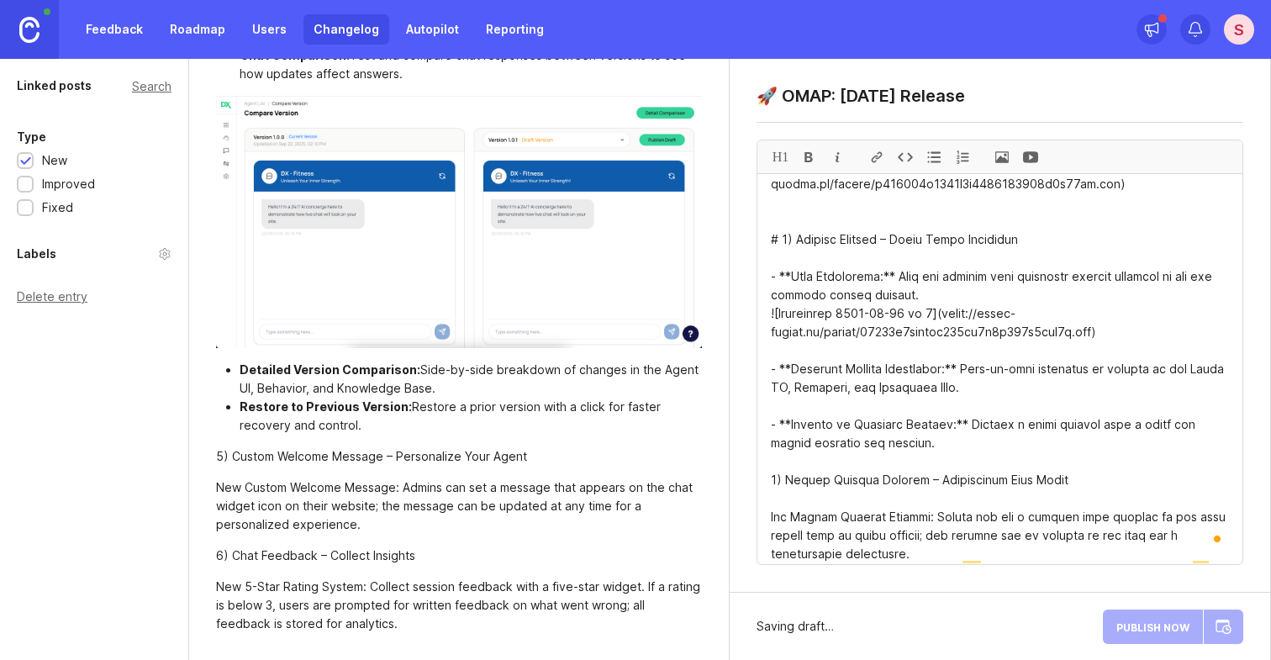
click at [1012, 410] on textarea "To enrich screen reader interactions, please activate Accessibility in Grammarl…" at bounding box center [999, 369] width 485 height 390
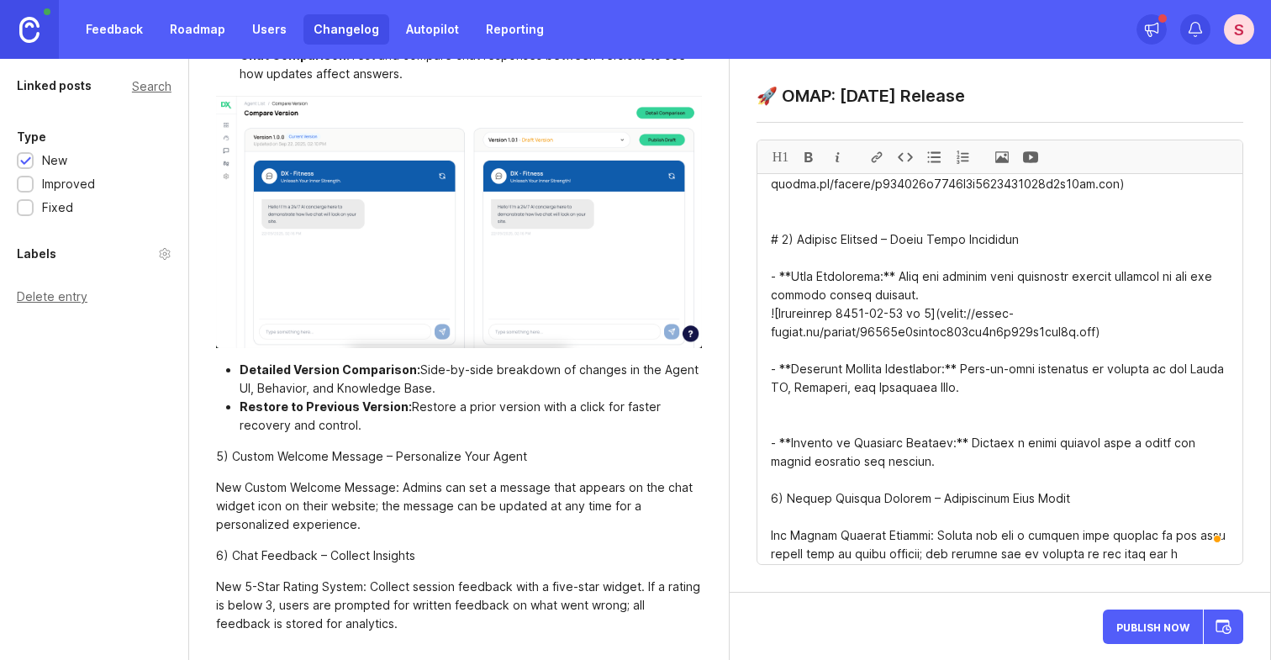
click at [1172, 388] on textarea "To enrich screen reader interactions, please activate Accessibility in Grammarl…" at bounding box center [999, 369] width 485 height 390
click at [845, 432] on textarea "To enrich screen reader interactions, please activate Accessibility in Grammarl…" at bounding box center [999, 369] width 485 height 390
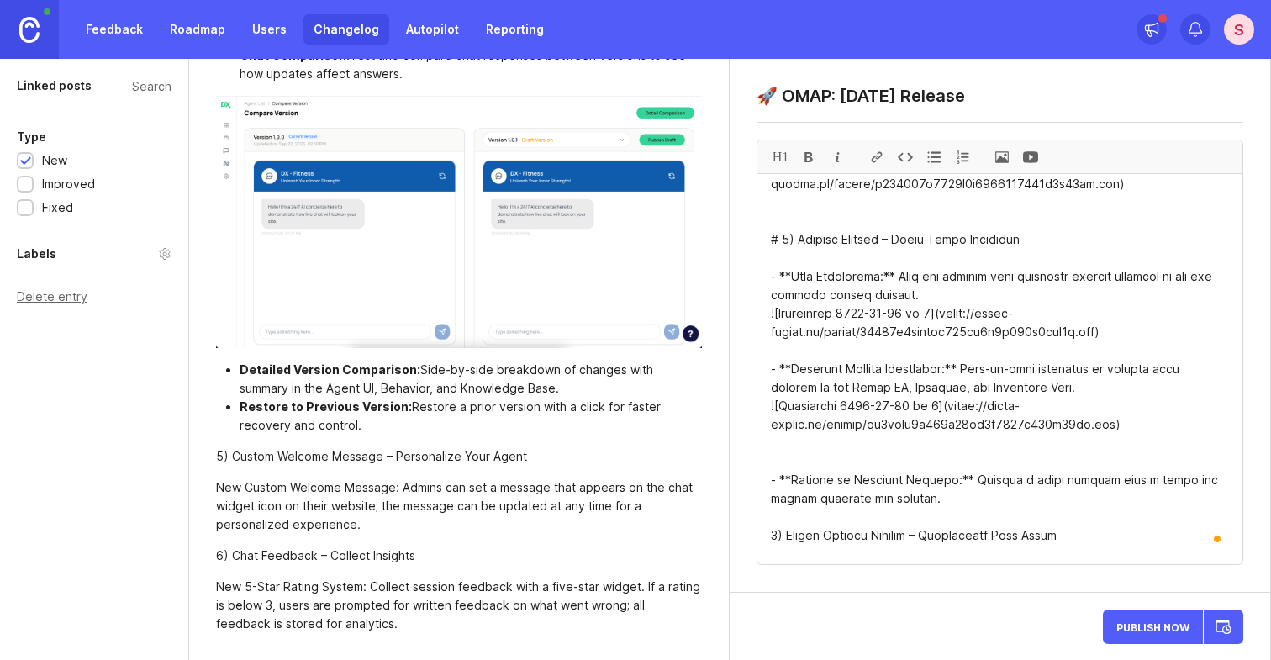
scroll to position [2572, 0]
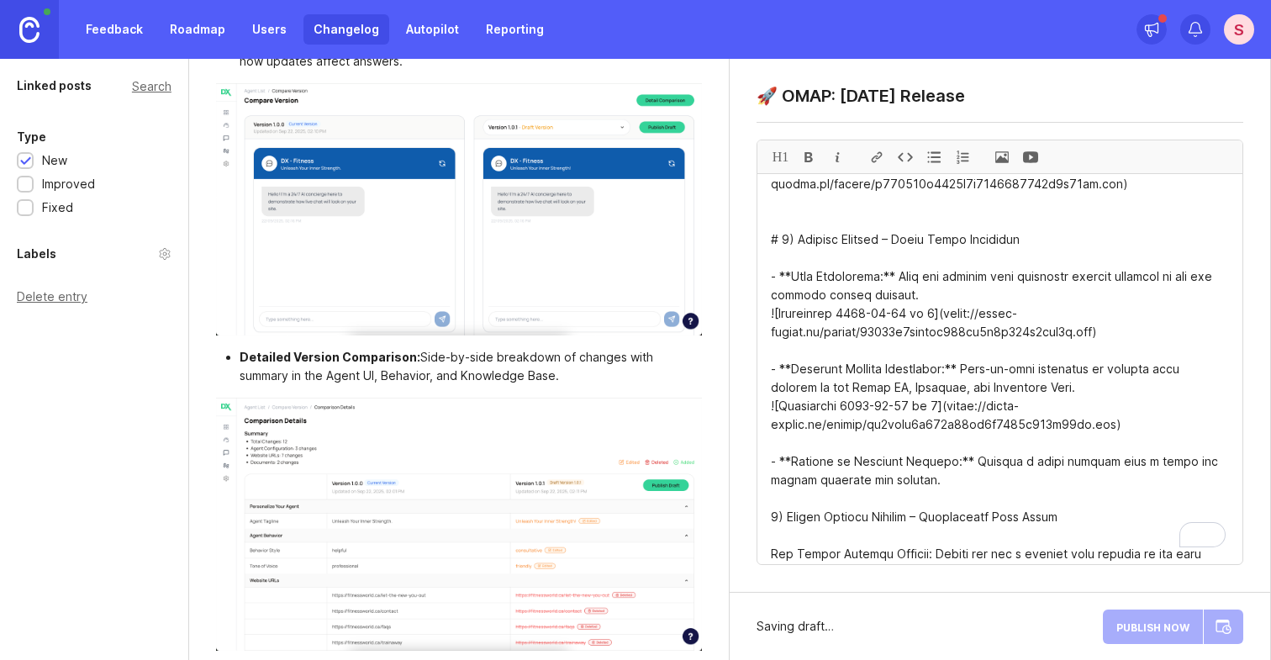
click at [913, 497] on textarea "To enrich screen reader interactions, please activate Accessibility in Grammarl…" at bounding box center [999, 369] width 485 height 390
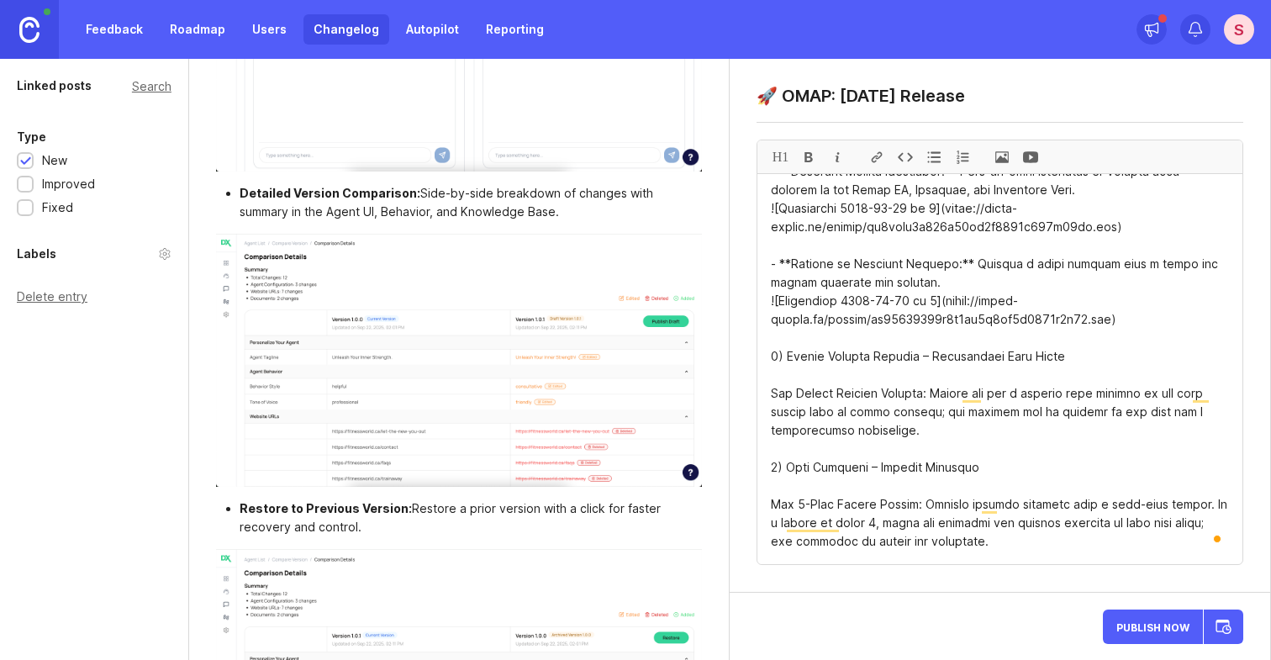
scroll to position [1079, 0]
type textarea "# 3) Lore Ipsumdolor – Sitametcon & Adipisci - **Elit Seddoe Temp:** Incid utl …"
click at [345, 36] on link "Changelog" at bounding box center [346, 29] width 86 height 30
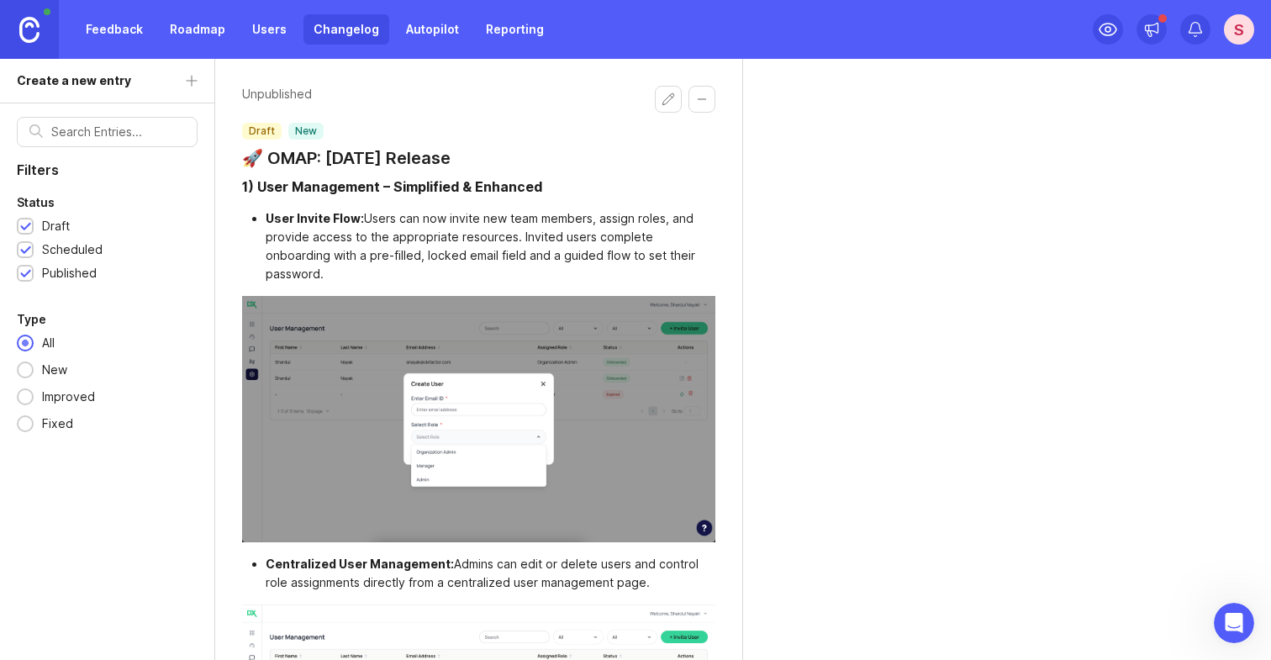
click at [671, 103] on button "Edit changelog entry" at bounding box center [668, 99] width 27 height 27
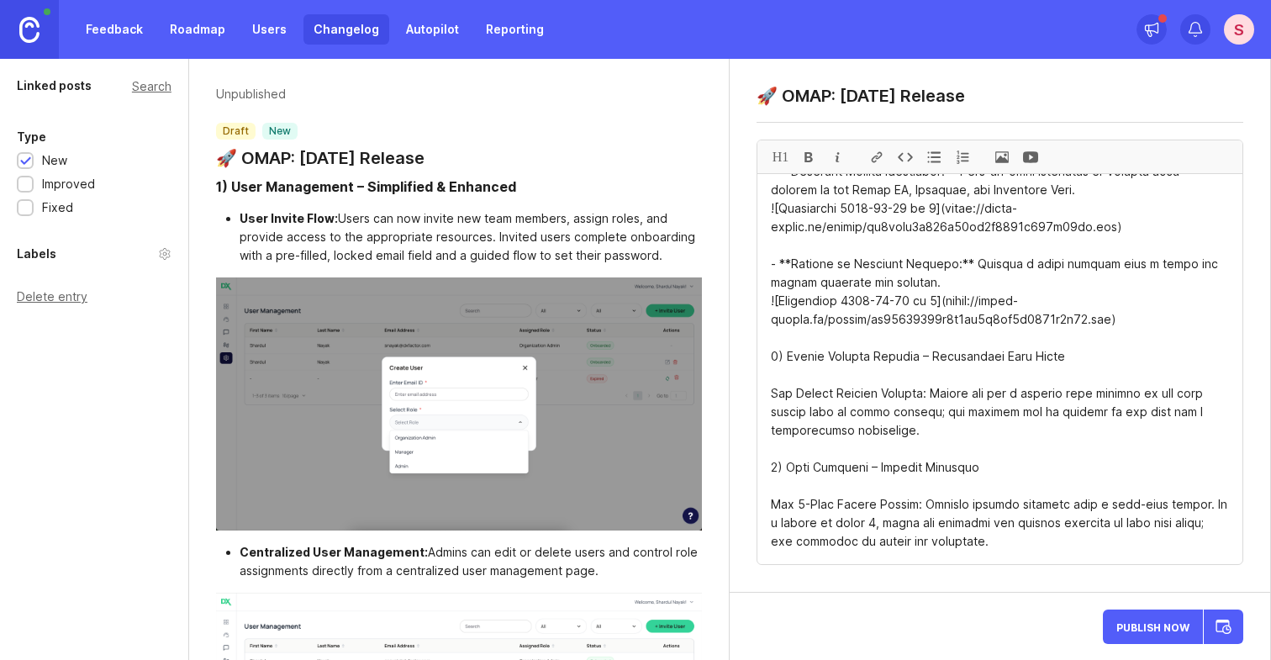
scroll to position [1079, 0]
click at [781, 155] on div "H1" at bounding box center [780, 156] width 29 height 33
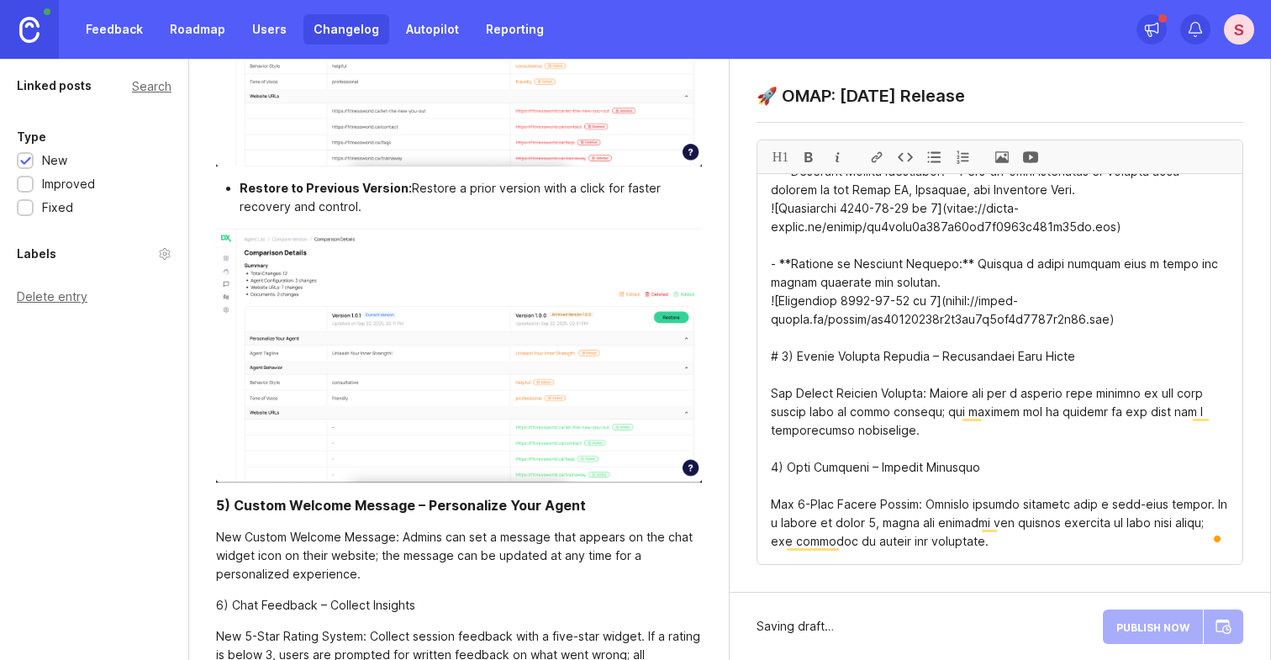
scroll to position [3104, 0]
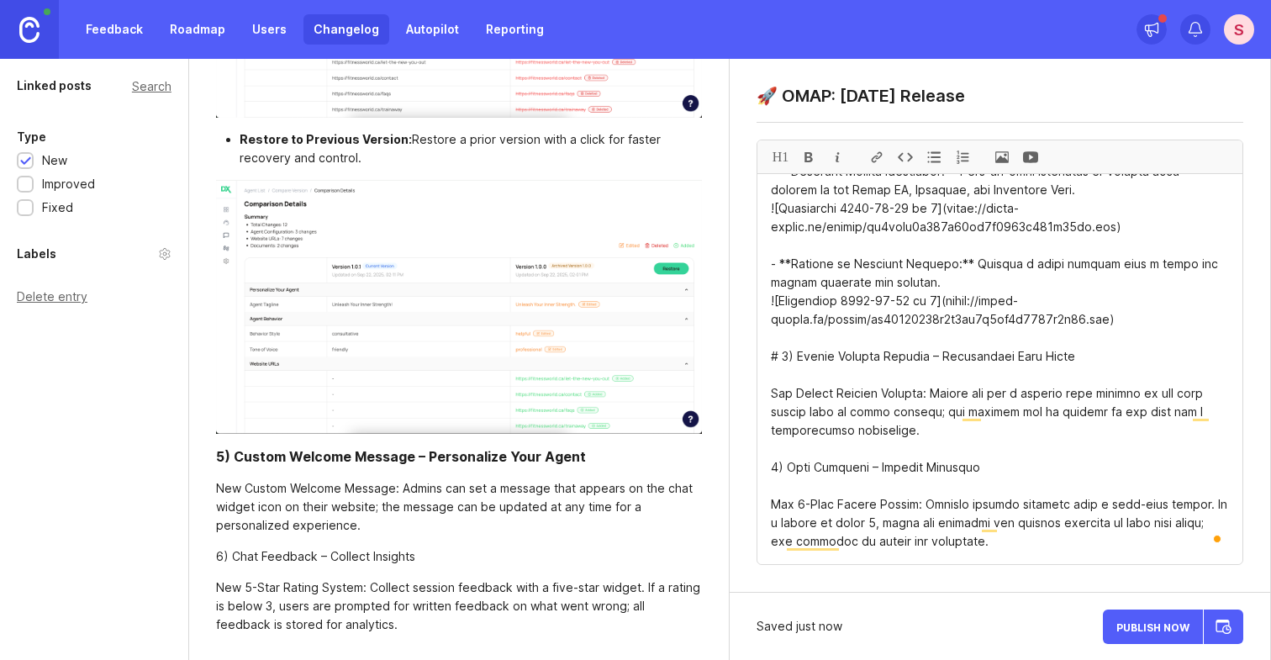
click at [770, 395] on textarea "To enrich screen reader interactions, please activate Accessibility in Grammarl…" at bounding box center [999, 369] width 485 height 390
click at [806, 153] on div at bounding box center [808, 156] width 29 height 33
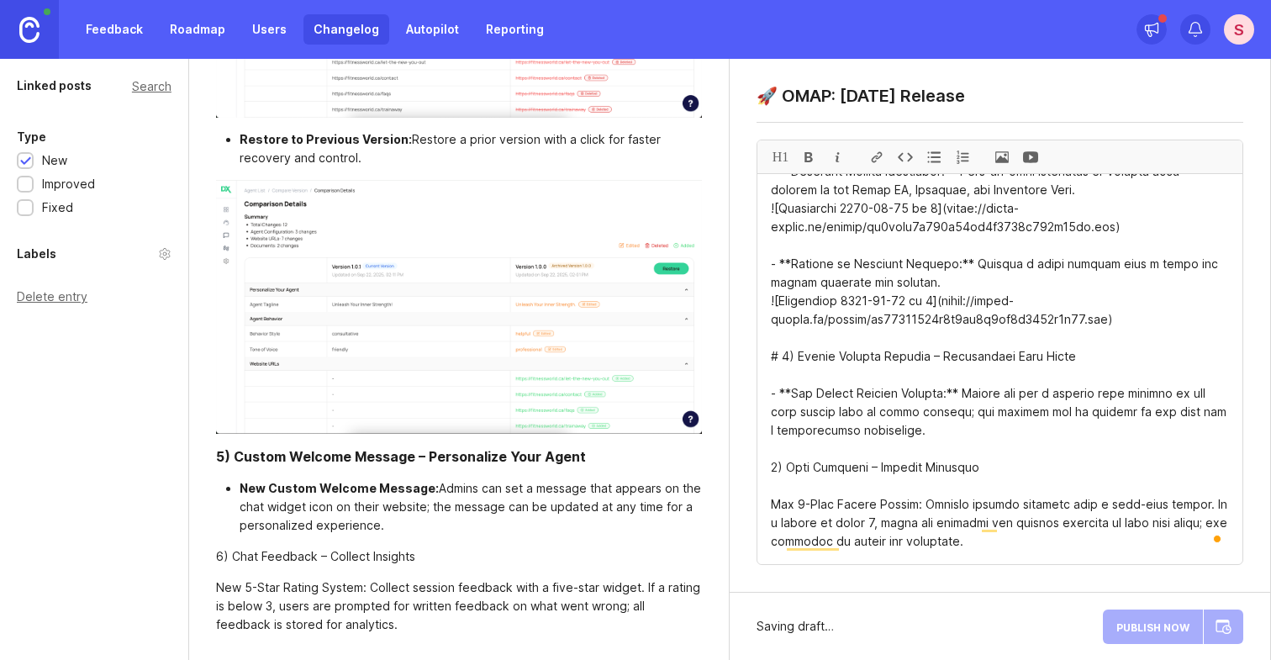
click at [761, 467] on textarea "To enrich screen reader interactions, please activate Accessibility in Grammarl…" at bounding box center [999, 369] width 485 height 390
click at [780, 155] on div "H1" at bounding box center [780, 156] width 29 height 33
click at [768, 507] on textarea "To enrich screen reader interactions, please activate Accessibility in Grammarl…" at bounding box center [999, 369] width 485 height 390
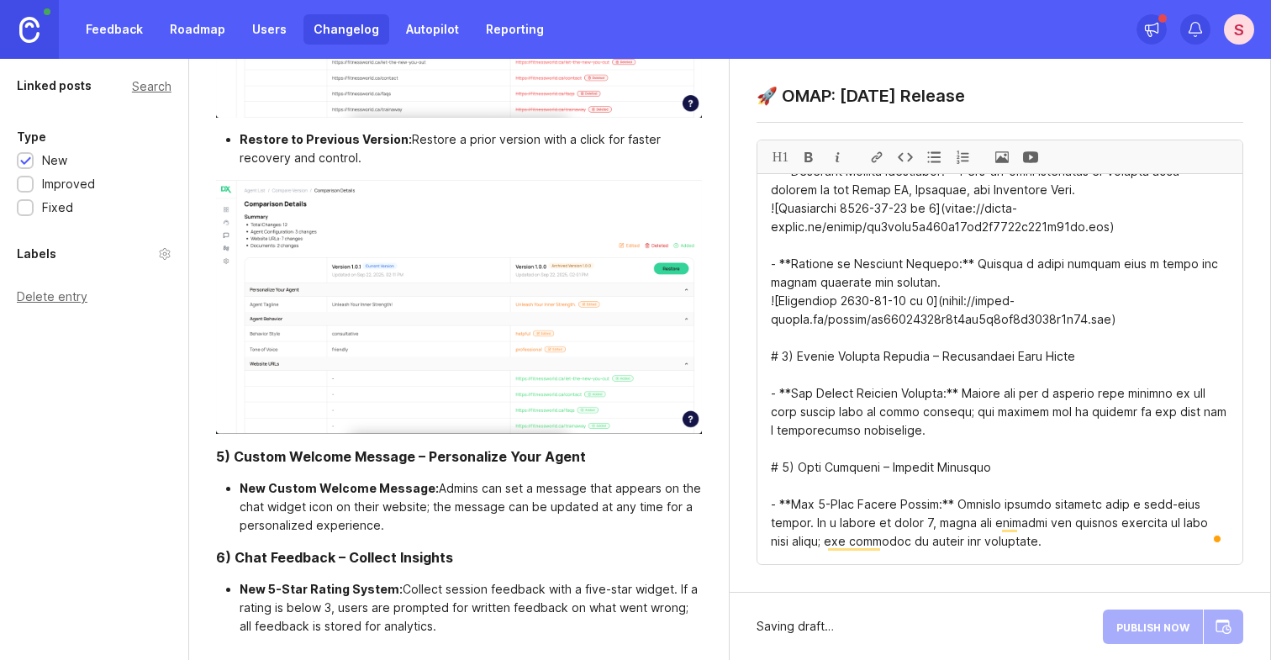
scroll to position [3106, 0]
click at [968, 431] on textarea "To enrich screen reader interactions, please activate Accessibility in Grammarl…" at bounding box center [999, 369] width 485 height 390
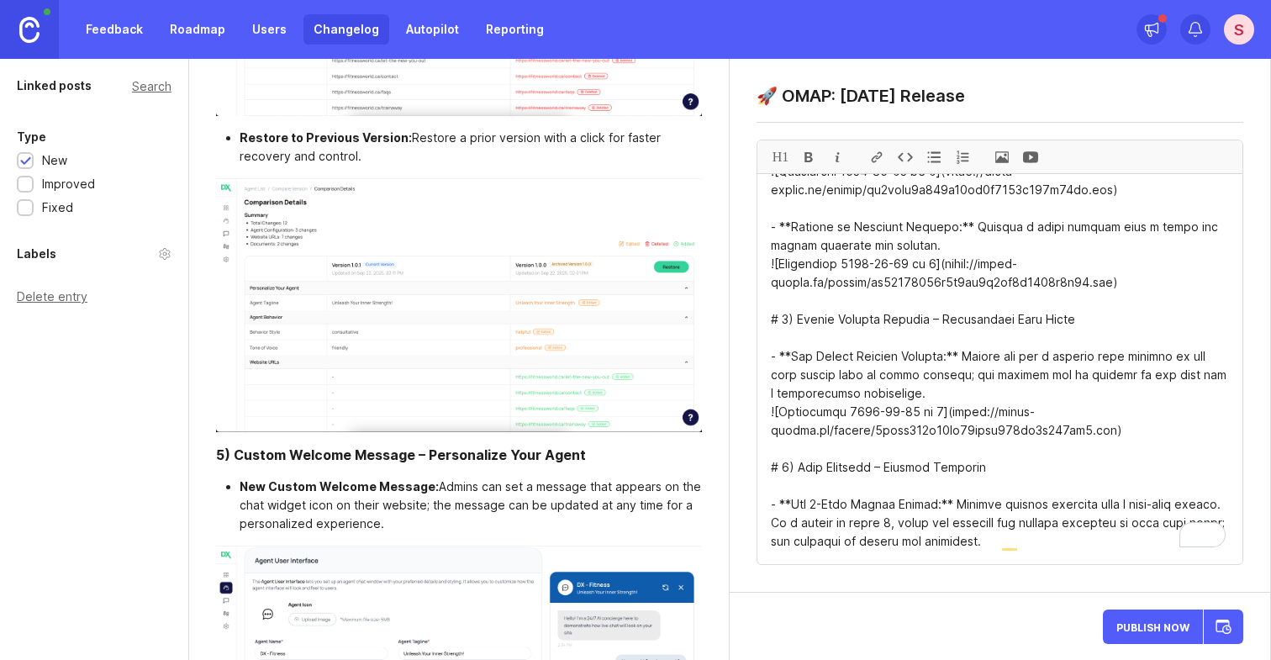
scroll to position [1116, 0]
click at [1034, 546] on textarea "To enrich screen reader interactions, please activate Accessibility in Grammarl…" at bounding box center [999, 369] width 485 height 390
type textarea "# 3) Lore Ipsumdolor – Sitametcon & Adipisci - **Elit Seddoe Temp:** Incid utl …"
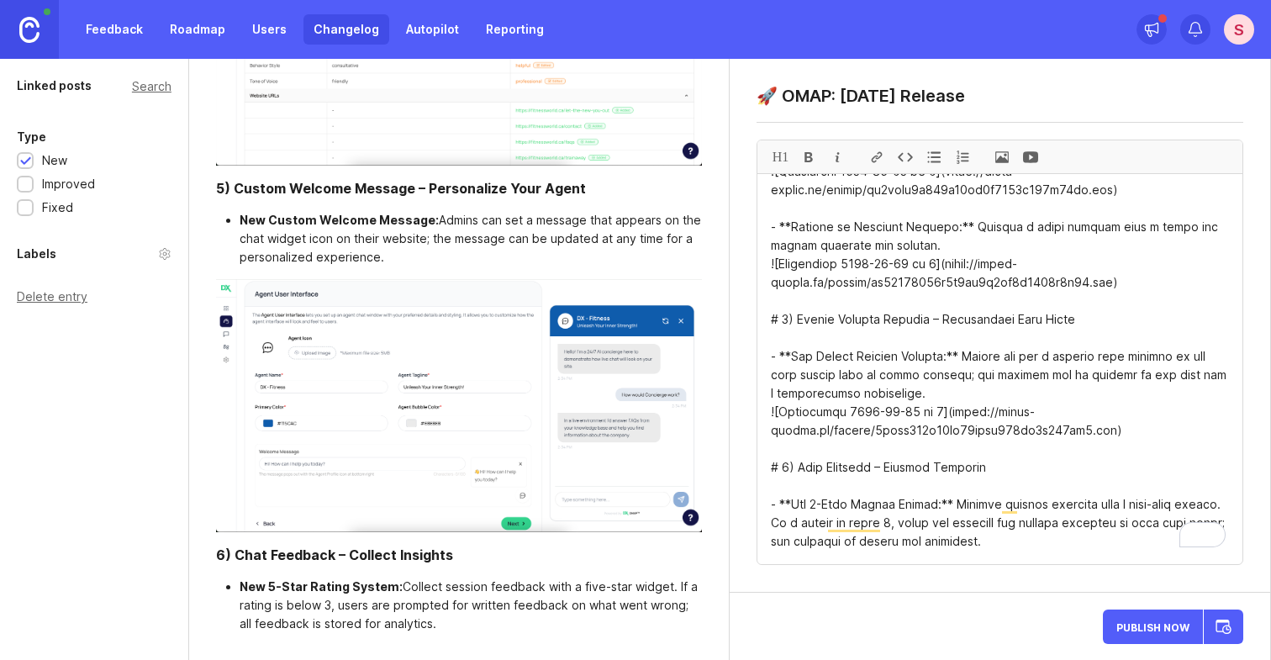
click at [387, 424] on img at bounding box center [459, 405] width 487 height 253
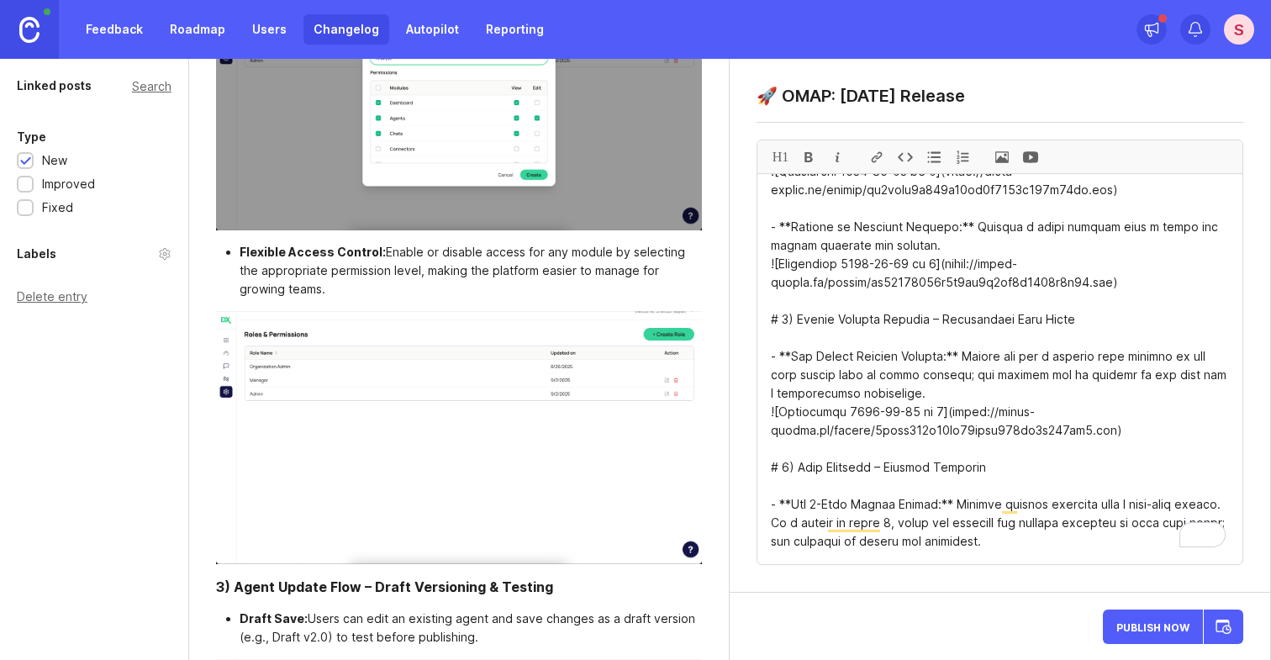
scroll to position [0, 0]
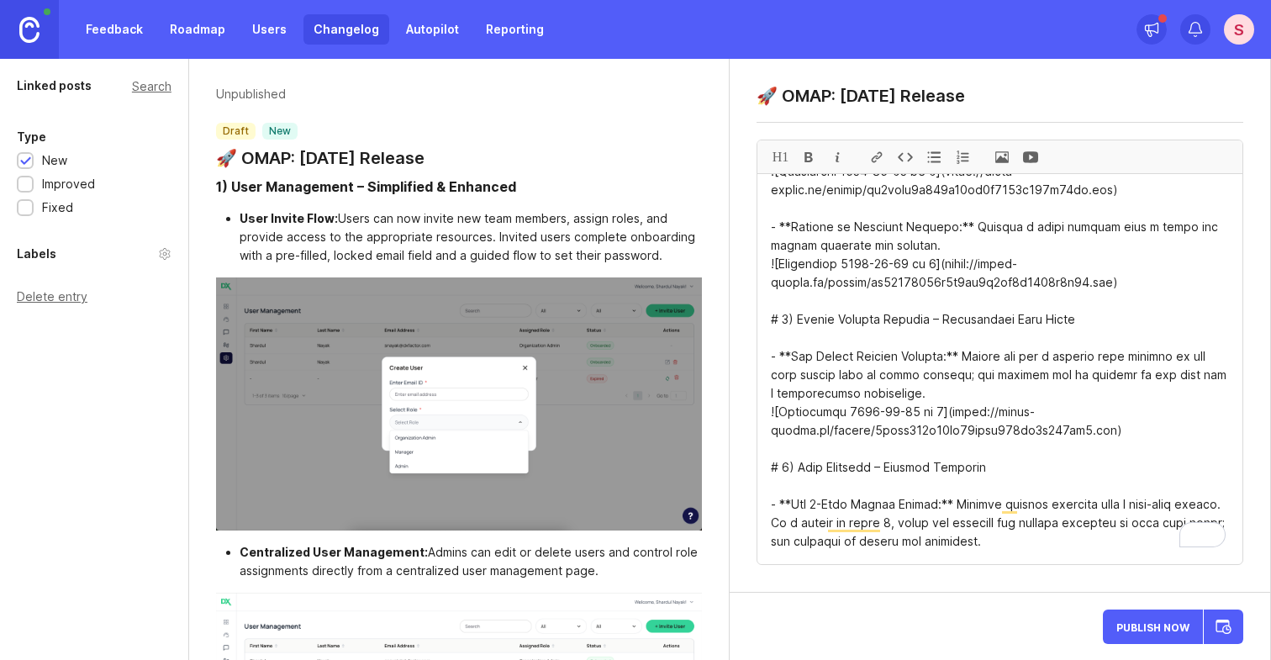
click at [334, 34] on link "Changelog" at bounding box center [346, 29] width 86 height 30
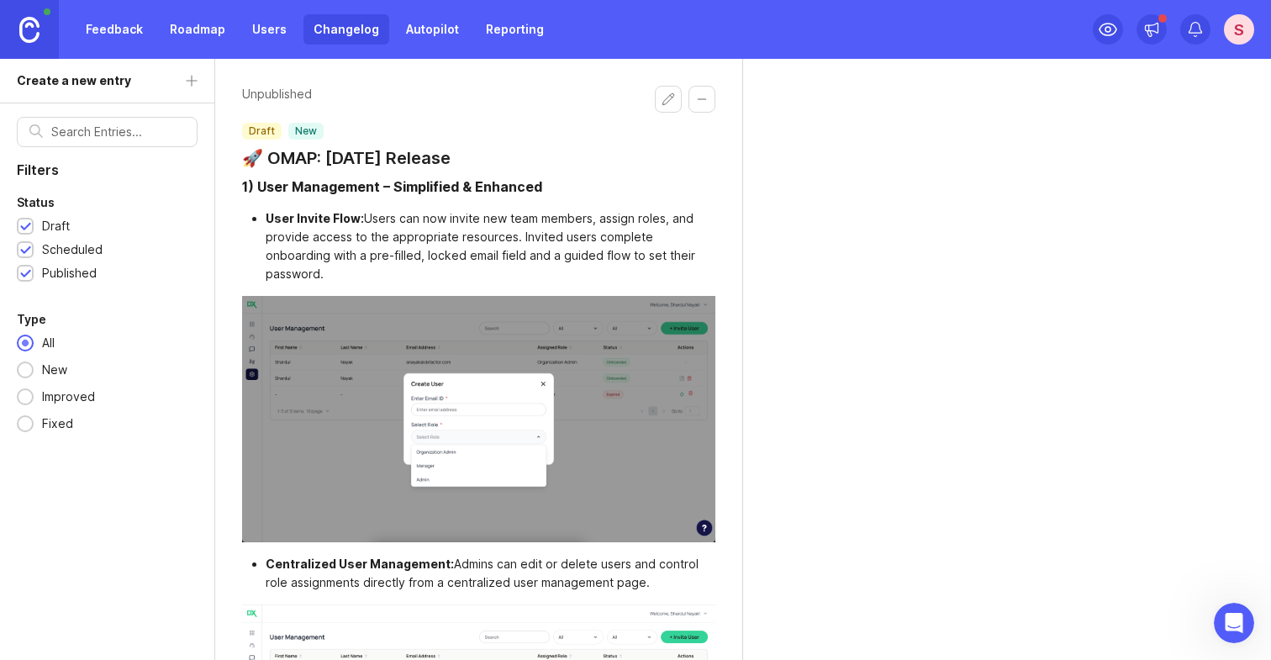
click at [1240, 42] on div "S" at bounding box center [1239, 29] width 30 height 30
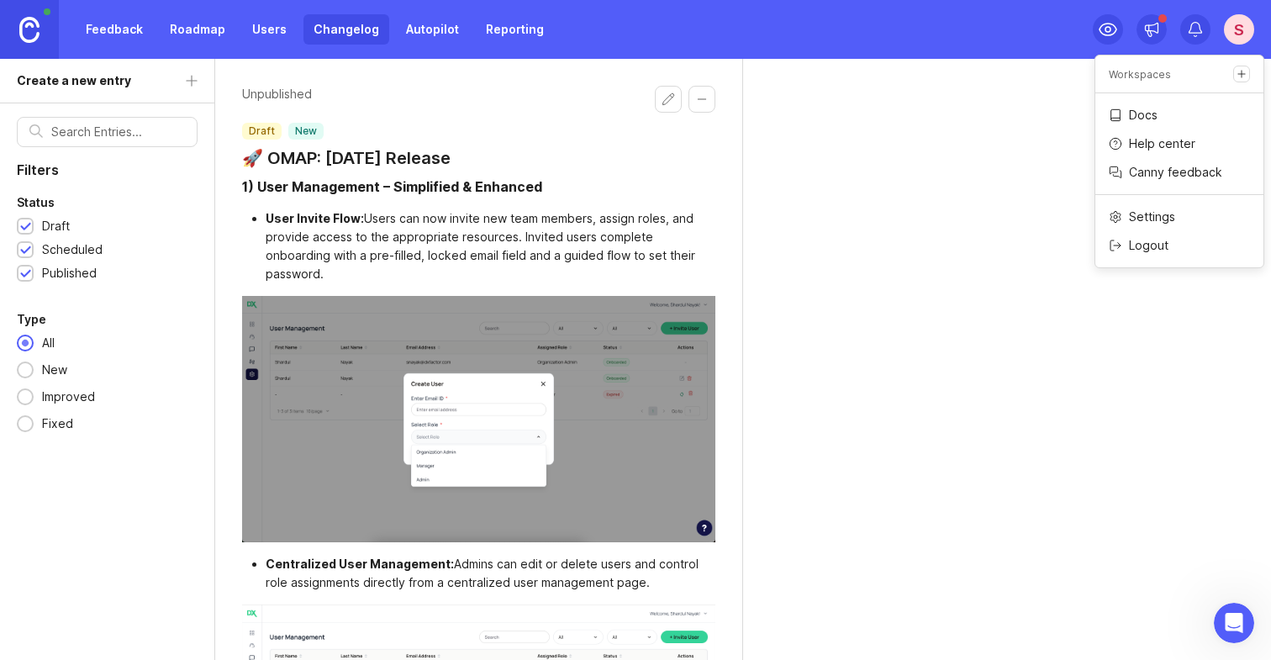
click at [829, 246] on div "Unpublished draft new 🚀 OMAP: [DATE] Release 1) User Management – Simplified & …" at bounding box center [743, 359] width 1056 height 601
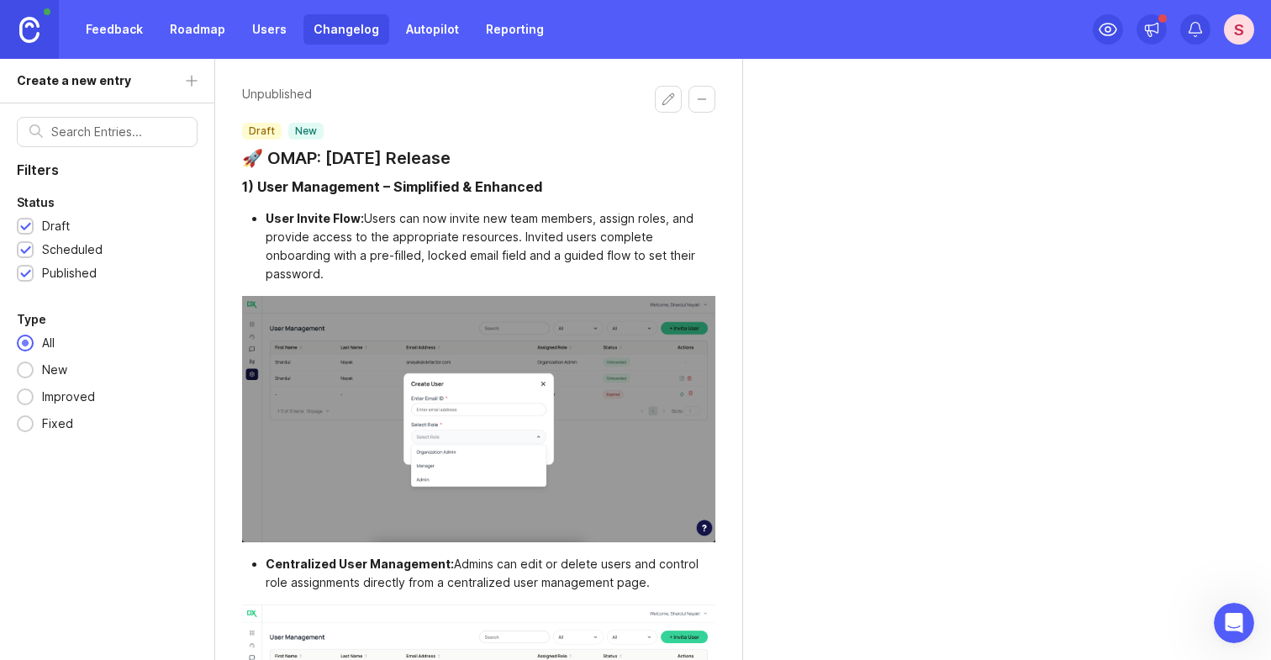
click at [180, 29] on link "Roadmap" at bounding box center [198, 29] width 76 height 30
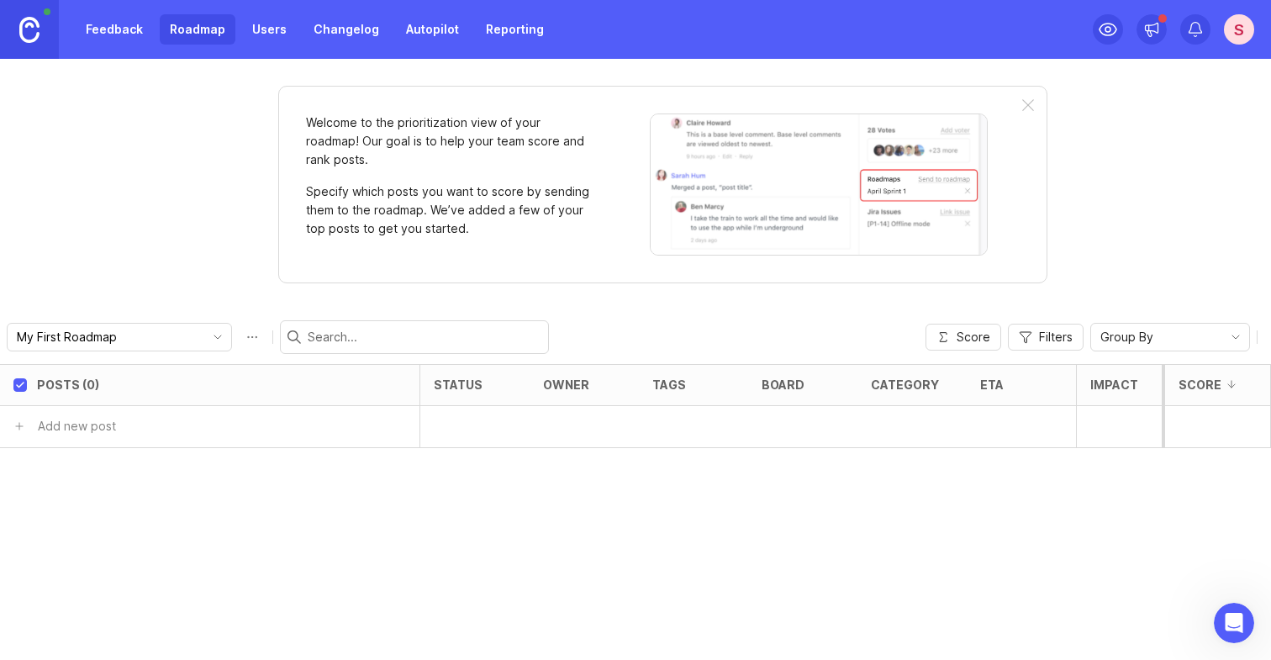
click at [1028, 104] on div at bounding box center [1028, 105] width 12 height 13
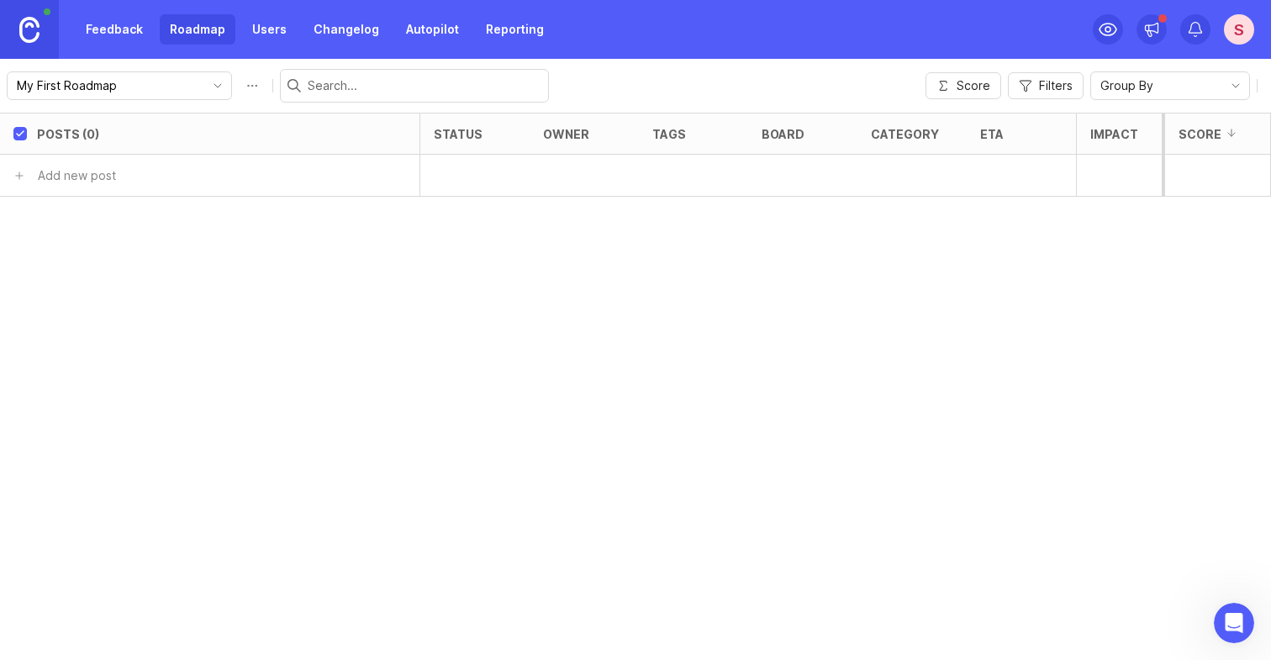
click at [204, 92] on icon "toggle icon" at bounding box center [217, 85] width 27 height 13
click at [204, 90] on icon "toggle icon" at bounding box center [217, 85] width 27 height 13
click at [339, 21] on link "Changelog" at bounding box center [346, 29] width 86 height 30
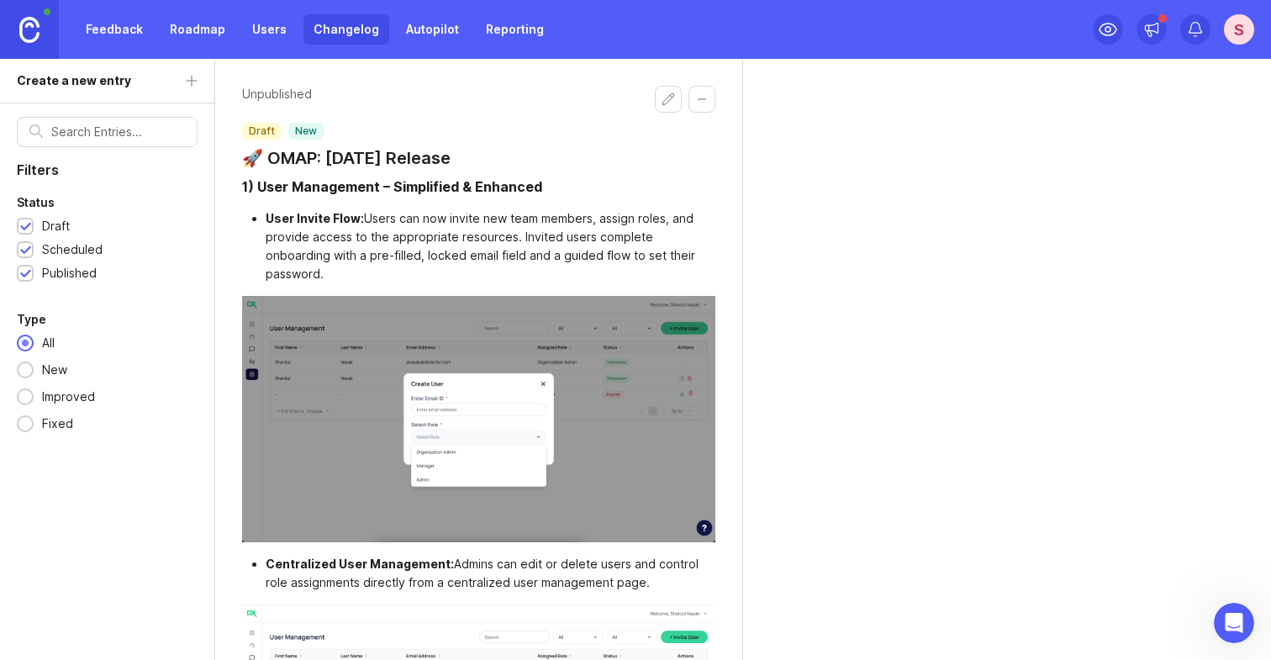
click at [668, 97] on button "Edit changelog entry" at bounding box center [668, 99] width 27 height 27
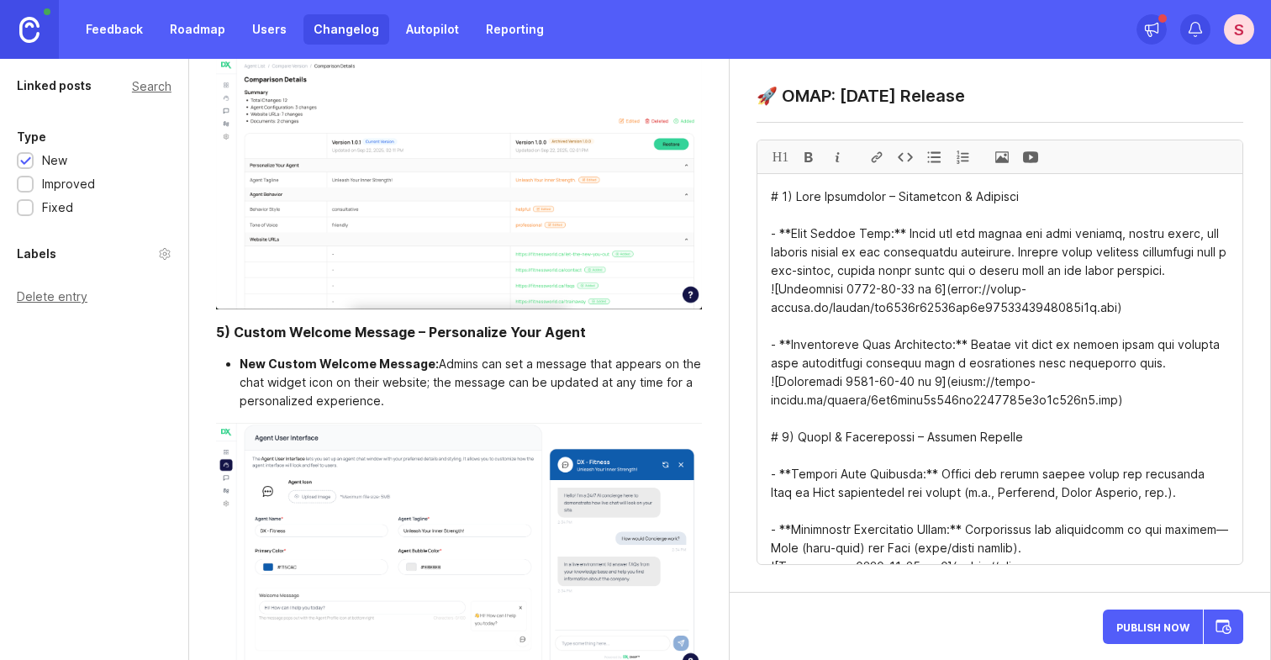
scroll to position [3372, 0]
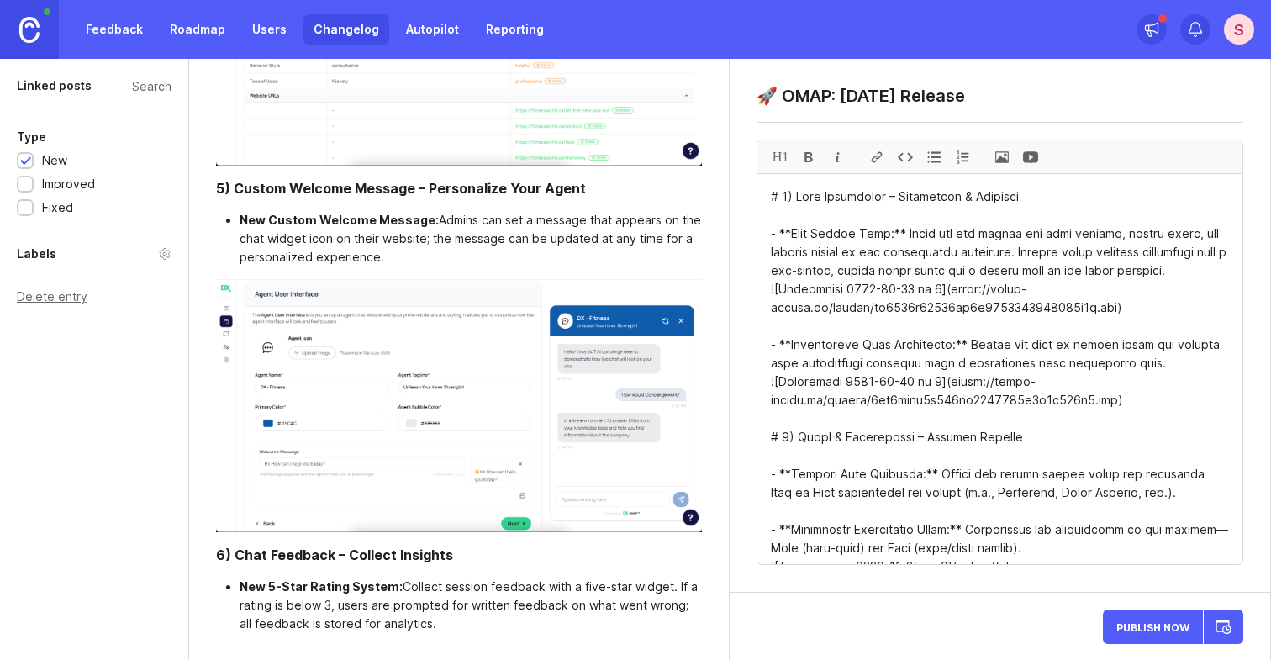
click at [441, 622] on li "New 5-Star Rating System: Collect session feedback with a five-star widget. If …" at bounding box center [471, 604] width 463 height 55
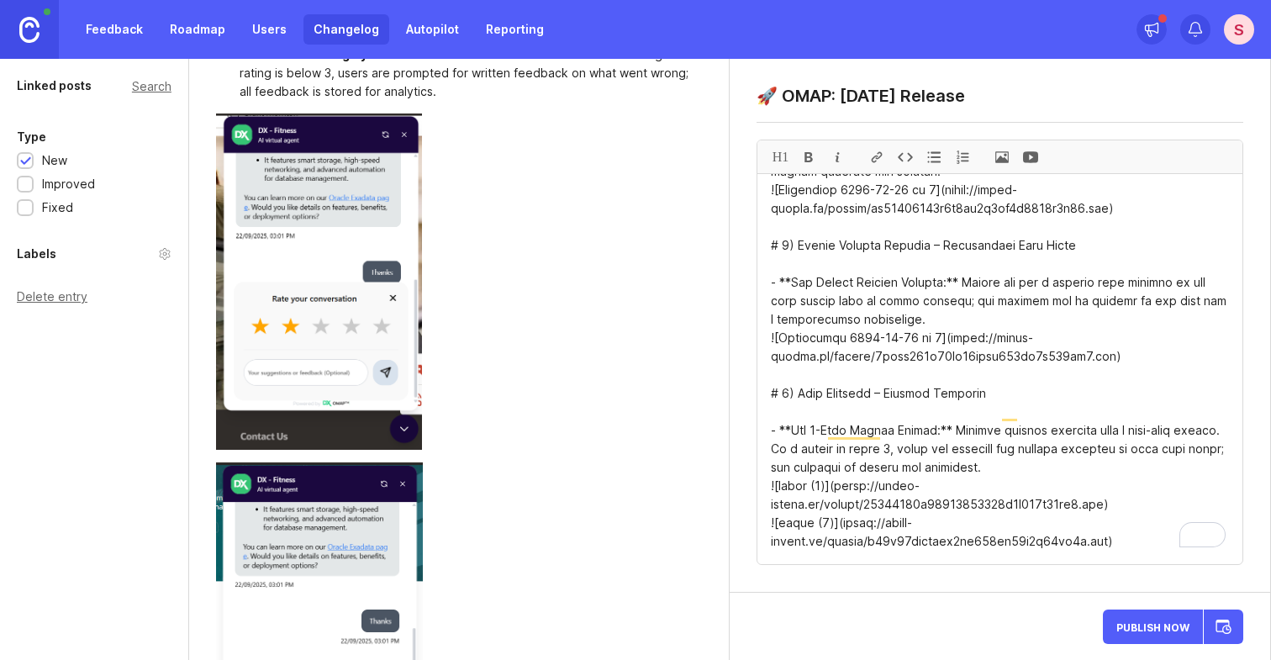
scroll to position [3925, 0]
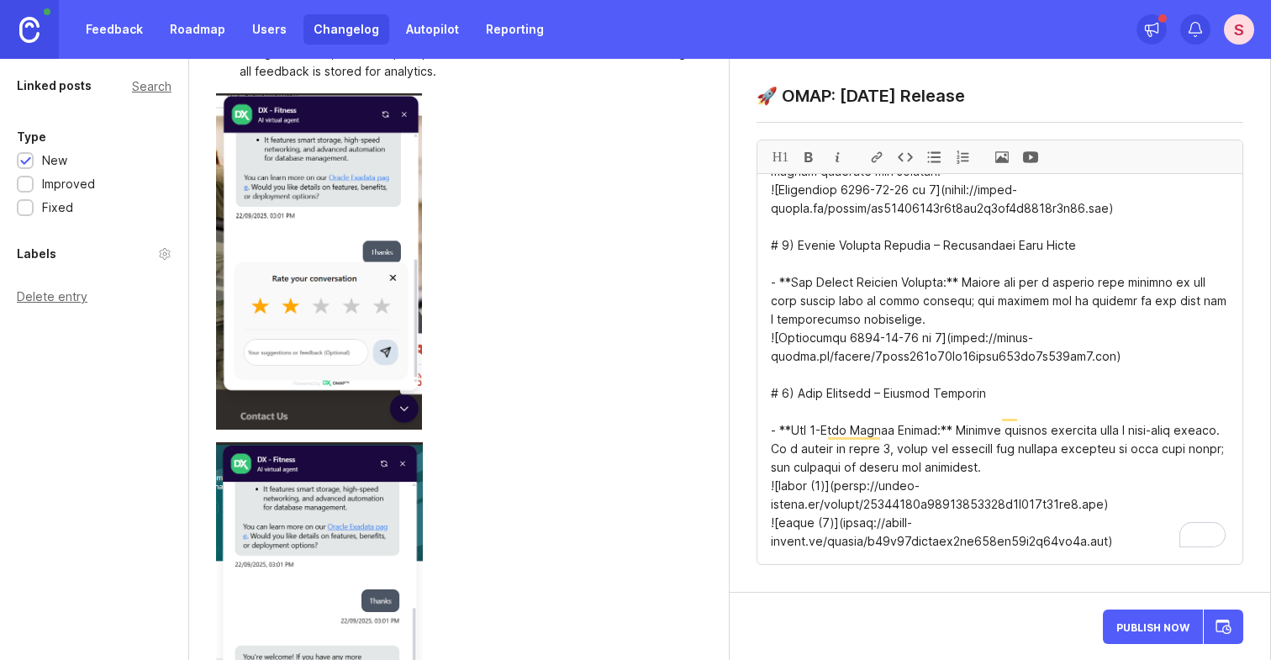
drag, startPoint x: 1124, startPoint y: 505, endPoint x: 747, endPoint y: 489, distance: 377.7
click at [747, 489] on div "🚀 OMAP: [DATE] Release H1" at bounding box center [999, 326] width 540 height 534
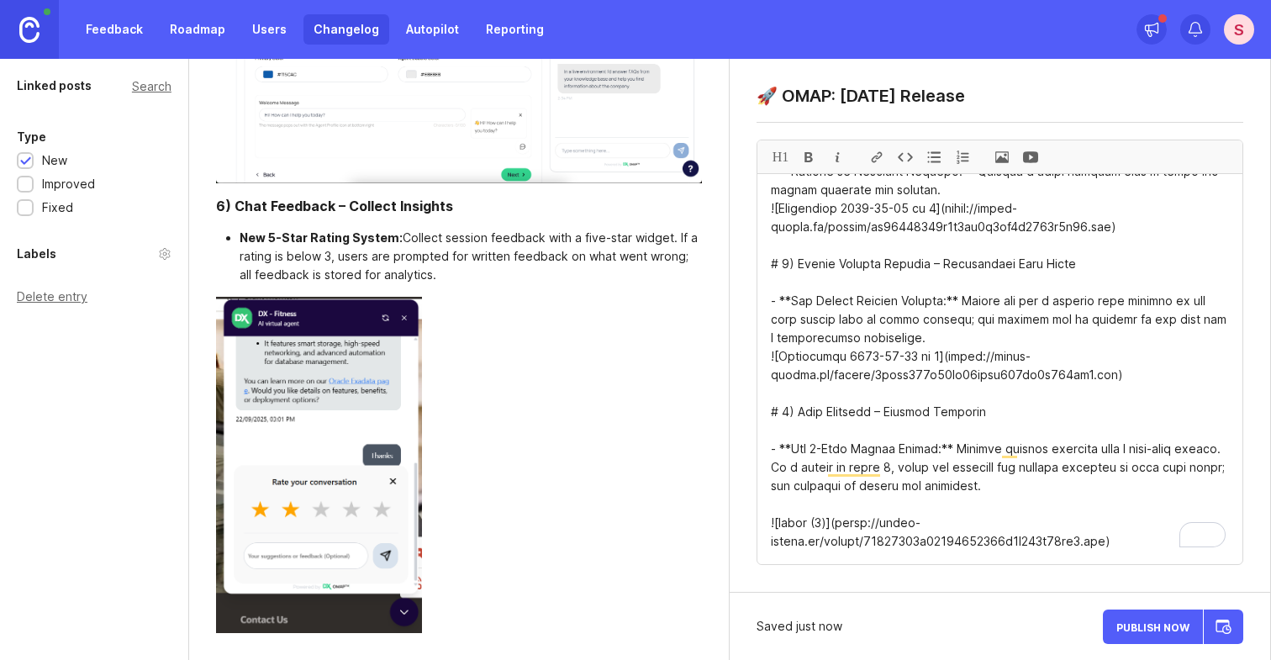
scroll to position [1208, 0]
paste textarea "![image (1)]([URL][DOMAIN_NAME])"
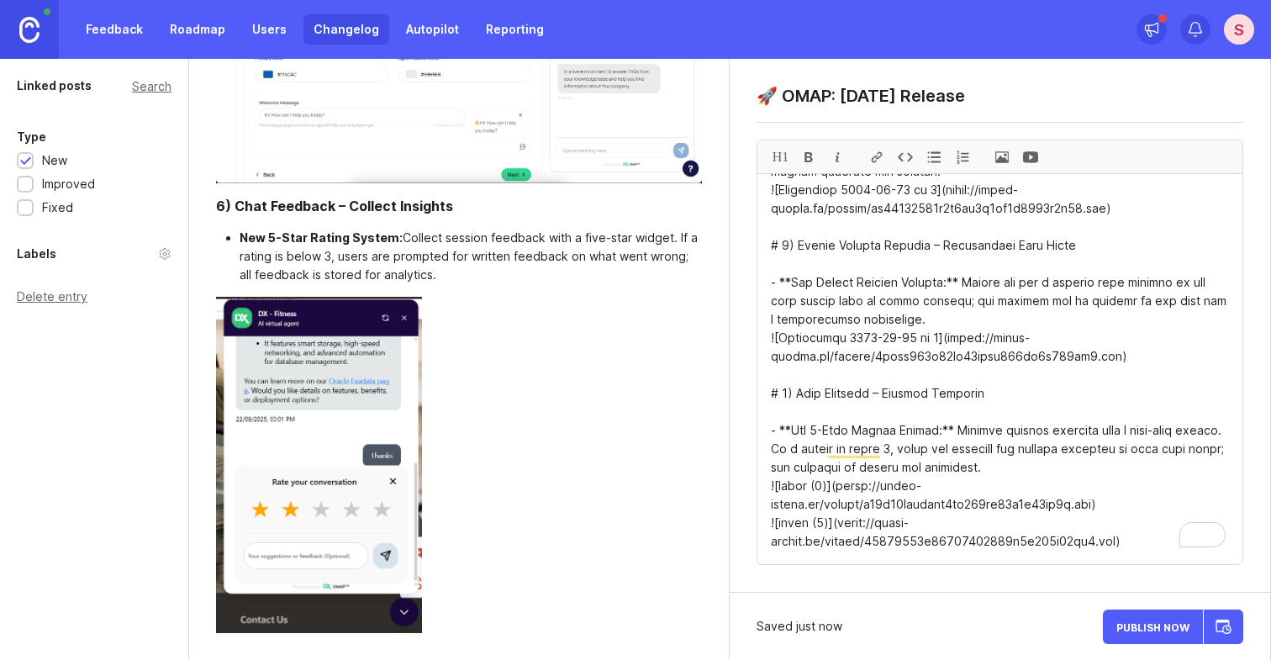
scroll to position [1227, 0]
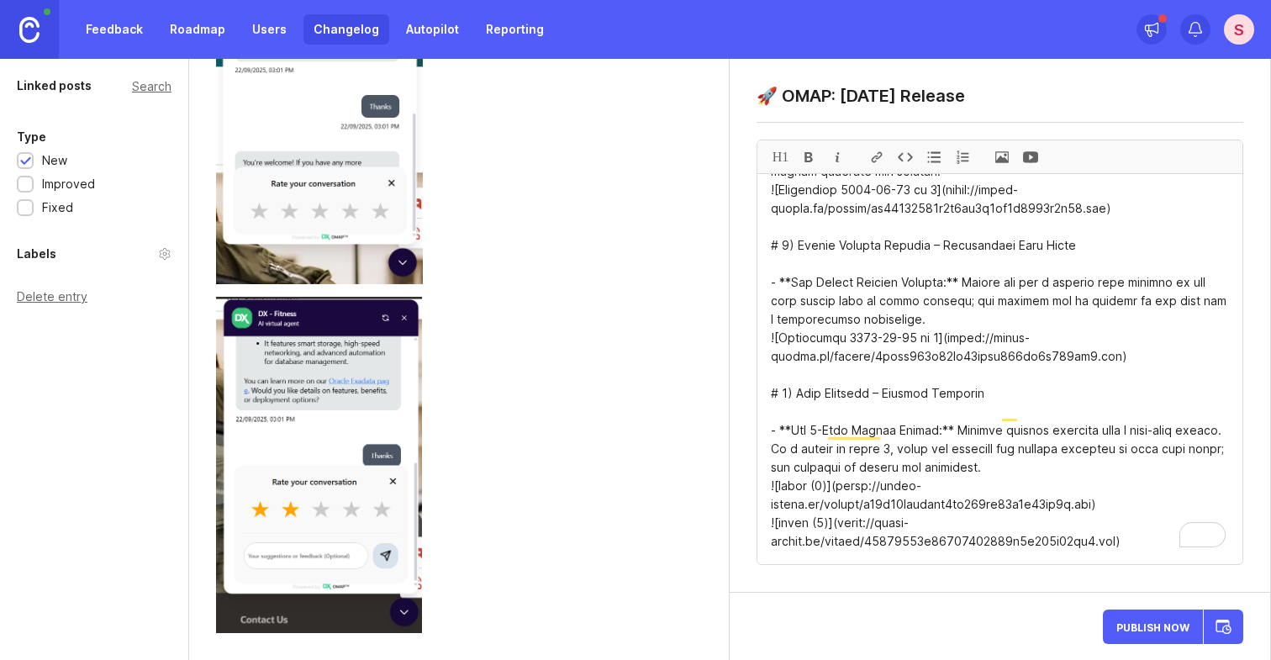
type textarea "# 3) Lore Ipsumdolor – Sitametcon & Adipisci - **Elit Seddoe Temp:** Incid utl …"
click at [336, 32] on link "Changelog" at bounding box center [346, 29] width 86 height 30
